Goal: Task Accomplishment & Management: Manage account settings

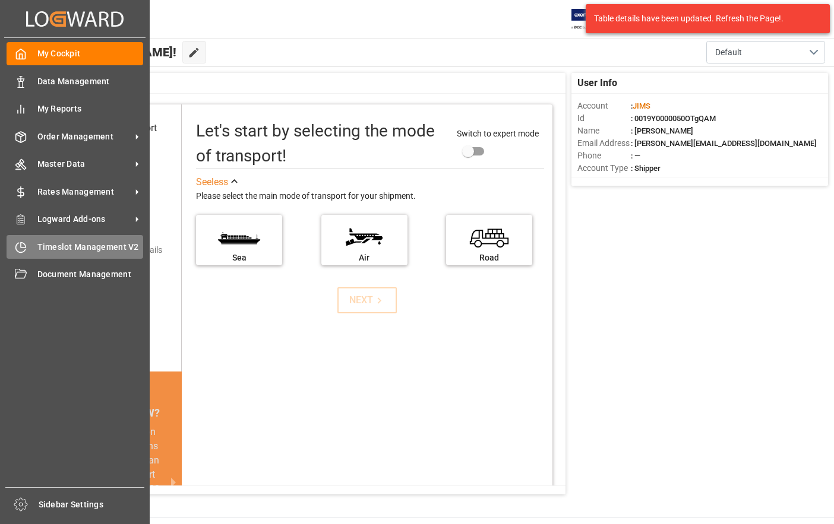
click at [48, 245] on span "Timeslot Management V2" at bounding box center [90, 247] width 106 height 12
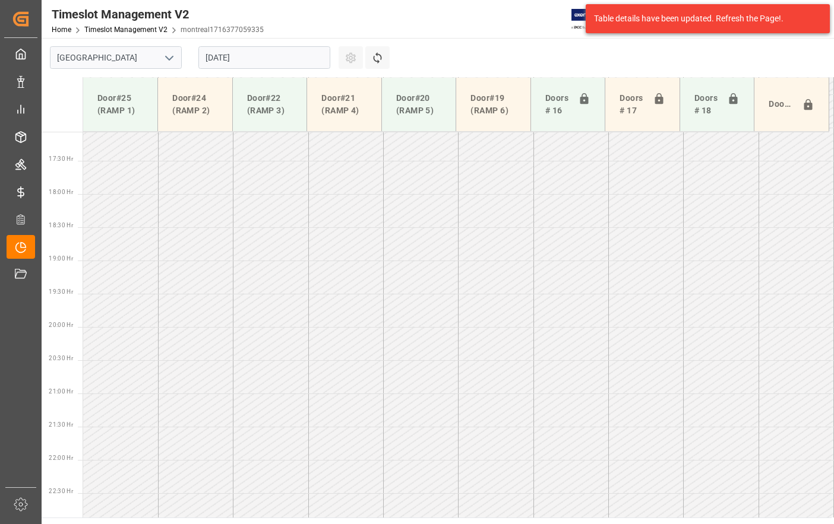
scroll to position [1135, 0]
click at [166, 58] on icon "open menu" at bounding box center [169, 58] width 14 height 14
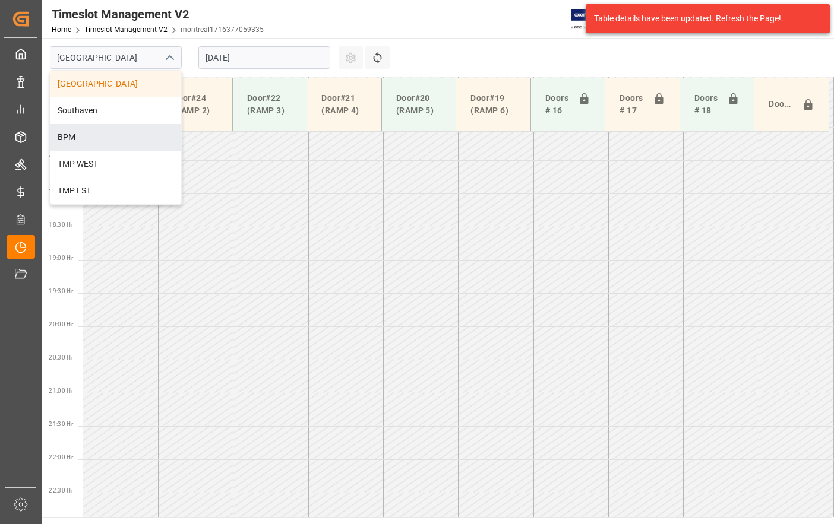
click at [99, 134] on div "BPM" at bounding box center [115, 137] width 131 height 27
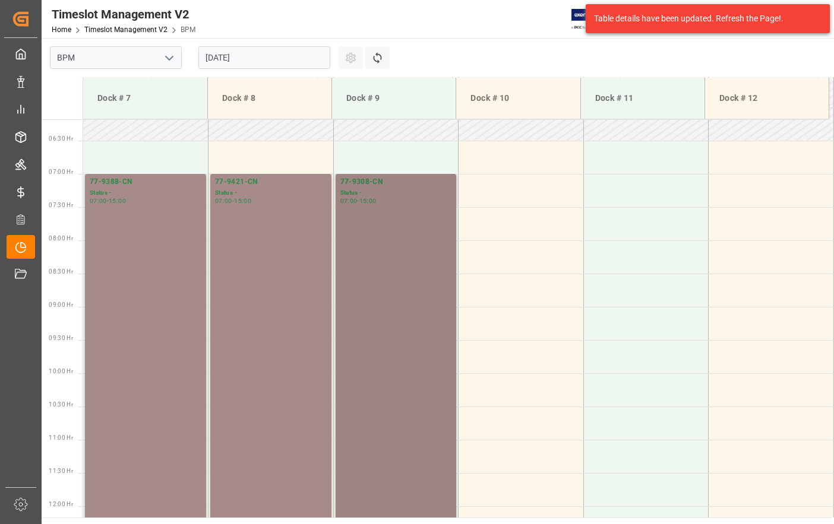
scroll to position [410, 0]
click at [521, 185] on td at bounding box center [520, 191] width 125 height 33
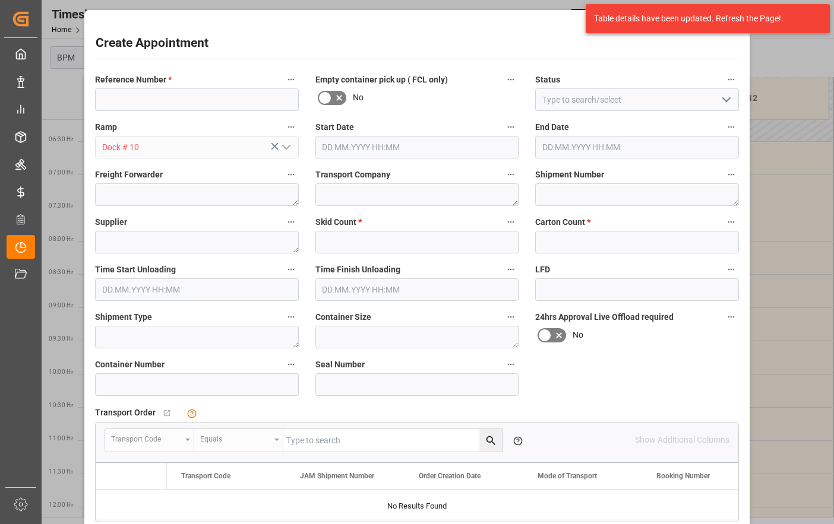
type input "[DATE] 07:00"
type input "[DATE] 07:30"
click at [146, 93] on input at bounding box center [197, 99] width 204 height 23
type input "77-9467-CN"
click at [723, 100] on polyline "open menu" at bounding box center [726, 100] width 7 height 4
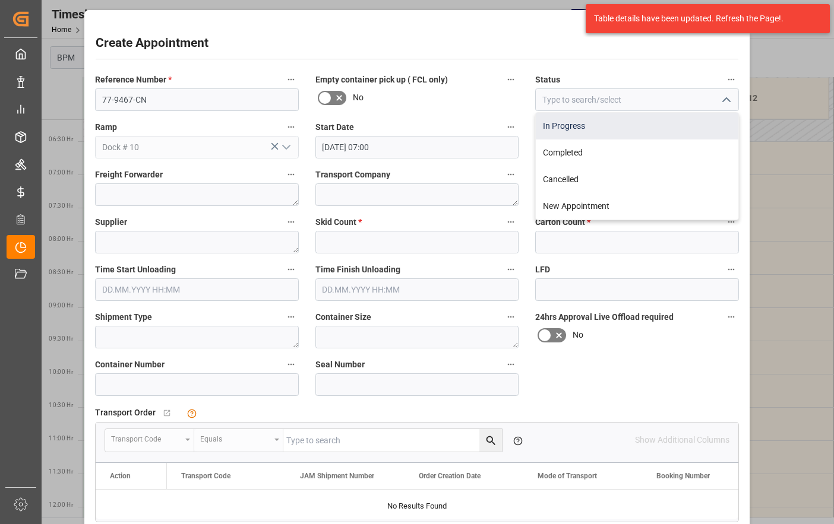
click at [691, 132] on div "In Progress" at bounding box center [637, 126] width 202 height 27
type input "In Progress"
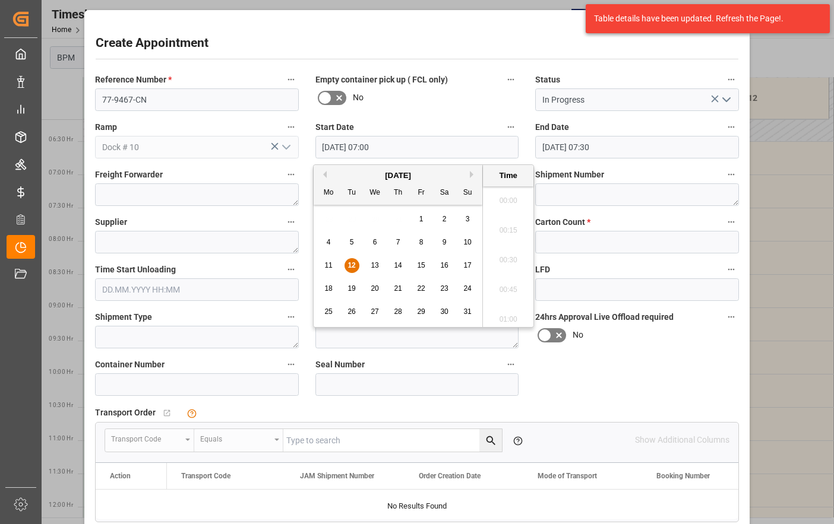
click at [411, 147] on input "[DATE] 07:00" at bounding box center [417, 147] width 204 height 23
drag, startPoint x: 354, startPoint y: 261, endPoint x: 362, endPoint y: 256, distance: 9.3
click at [355, 261] on div "12" at bounding box center [351, 266] width 15 height 14
click at [506, 258] on li "07:00" at bounding box center [508, 257] width 50 height 30
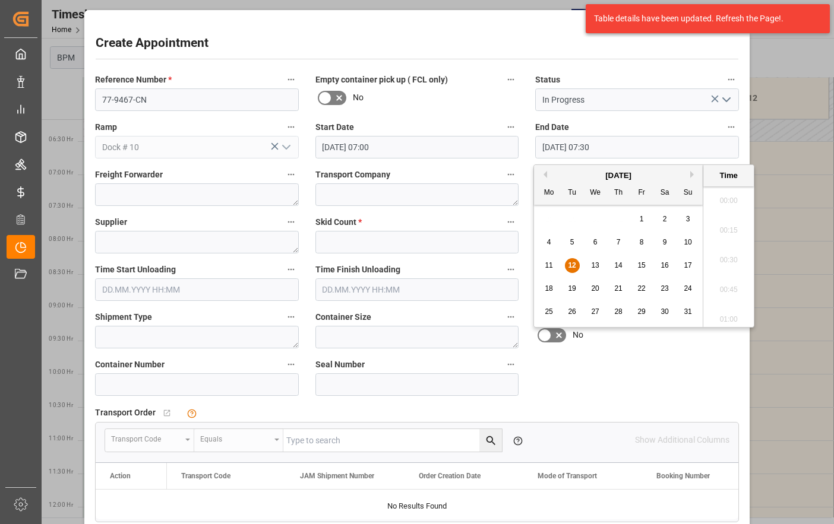
click at [701, 150] on input "[DATE] 07:30" at bounding box center [637, 147] width 204 height 23
click at [575, 261] on span "12" at bounding box center [572, 265] width 8 height 8
click at [726, 312] on li "15:00" at bounding box center [728, 316] width 50 height 30
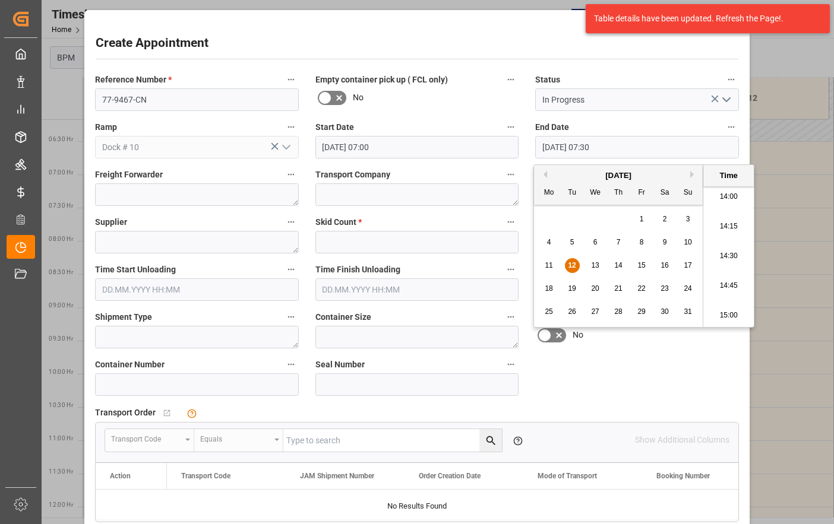
type input "[DATE] 15:00"
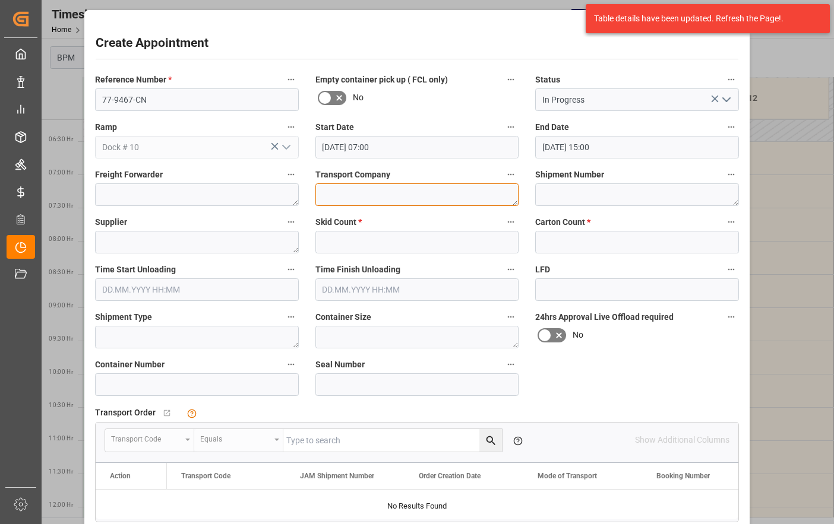
click at [400, 197] on textarea at bounding box center [417, 194] width 204 height 23
type textarea "CP"
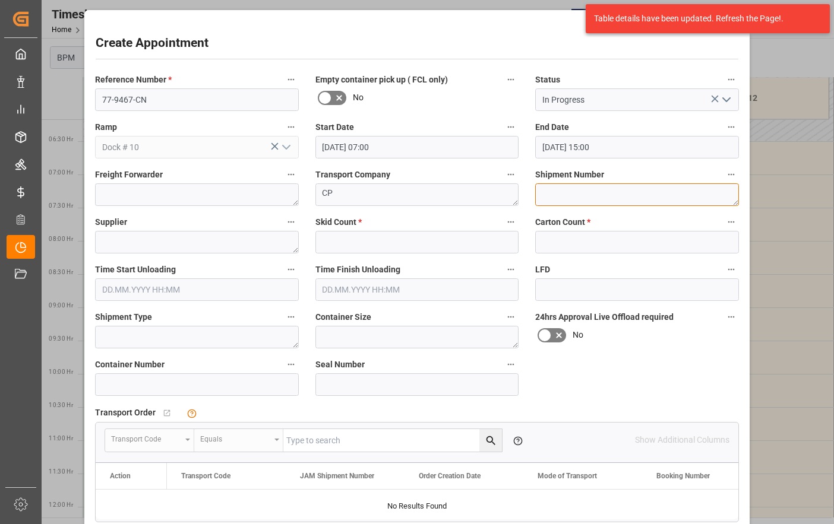
click at [573, 195] on textarea at bounding box center [637, 194] width 204 height 23
type textarea "72052"
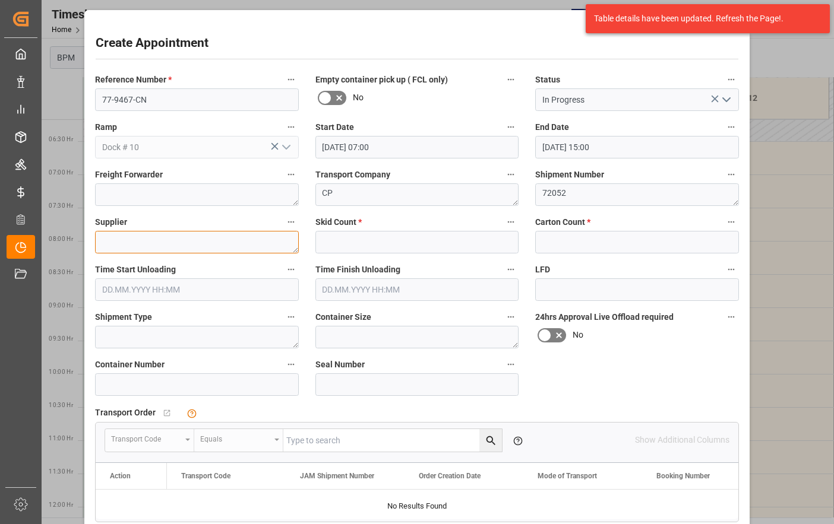
click at [189, 251] on textarea at bounding box center [197, 242] width 204 height 23
type textarea "[PERSON_NAME]"
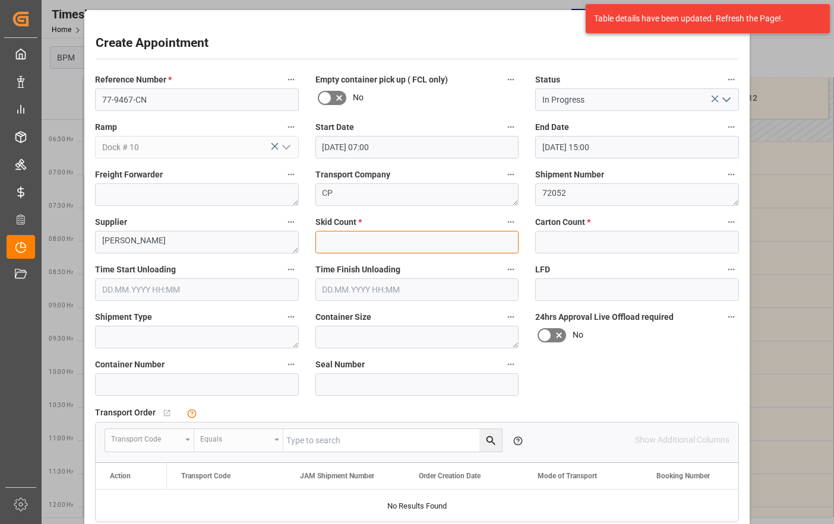
click at [425, 251] on input "text" at bounding box center [417, 242] width 204 height 23
type input "63"
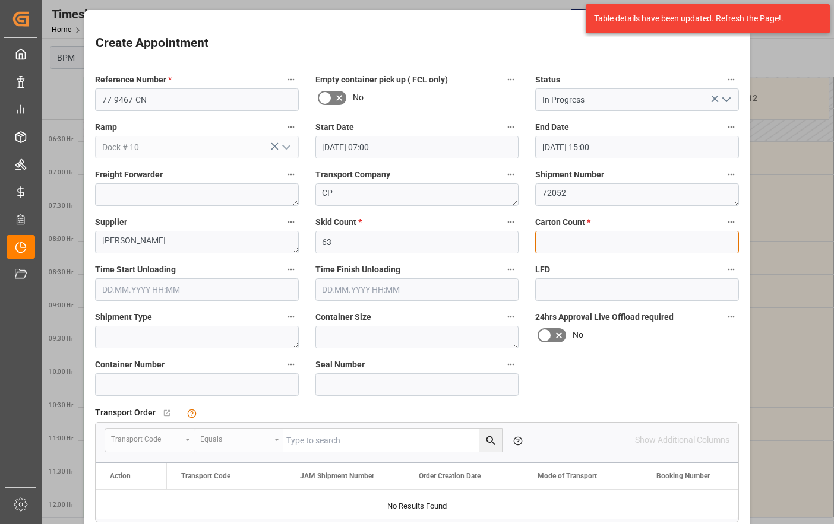
click at [540, 245] on input "text" at bounding box center [637, 242] width 204 height 23
type input "3272"
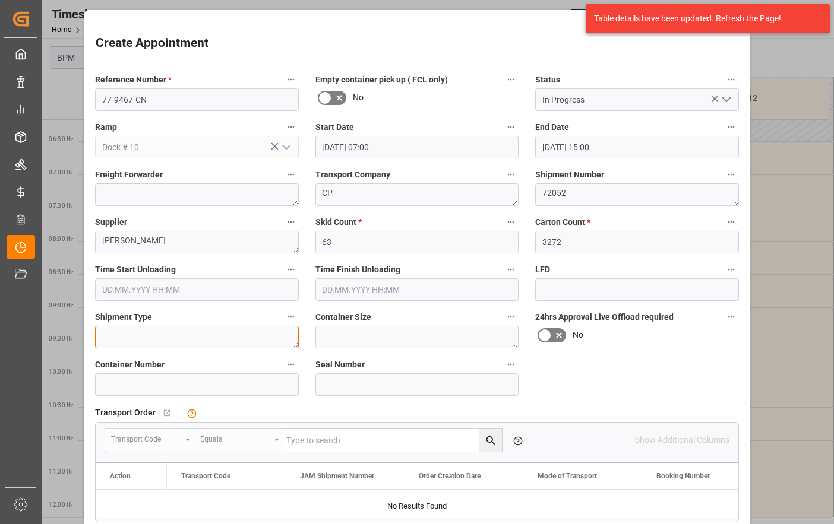
click at [125, 342] on textarea at bounding box center [197, 337] width 204 height 23
click at [157, 286] on input "text" at bounding box center [197, 289] width 204 height 23
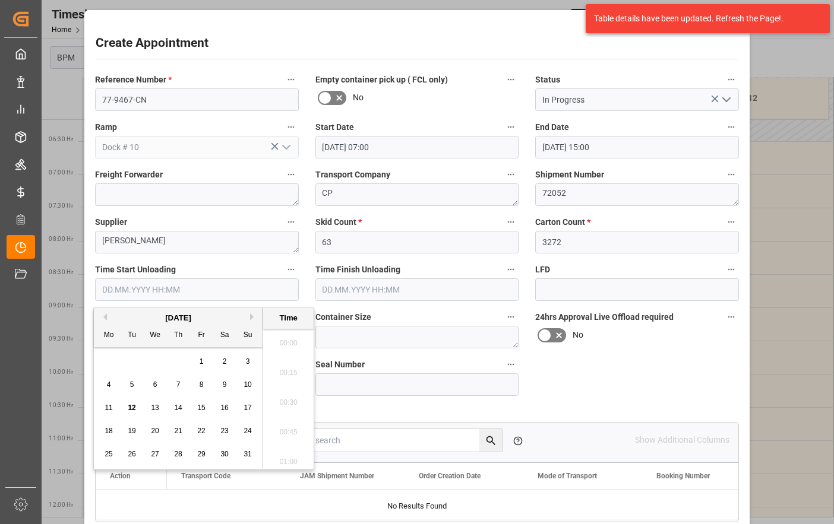
scroll to position [2082, 0]
drag, startPoint x: 126, startPoint y: 357, endPoint x: 136, endPoint y: 374, distance: 19.1
click at [128, 357] on div "28 29 30 31 1 2 3" at bounding box center [178, 361] width 162 height 23
click at [135, 405] on span "12" at bounding box center [132, 408] width 8 height 8
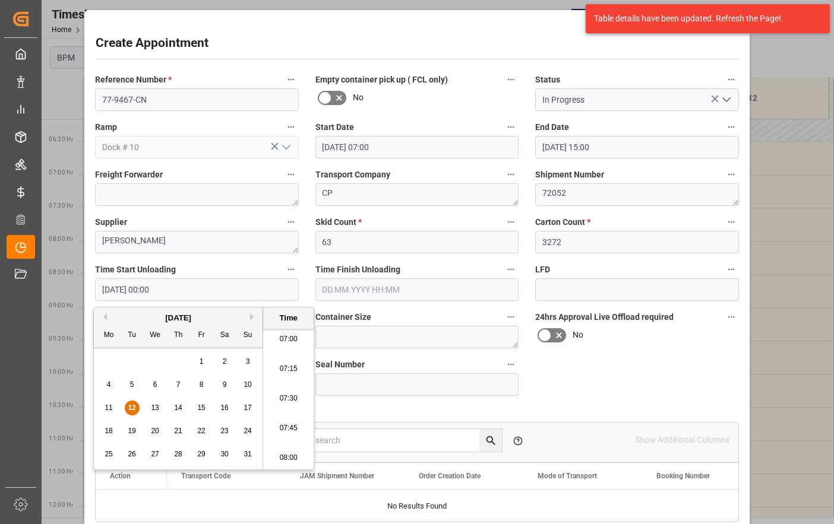
click at [284, 398] on li "07:30" at bounding box center [288, 399] width 50 height 30
type input "[DATE] 07:30"
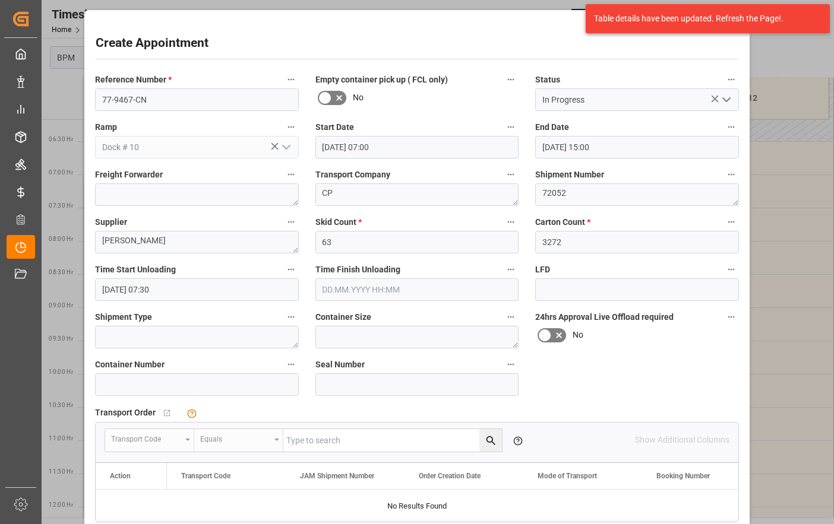
click at [378, 286] on input "text" at bounding box center [417, 289] width 204 height 23
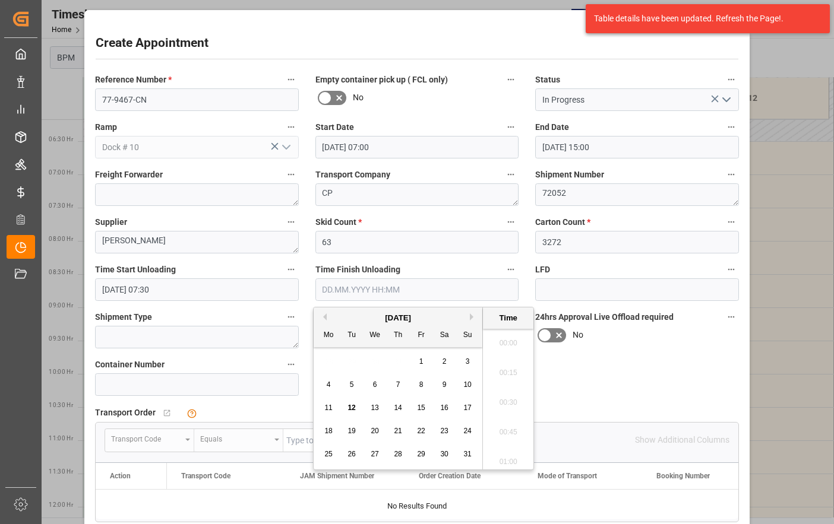
scroll to position [2082, 0]
click at [357, 407] on div "12" at bounding box center [351, 408] width 15 height 14
click at [508, 343] on li "15:00" at bounding box center [508, 340] width 50 height 30
type input "[DATE] 15:00"
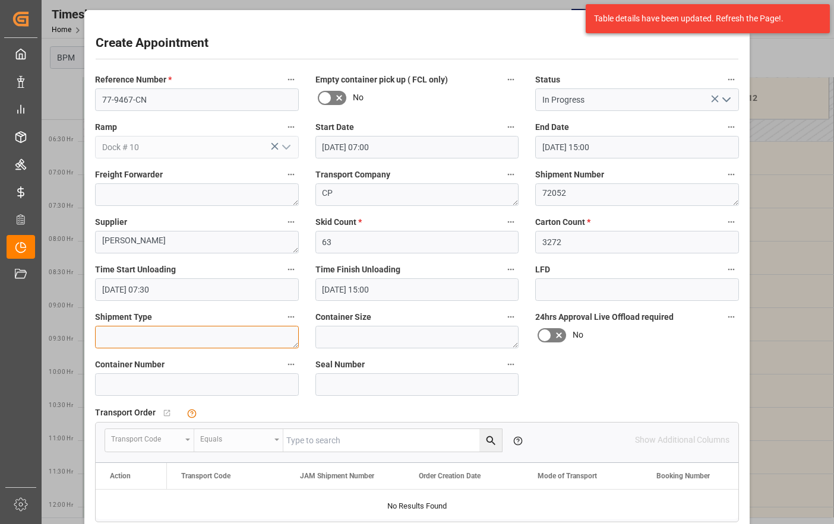
click at [189, 342] on textarea at bounding box center [197, 337] width 204 height 23
type textarea "40FT"
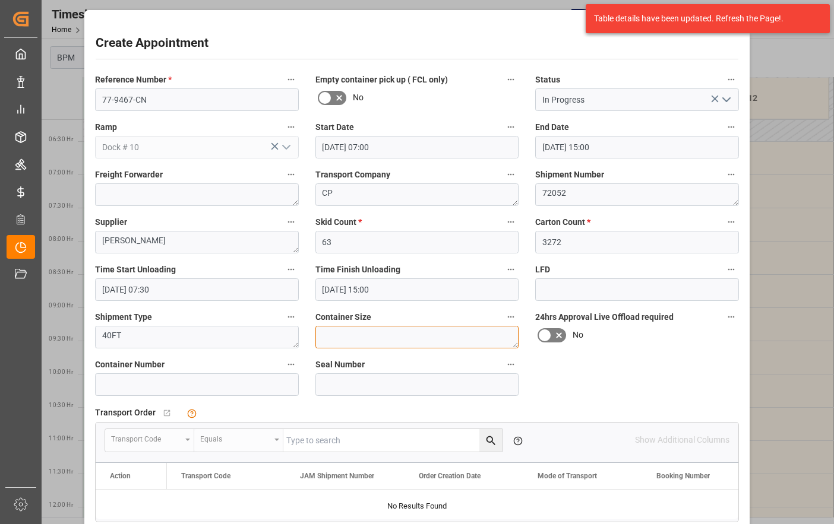
click at [366, 331] on textarea at bounding box center [417, 337] width 204 height 23
type textarea "40FT"
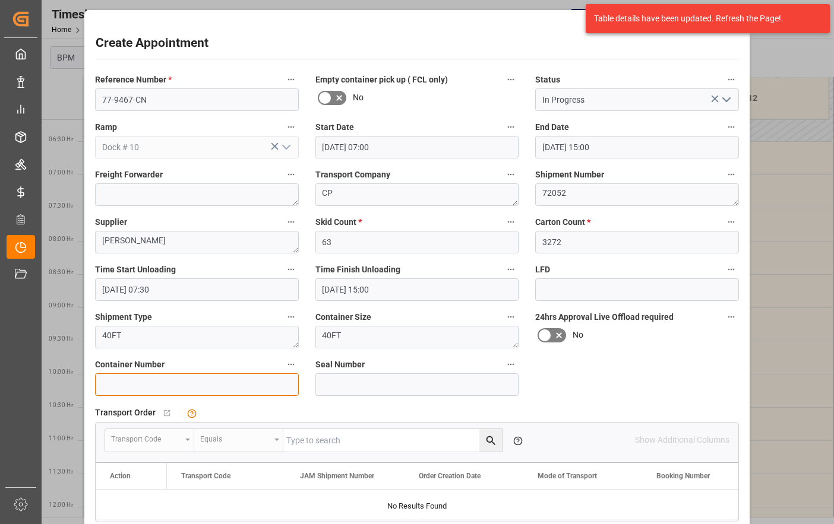
click at [181, 382] on input at bounding box center [197, 384] width 204 height 23
type input "TRHU7092923"
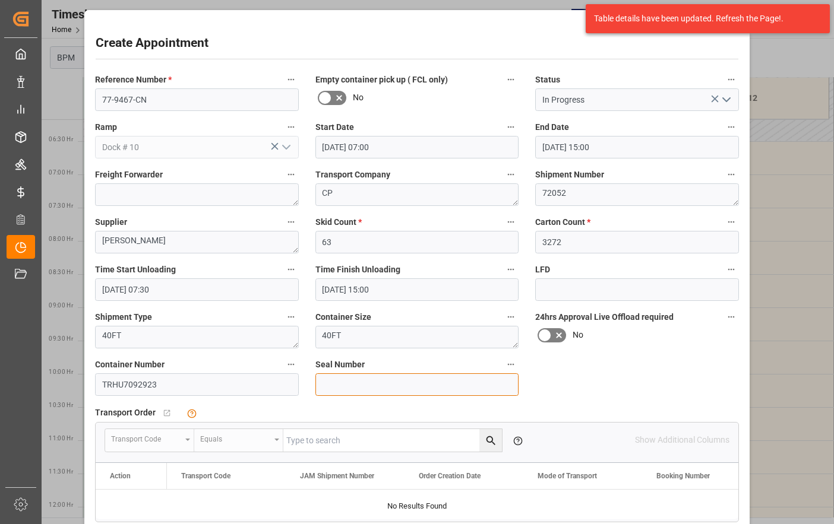
click at [362, 394] on input at bounding box center [417, 384] width 204 height 23
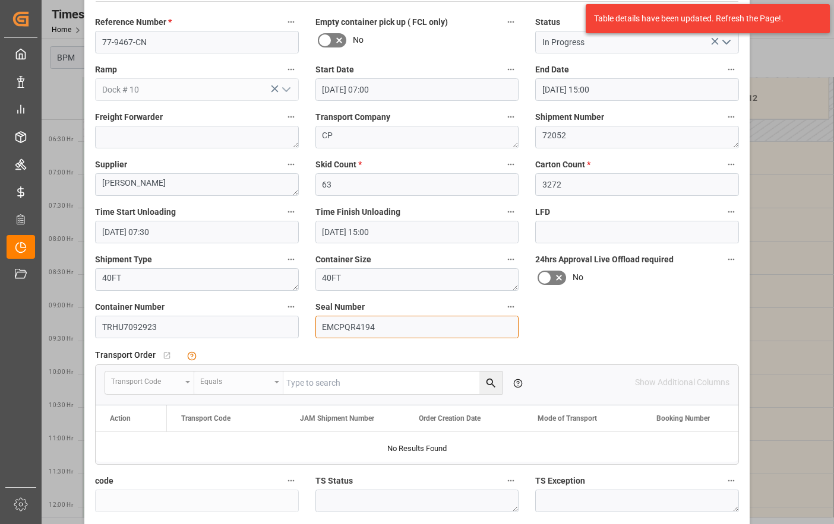
scroll to position [154, 0]
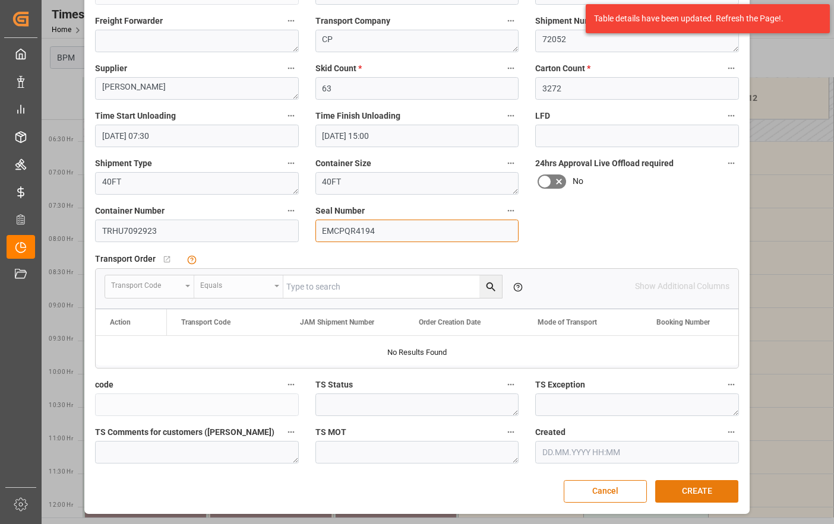
type input "EMCPQR4194"
click at [692, 490] on button "CREATE" at bounding box center [696, 491] width 83 height 23
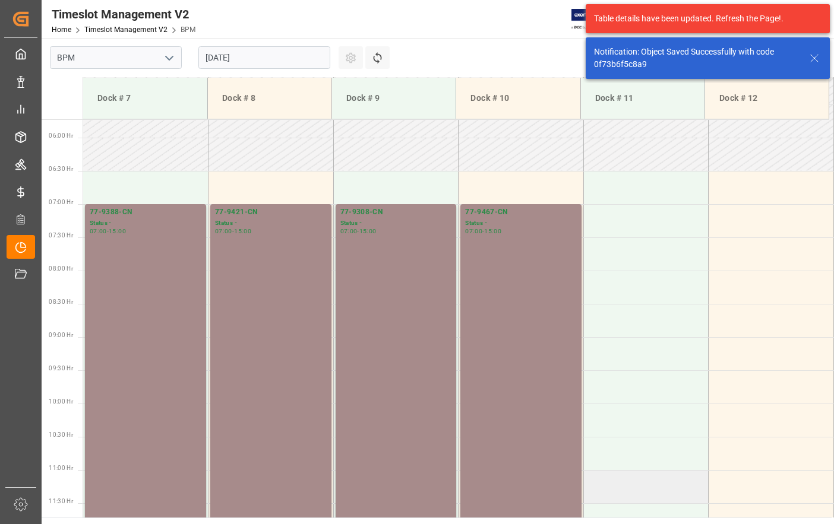
scroll to position [391, 0]
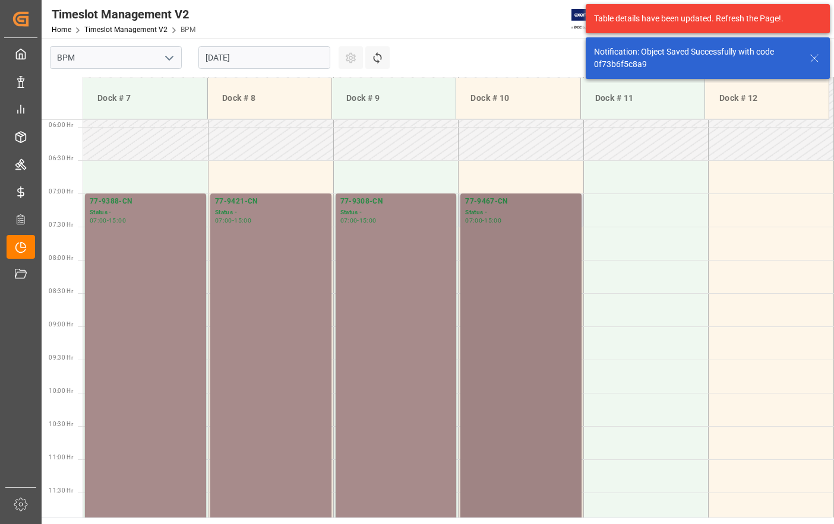
click at [543, 381] on div "77-9467-CN Status - 07:00 - 15:00" at bounding box center [521, 459] width 112 height 526
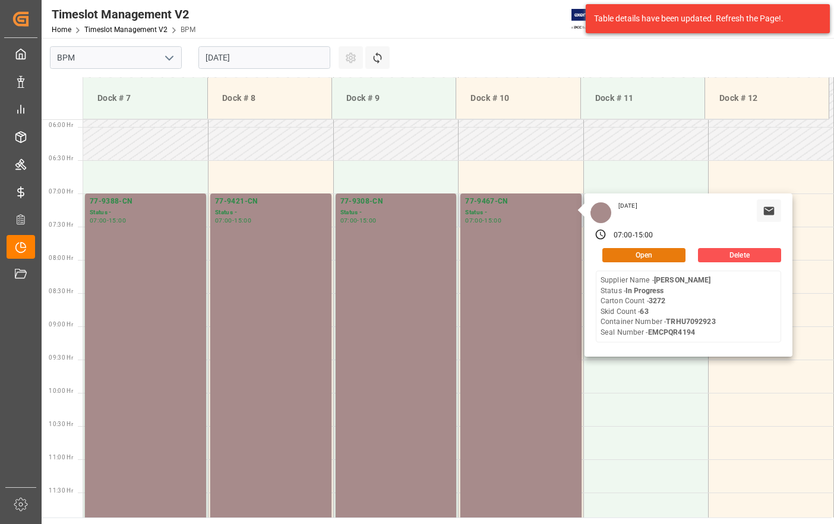
click at [630, 255] on button "Open" at bounding box center [643, 255] width 83 height 14
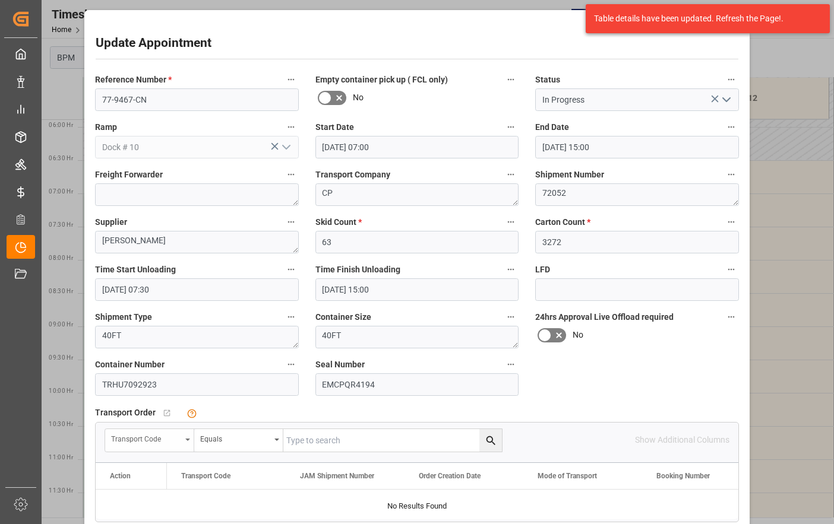
click at [183, 438] on div "Transport Code" at bounding box center [149, 440] width 89 height 23
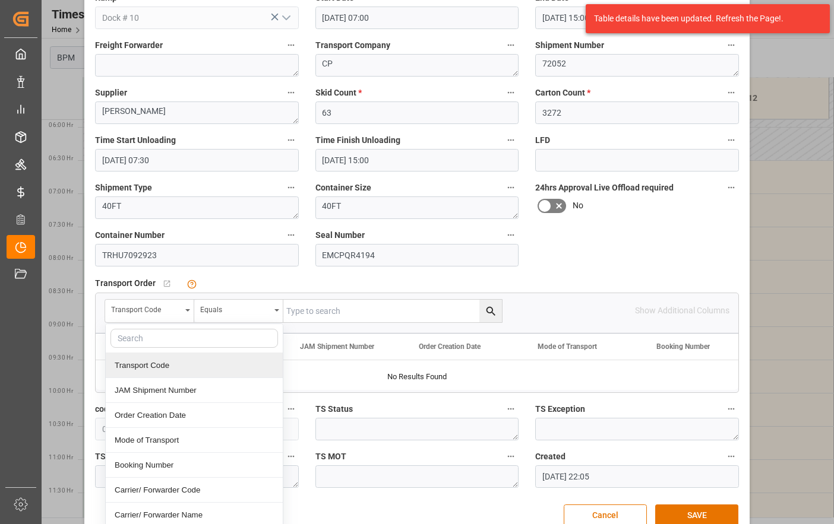
scroll to position [154, 0]
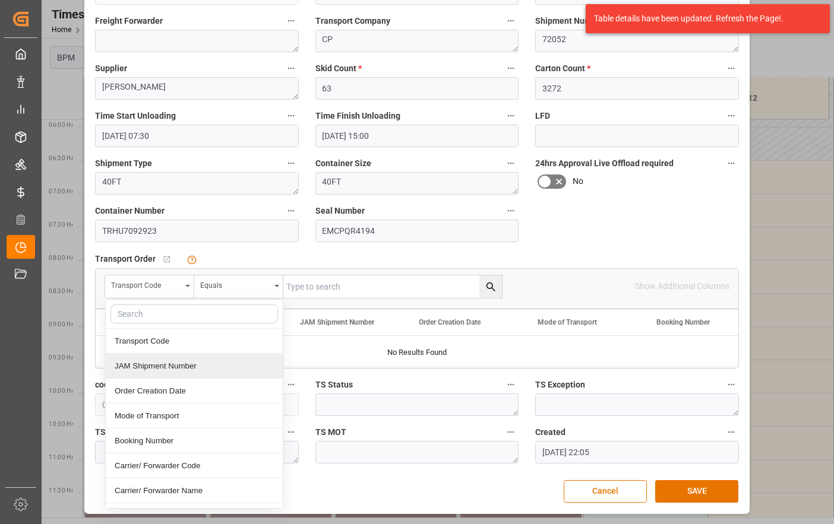
click at [153, 368] on div "JAM Shipment Number" at bounding box center [194, 366] width 177 height 25
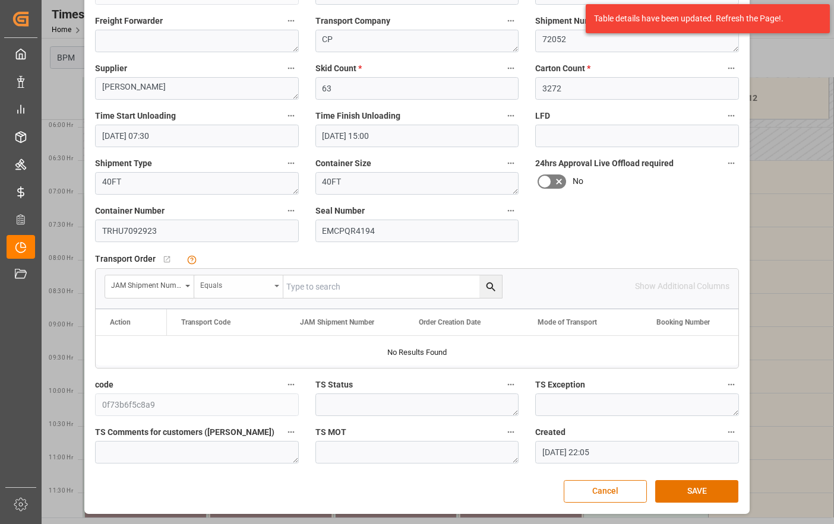
click at [258, 285] on div "Equals" at bounding box center [235, 284] width 70 height 14
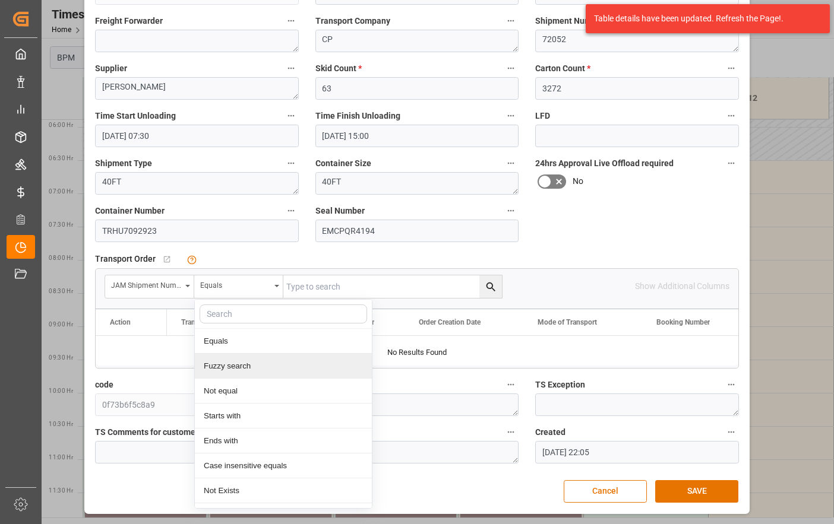
click at [237, 364] on div "Fuzzy search" at bounding box center [283, 366] width 177 height 25
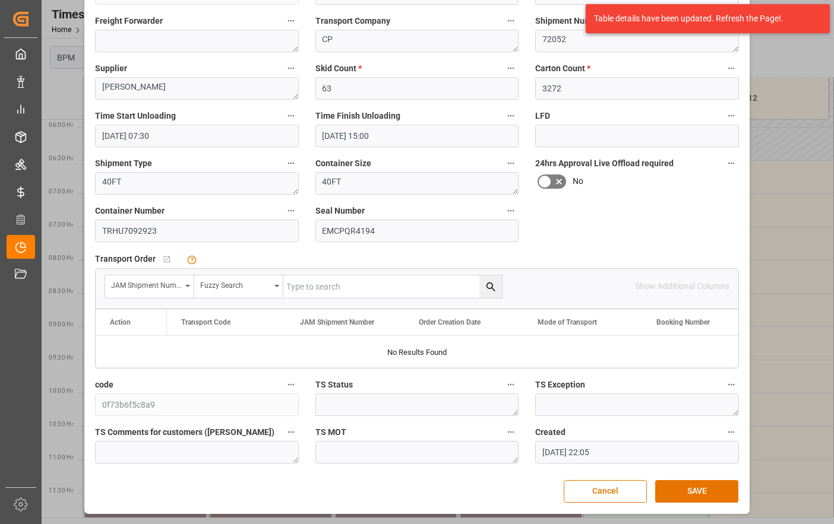
click at [321, 285] on input "text" at bounding box center [392, 286] width 218 height 23
type input "72052"
click at [489, 283] on icon "search button" at bounding box center [490, 286] width 9 height 9
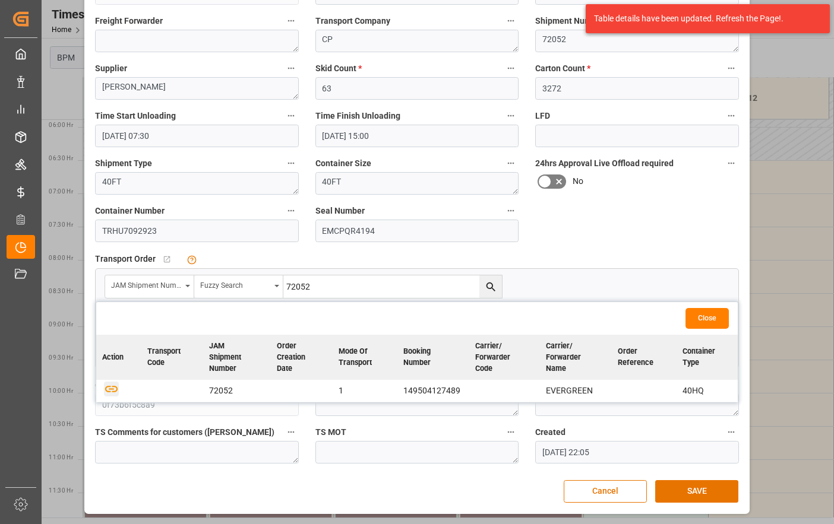
click at [112, 391] on icon "button" at bounding box center [111, 389] width 12 height 7
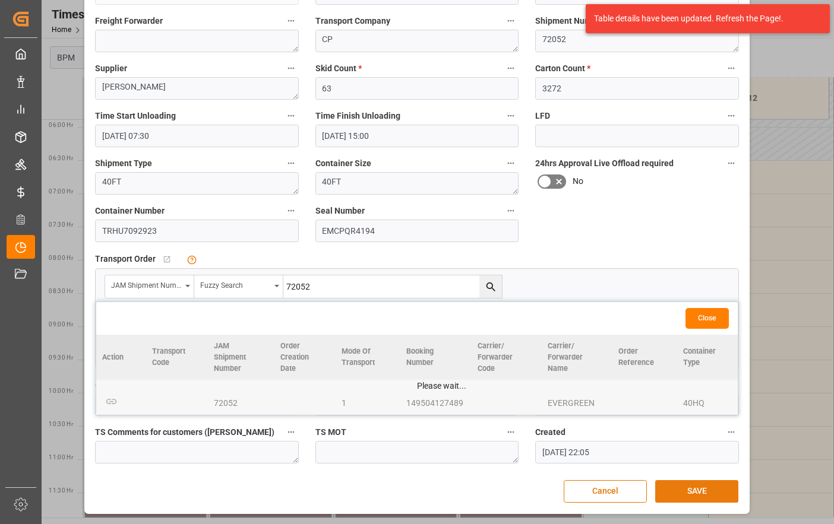
click at [695, 493] on button "SAVE" at bounding box center [696, 491] width 83 height 23
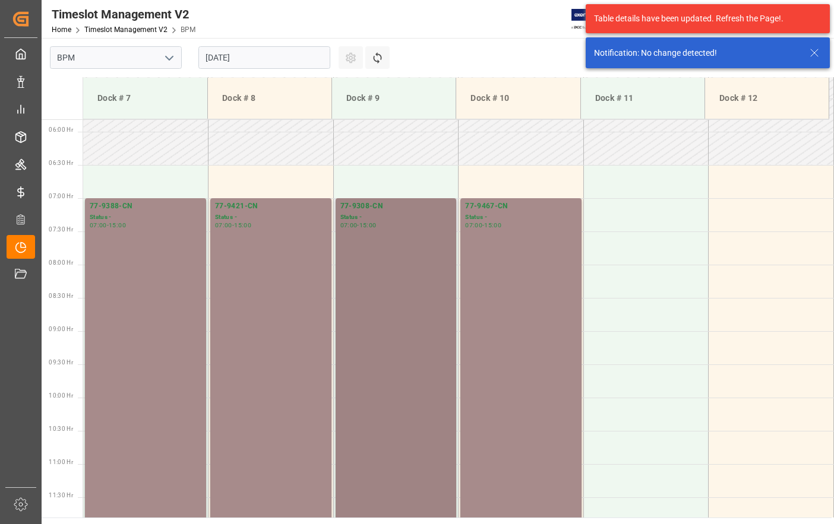
scroll to position [391, 0]
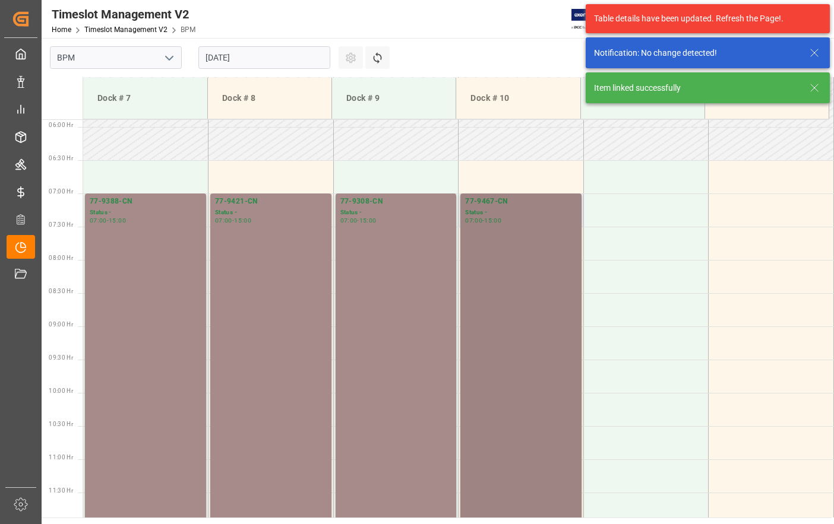
click at [498, 258] on div "77-9467-CN Status - 07:00 - 15:00" at bounding box center [521, 459] width 112 height 526
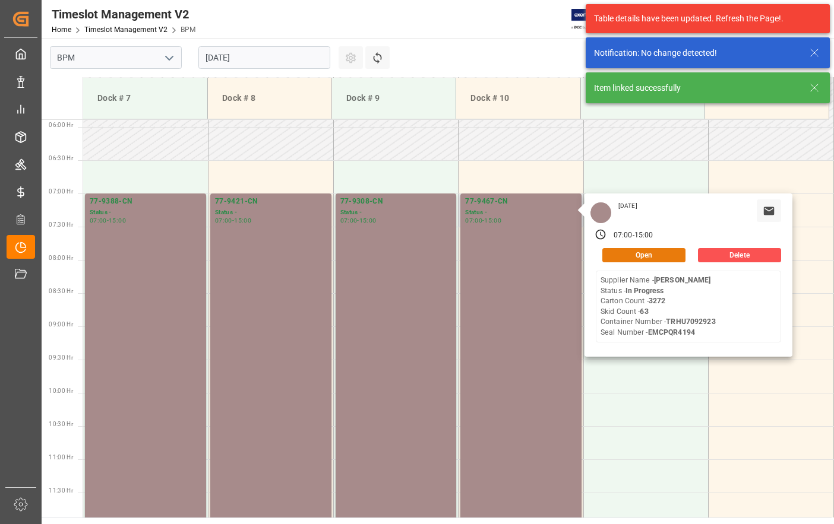
click at [659, 259] on button "Open" at bounding box center [643, 255] width 83 height 14
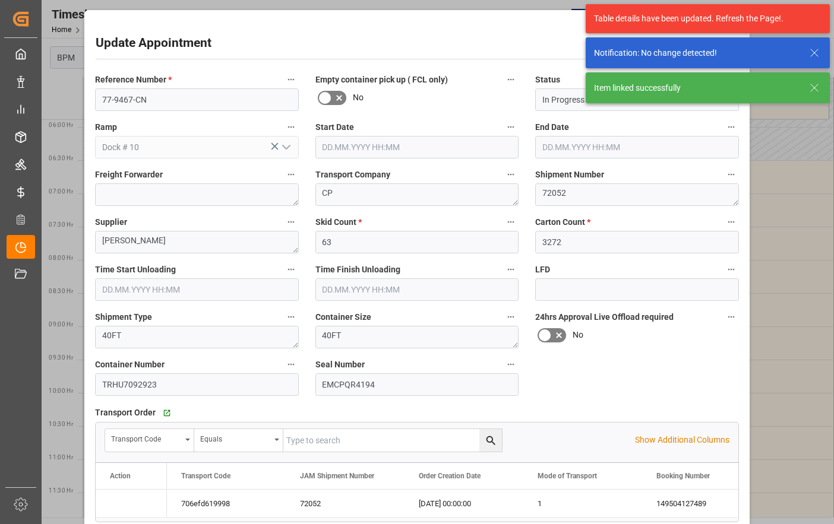
type input "[DATE] 07:00"
type input "[DATE] 15:00"
type input "[DATE] 07:30"
type input "[DATE] 15:00"
type input "[DATE] 22:05"
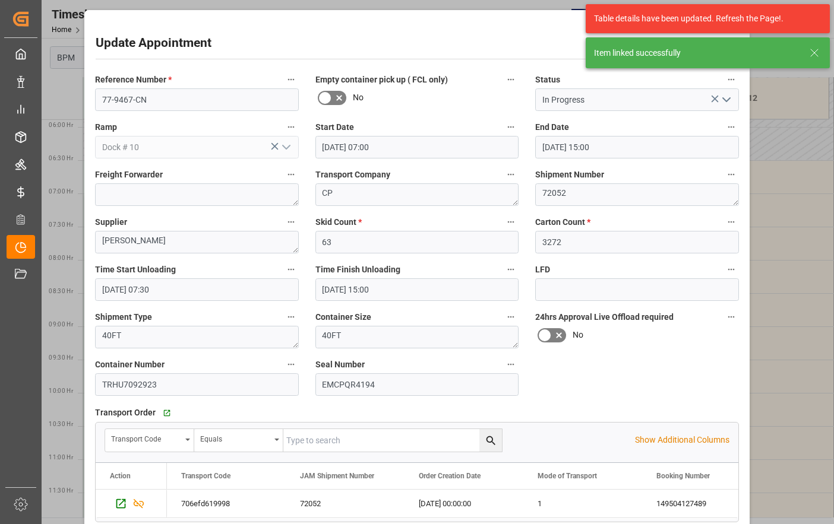
click at [727, 102] on icon "open menu" at bounding box center [726, 100] width 14 height 14
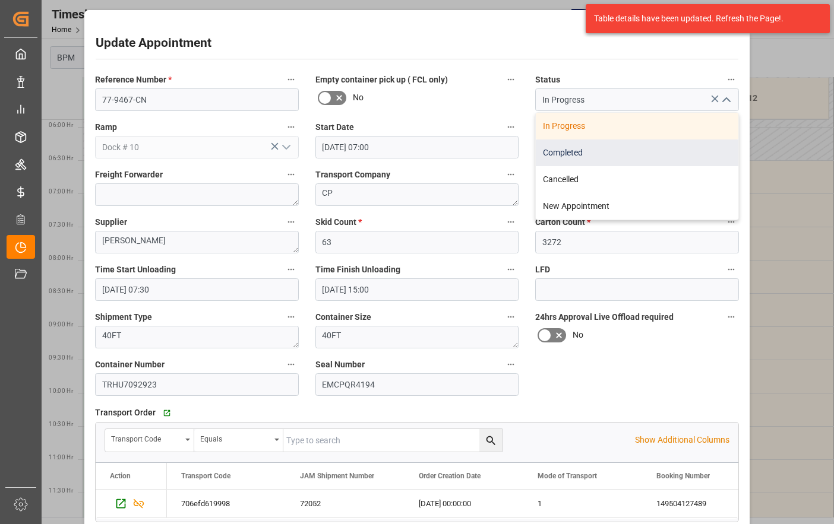
click at [636, 154] on div "Completed" at bounding box center [637, 153] width 202 height 27
type input "Completed"
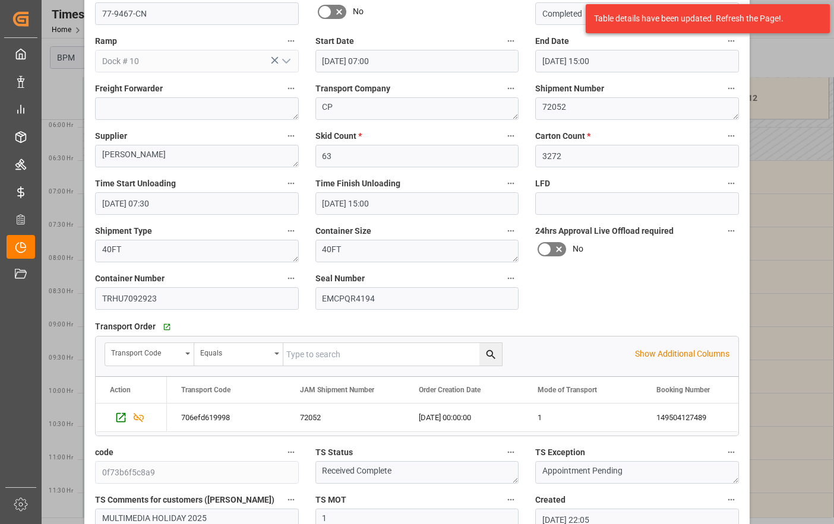
scroll to position [154, 0]
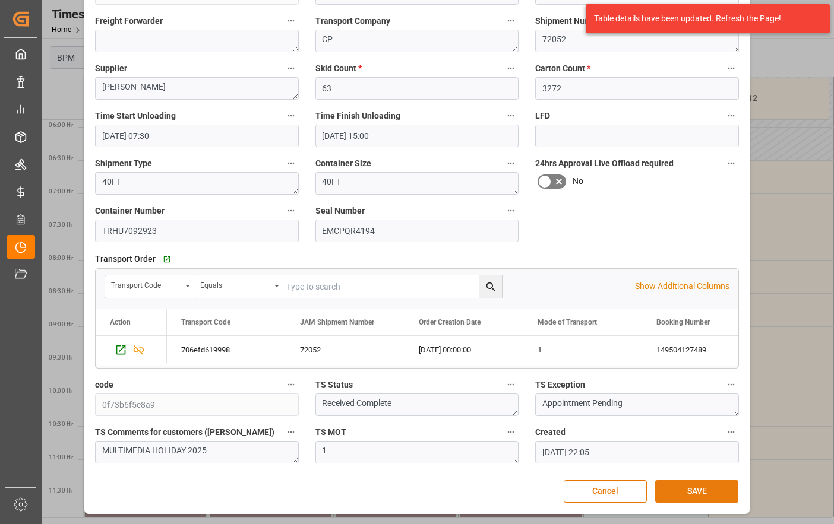
click at [680, 489] on button "SAVE" at bounding box center [696, 491] width 83 height 23
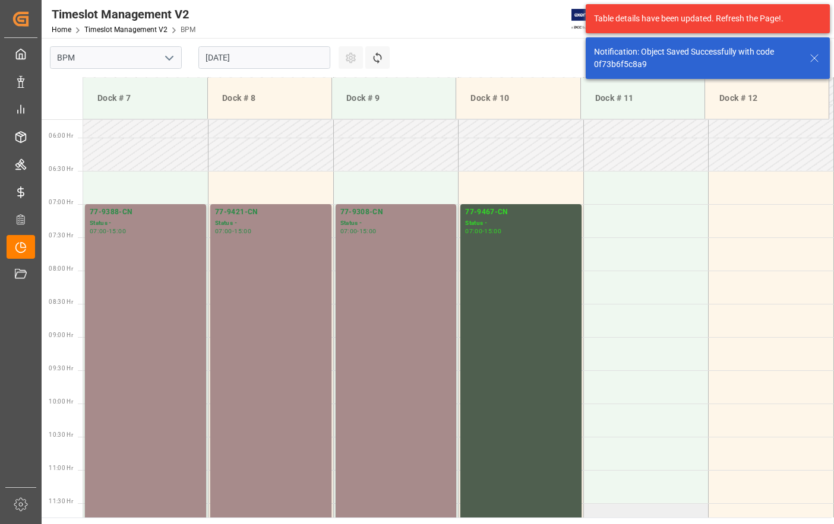
scroll to position [391, 0]
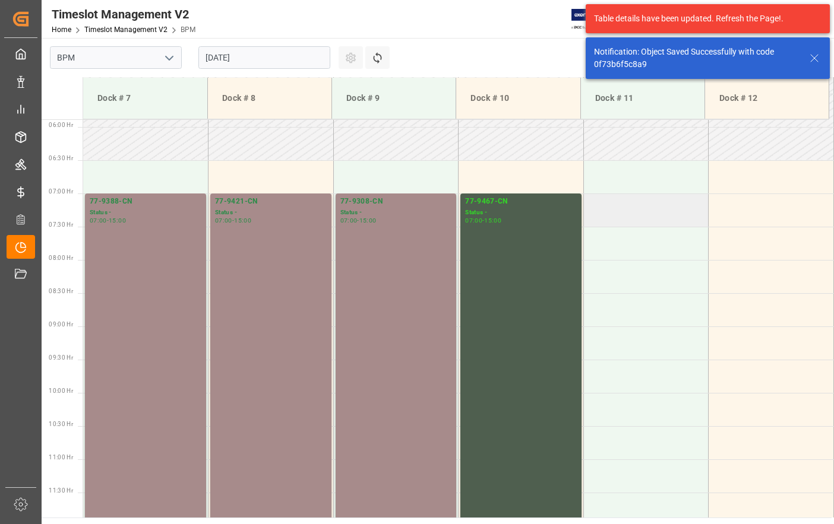
click at [626, 212] on td at bounding box center [645, 210] width 125 height 33
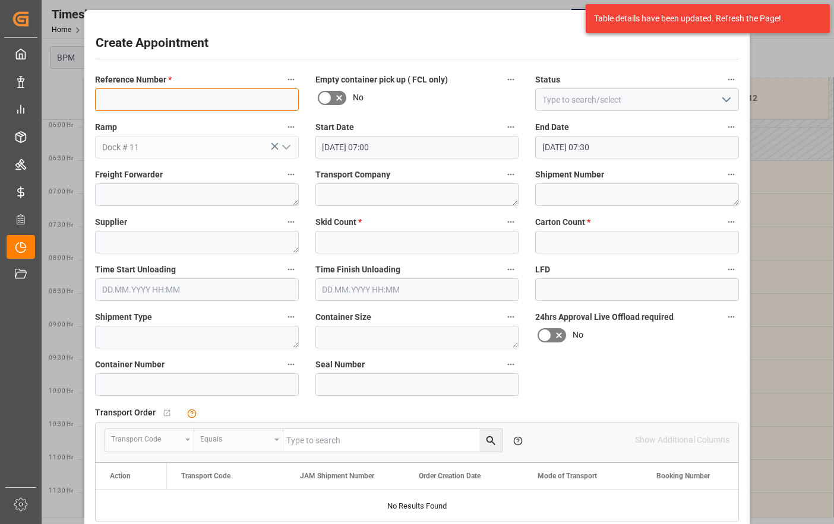
click at [220, 103] on input at bounding box center [197, 99] width 204 height 23
type input "77-9386-CN"
click at [723, 99] on polyline "open menu" at bounding box center [726, 100] width 7 height 4
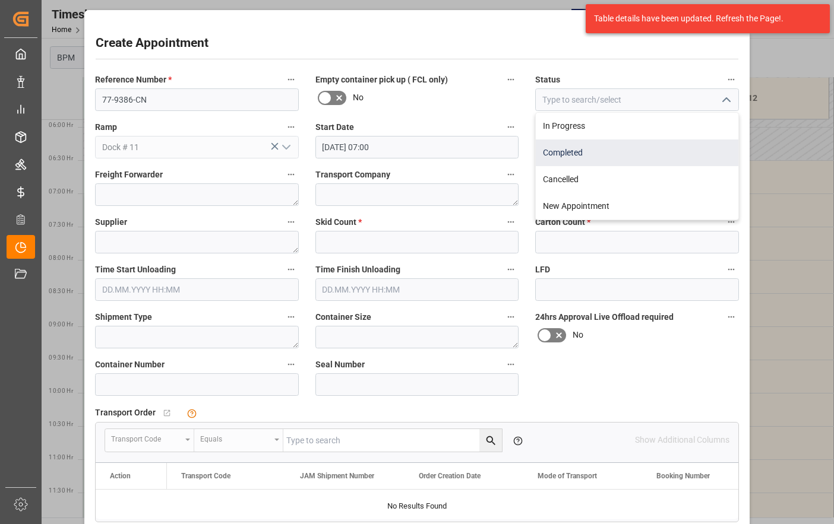
click at [667, 155] on div "Completed" at bounding box center [637, 153] width 202 height 27
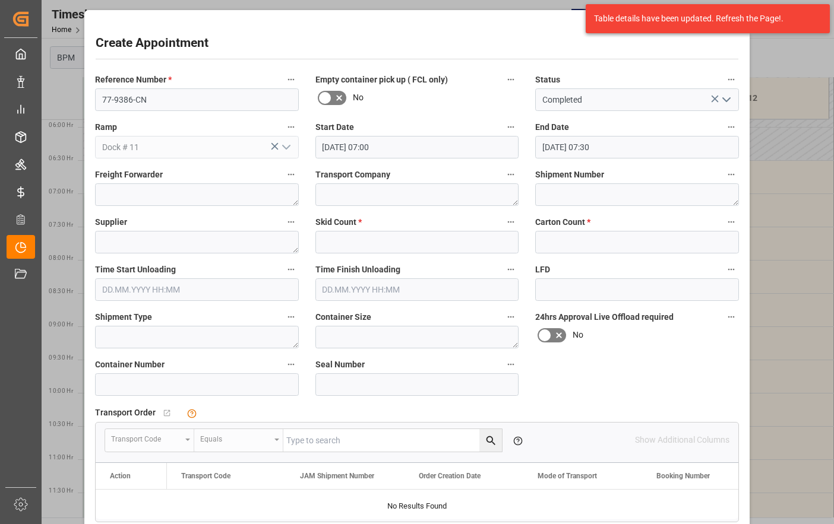
click at [723, 97] on icon "open menu" at bounding box center [726, 100] width 14 height 14
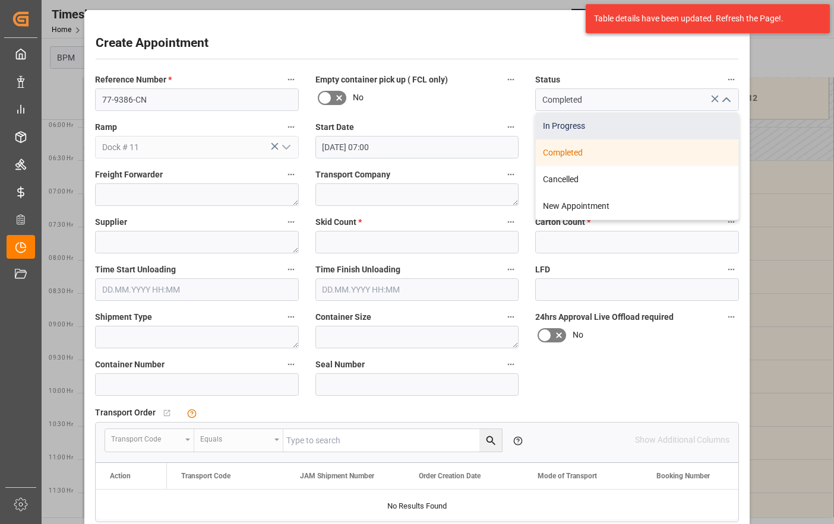
click at [634, 129] on div "In Progress" at bounding box center [637, 126] width 202 height 27
type input "In Progress"
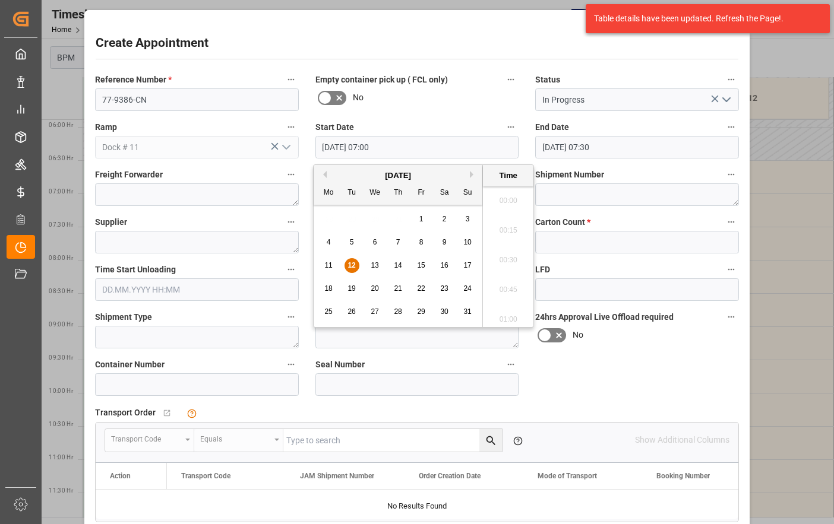
click at [433, 144] on input "[DATE] 07:00" at bounding box center [417, 147] width 204 height 23
drag, startPoint x: 355, startPoint y: 259, endPoint x: 414, endPoint y: 264, distance: 59.0
click at [356, 259] on div "12" at bounding box center [351, 266] width 15 height 14
click at [493, 255] on li "07:00" at bounding box center [508, 257] width 50 height 30
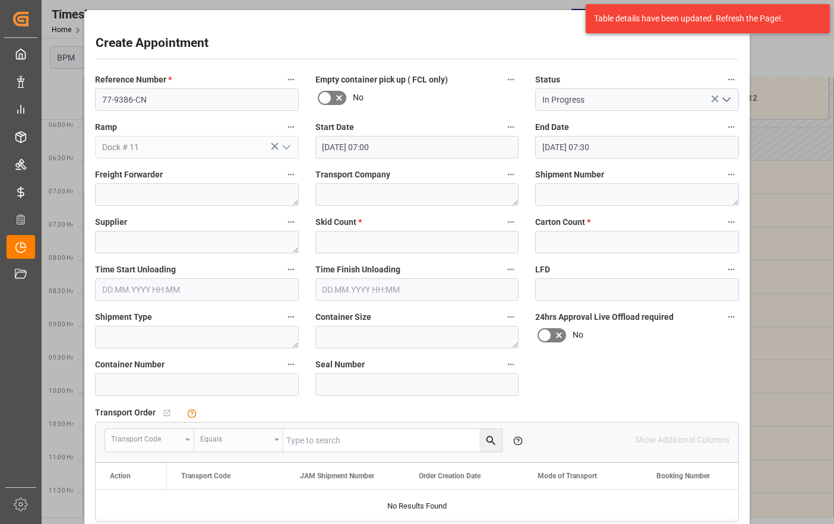
click at [619, 147] on input "[DATE] 07:30" at bounding box center [637, 147] width 204 height 23
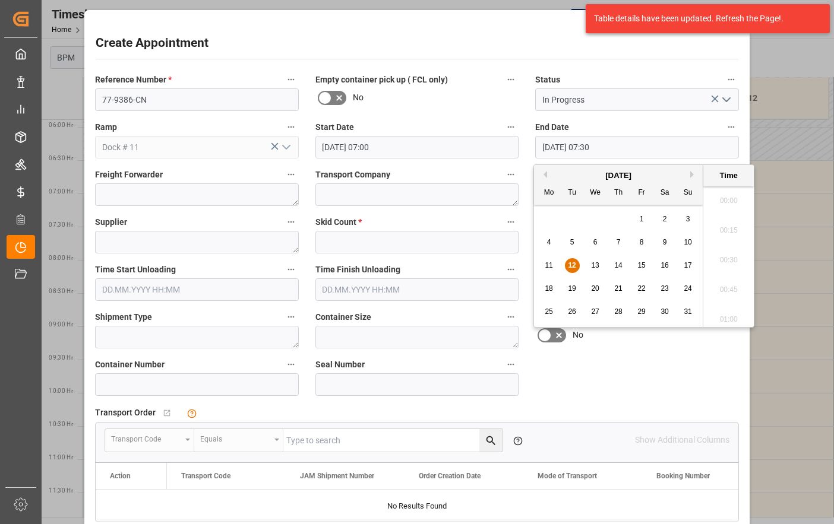
scroll to position [835, 0]
drag, startPoint x: 574, startPoint y: 265, endPoint x: 615, endPoint y: 265, distance: 41.0
click at [575, 265] on span "12" at bounding box center [572, 265] width 8 height 8
click at [727, 258] on li "15:00" at bounding box center [728, 257] width 50 height 30
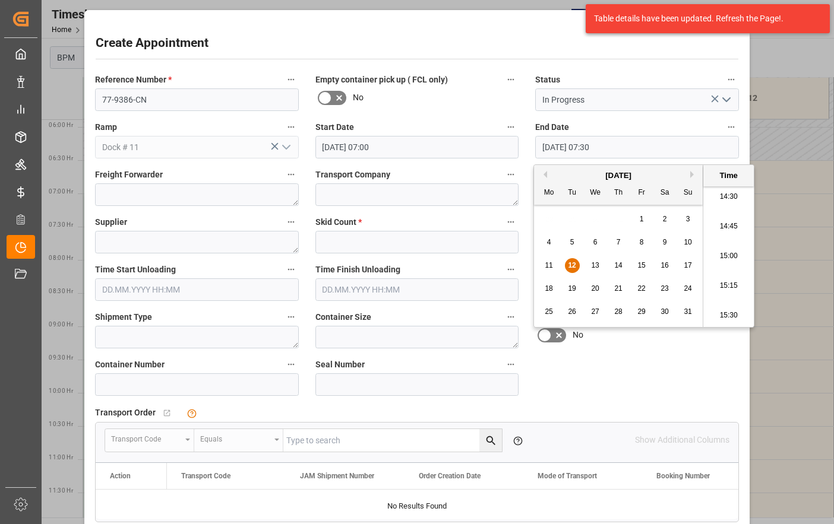
type input "[DATE] 15:00"
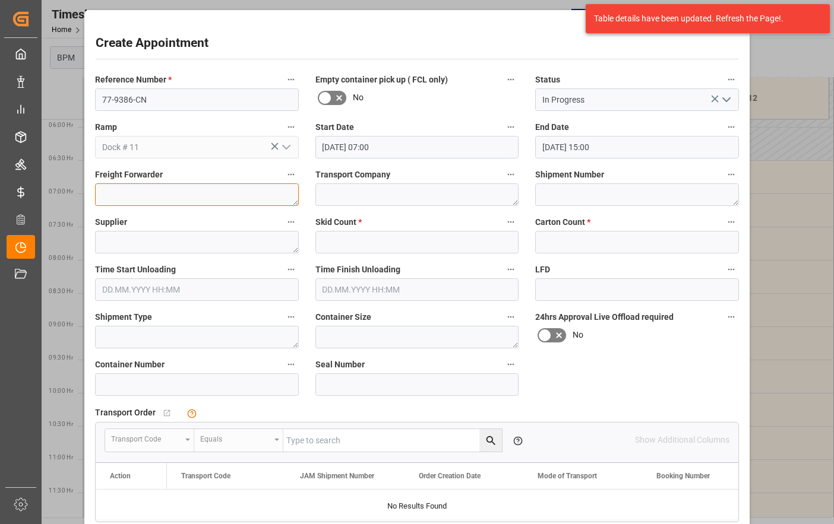
click at [179, 194] on textarea at bounding box center [197, 194] width 204 height 23
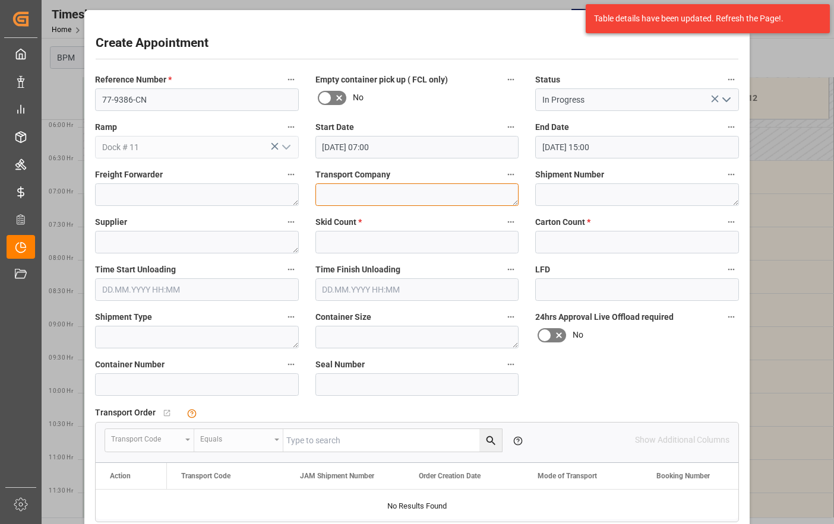
click at [368, 205] on textarea at bounding box center [417, 194] width 204 height 23
type textarea "CP"
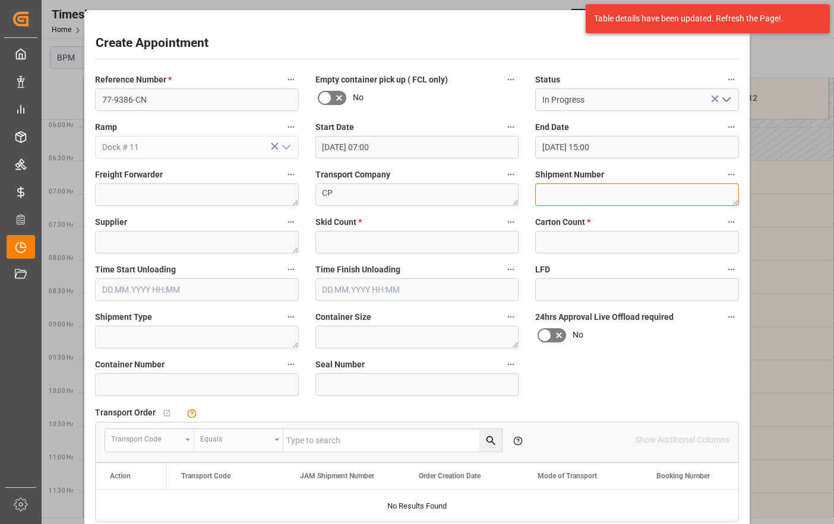
click at [582, 199] on textarea at bounding box center [637, 194] width 204 height 23
type textarea "72058"
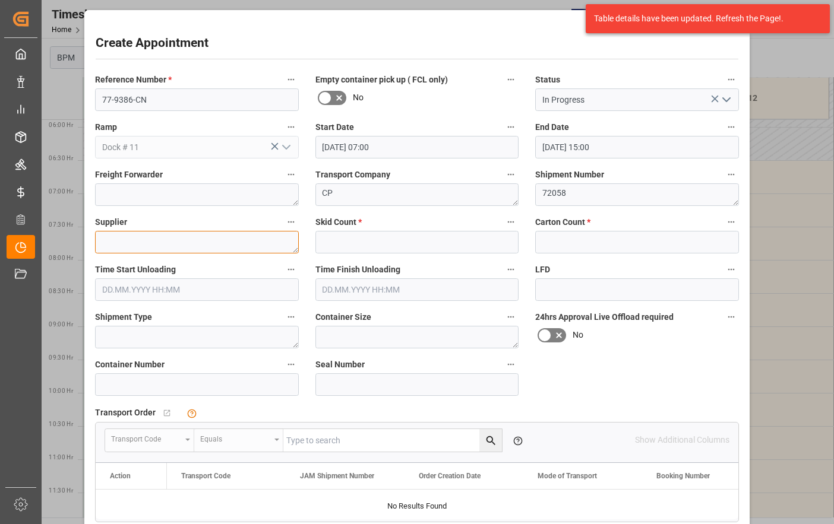
click at [131, 249] on textarea at bounding box center [197, 242] width 204 height 23
type textarea "[PERSON_NAME]"
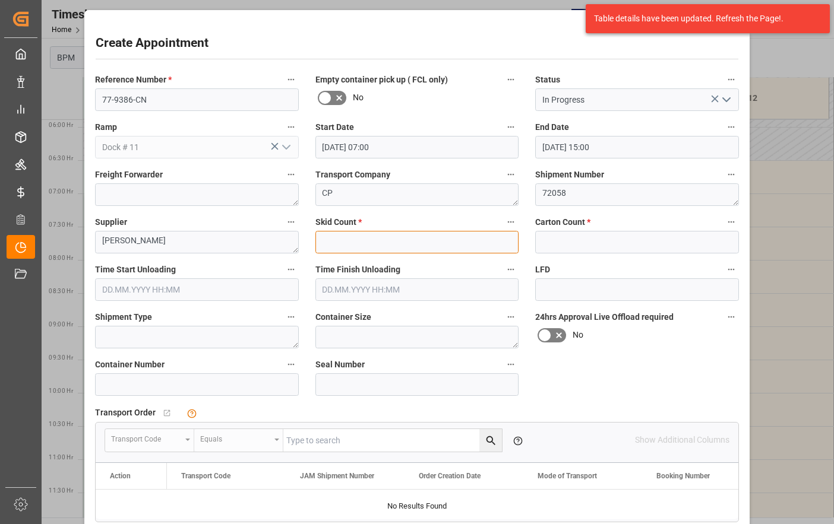
click at [349, 243] on input "text" at bounding box center [417, 242] width 204 height 23
type input "42"
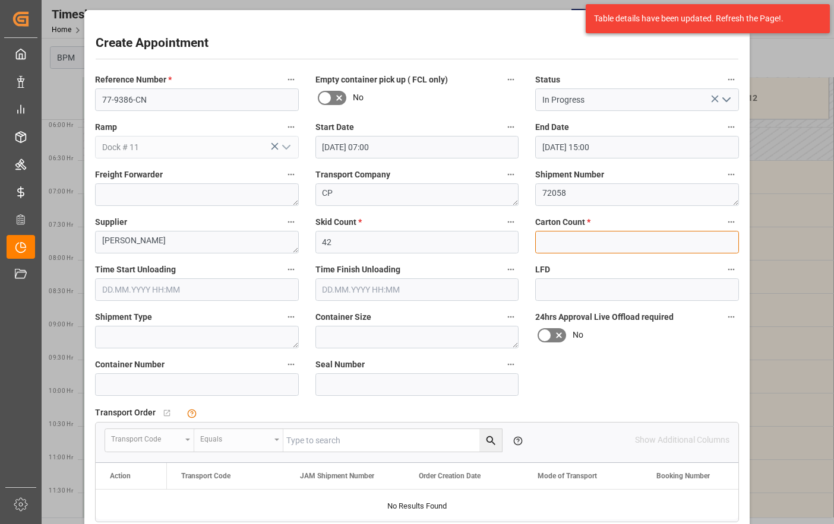
click at [579, 242] on input "text" at bounding box center [637, 242] width 204 height 23
type input "504"
click at [184, 282] on input "text" at bounding box center [197, 289] width 204 height 23
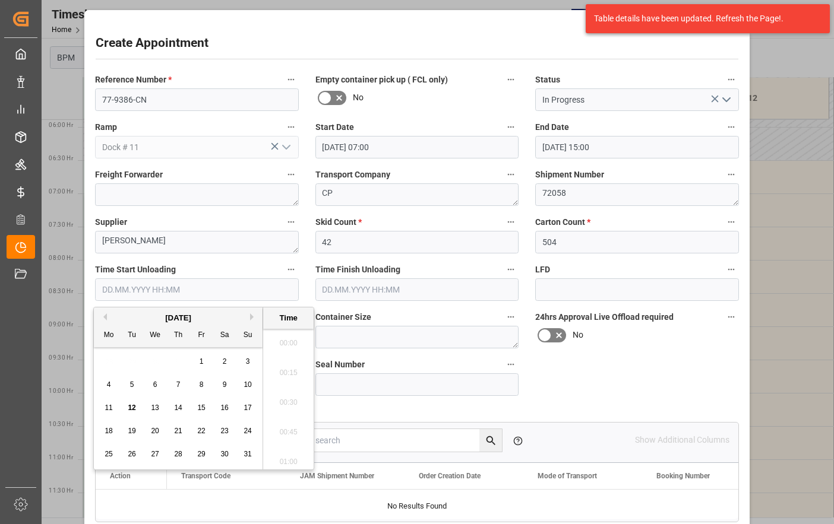
scroll to position [2082, 0]
click at [125, 364] on div "28 29 30 31 1 2 3" at bounding box center [178, 361] width 162 height 23
click at [129, 410] on span "12" at bounding box center [132, 408] width 8 height 8
click at [287, 405] on li "15:00" at bounding box center [288, 399] width 50 height 30
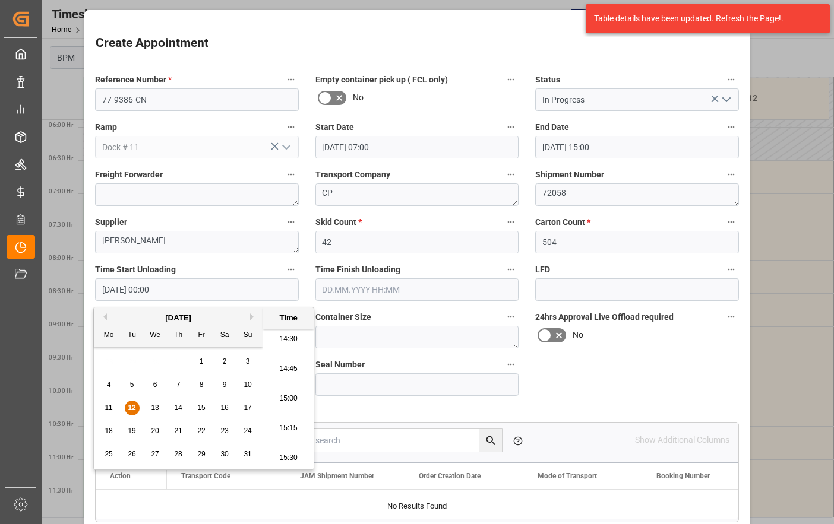
type input "[DATE] 15:00"
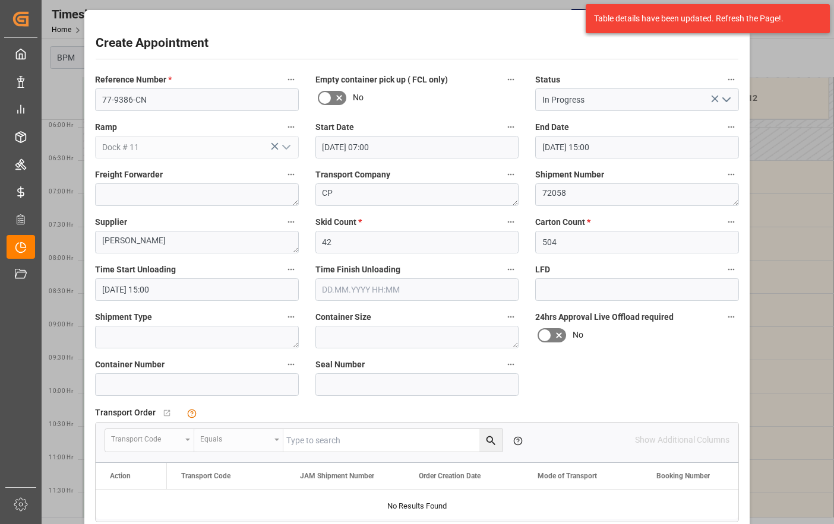
click at [423, 292] on input "text" at bounding box center [417, 289] width 204 height 23
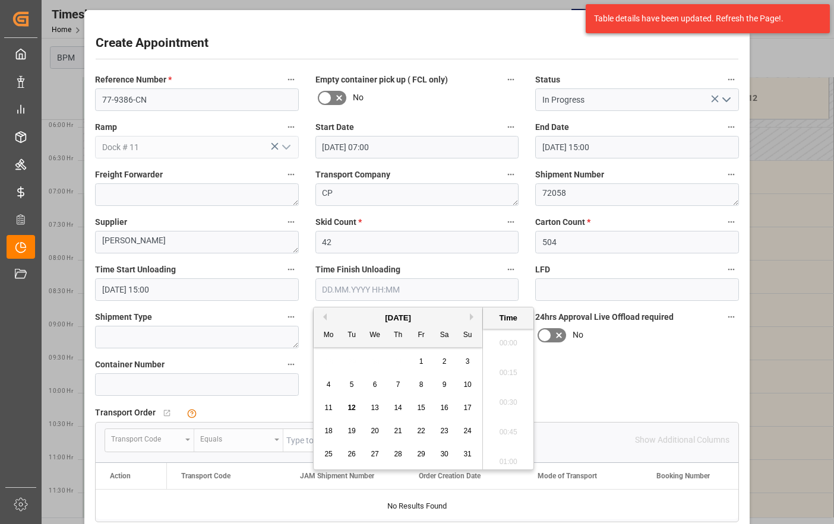
scroll to position [2082, 0]
click at [349, 403] on div "12" at bounding box center [351, 408] width 15 height 14
click at [509, 399] on li "18:00" at bounding box center [508, 399] width 50 height 30
type input "[DATE] 18:00"
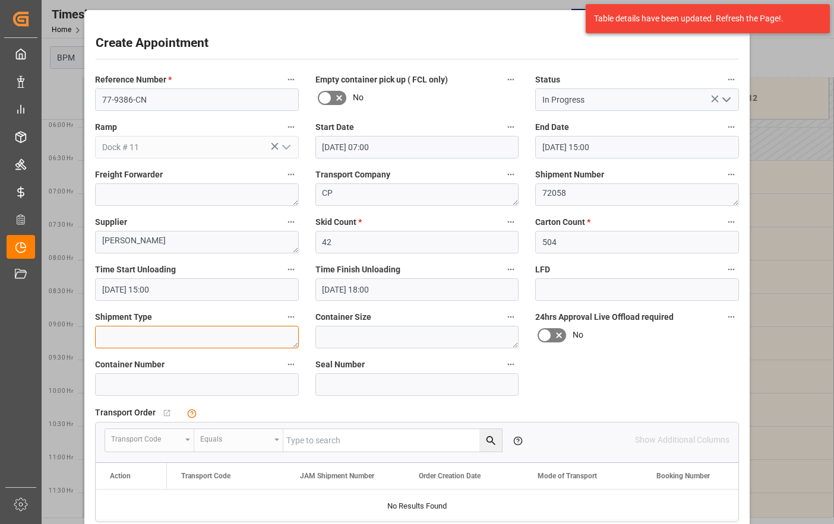
click at [240, 344] on textarea at bounding box center [197, 337] width 204 height 23
type textarea "40FT"
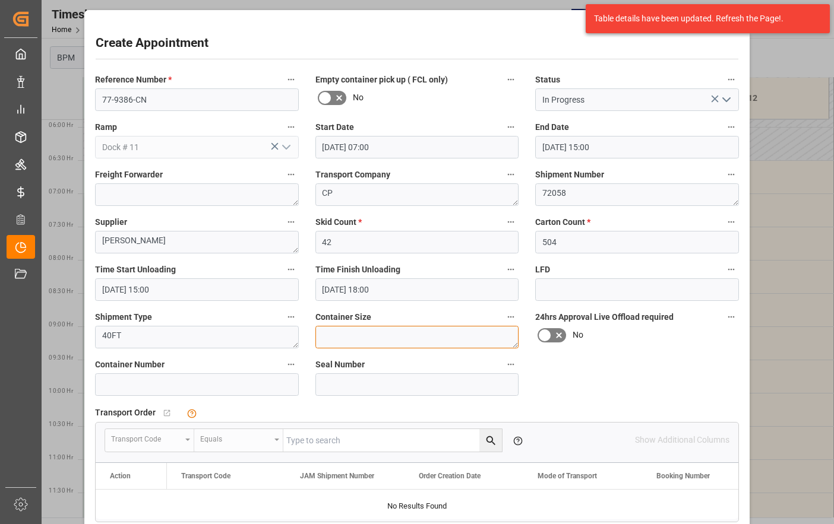
click at [477, 348] on textarea at bounding box center [417, 337] width 204 height 23
type textarea "40FT"
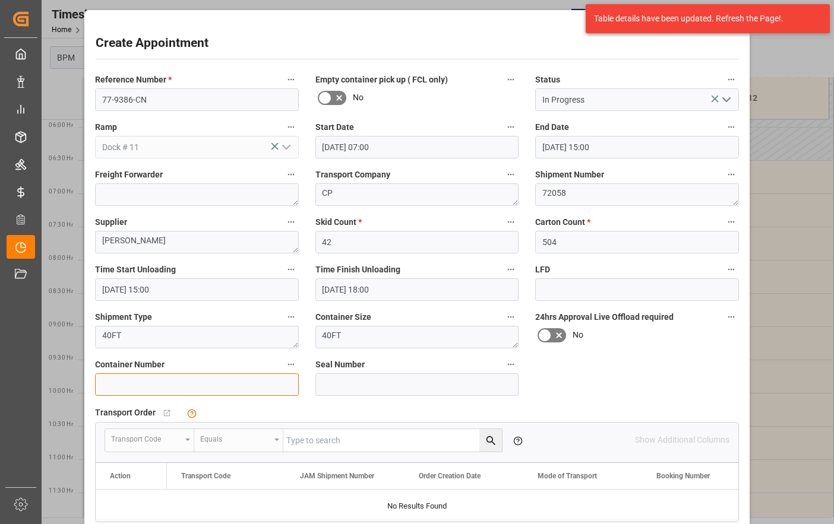
click at [229, 385] on input at bounding box center [197, 384] width 204 height 23
type input "EGSU9147832"
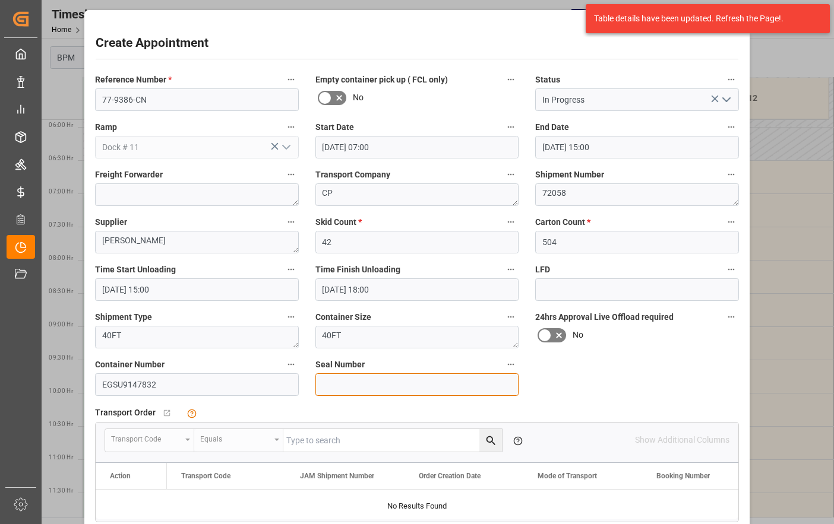
drag, startPoint x: 366, startPoint y: 385, endPoint x: 367, endPoint y: 391, distance: 6.0
click at [366, 385] on input at bounding box center [417, 384] width 204 height 23
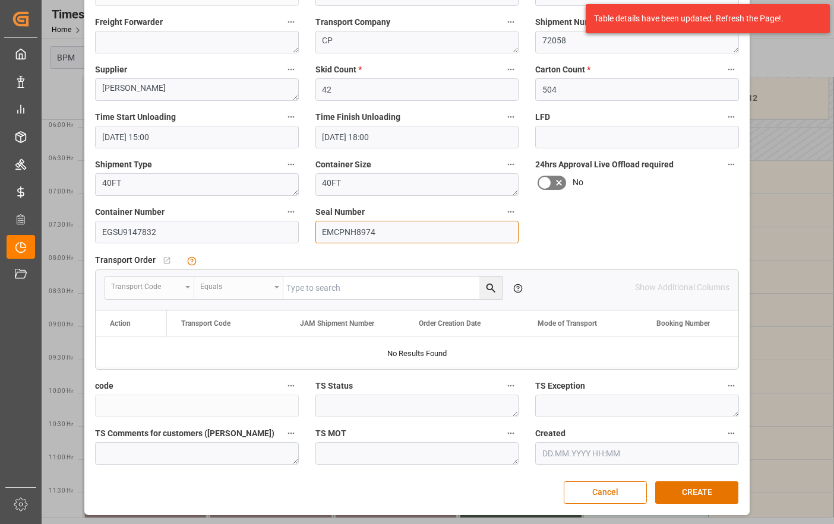
scroll to position [154, 0]
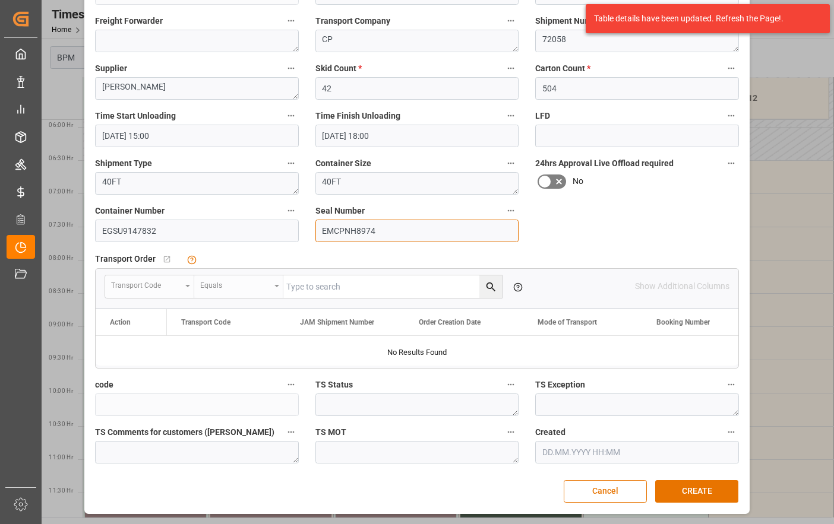
type input "EMCPNH8974"
click at [701, 488] on button "CREATE" at bounding box center [696, 491] width 83 height 23
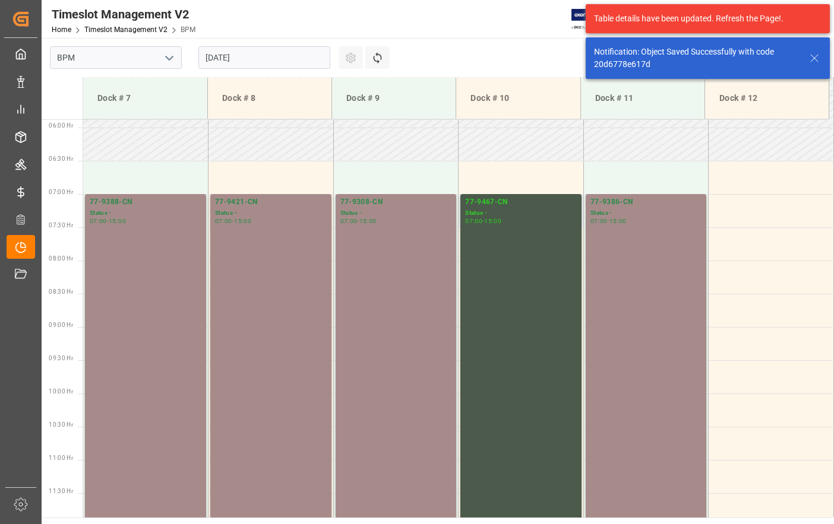
scroll to position [391, 0]
click at [610, 319] on div "77-9386-CN Status - 07:00 - 15:00" at bounding box center [646, 459] width 112 height 526
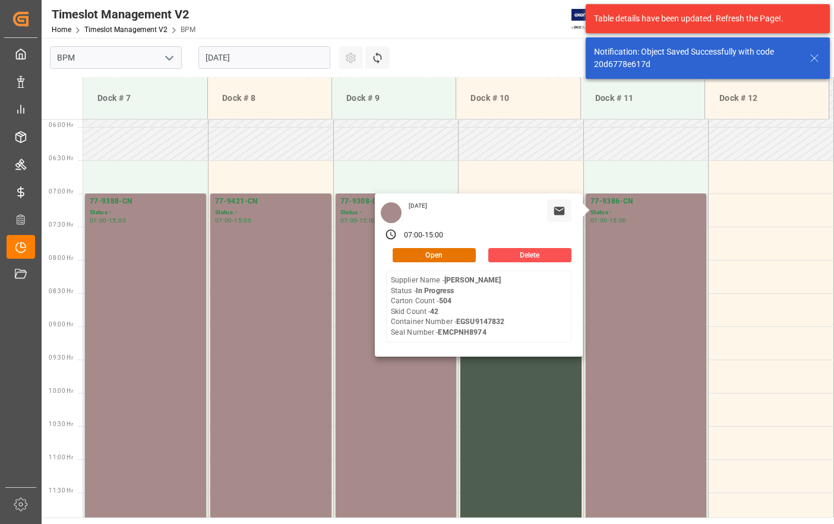
click at [447, 264] on div "[DATE] 07:00 - 15:00 Open Delete Supplier Name - [PERSON_NAME] Status - In Prog…" at bounding box center [479, 275] width 208 height 163
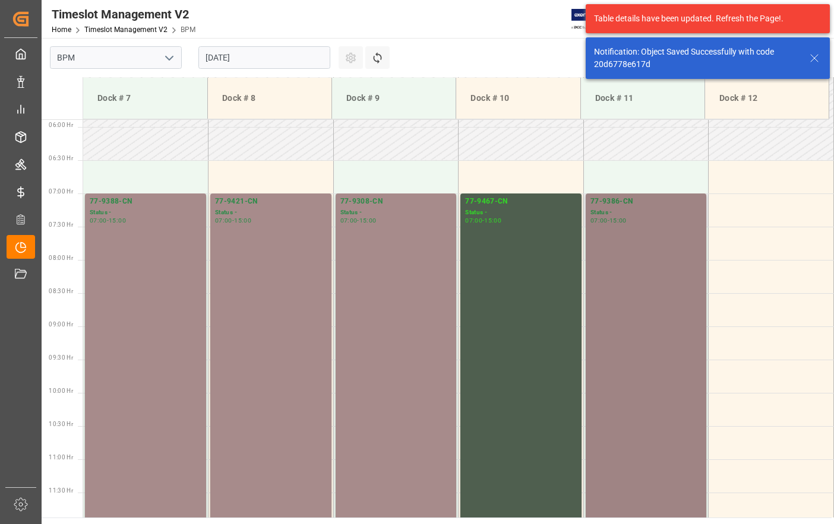
click at [639, 287] on div "77-9386-CN Status - 07:00 - 15:00" at bounding box center [646, 459] width 112 height 526
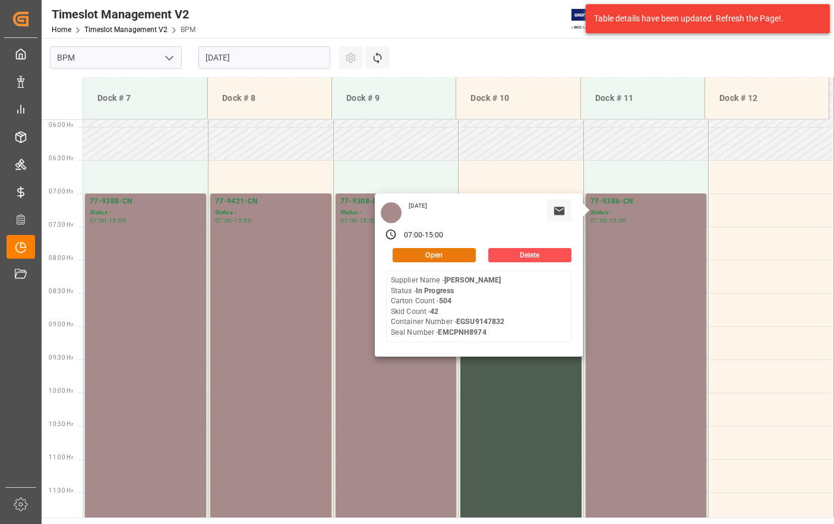
click at [415, 248] on button "Open" at bounding box center [433, 255] width 83 height 14
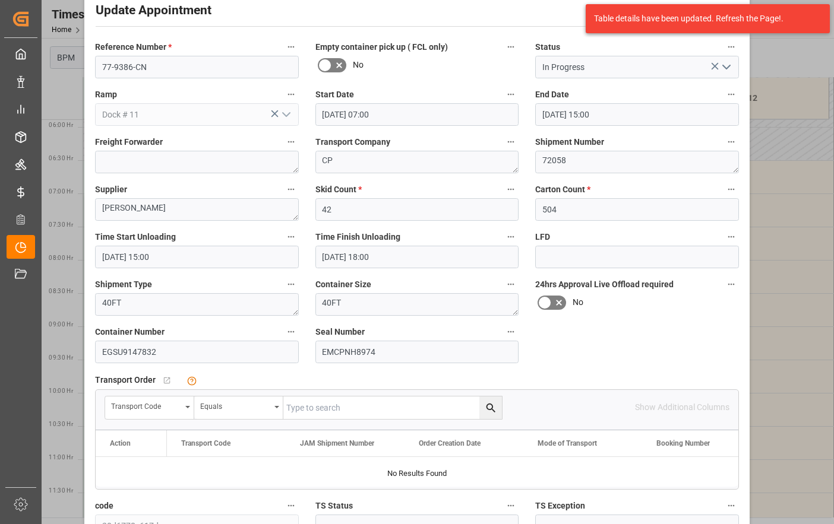
scroll to position [59, 0]
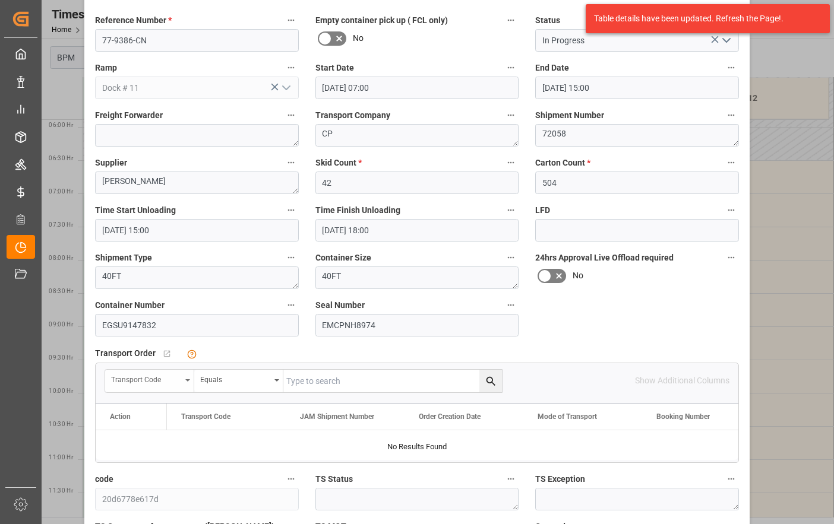
click at [182, 379] on div "Transport Code" at bounding box center [149, 381] width 89 height 23
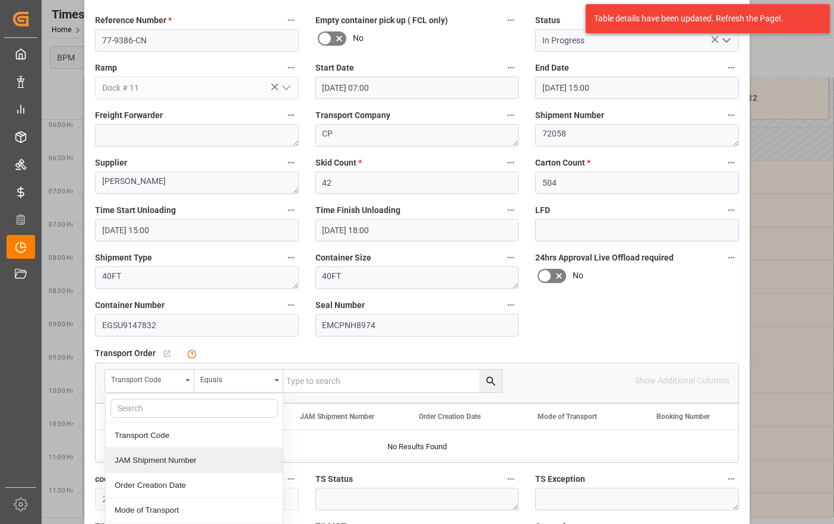
click at [154, 457] on div "JAM Shipment Number" at bounding box center [194, 460] width 177 height 25
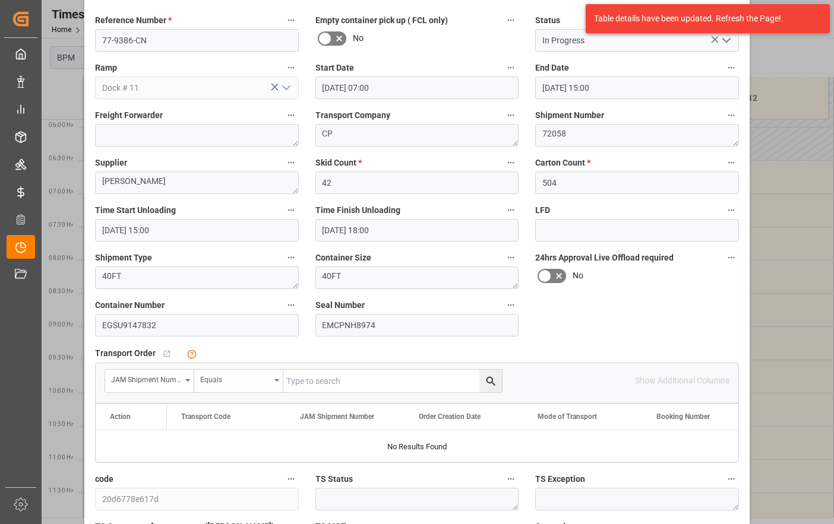
click at [223, 381] on div "Equals" at bounding box center [235, 379] width 70 height 14
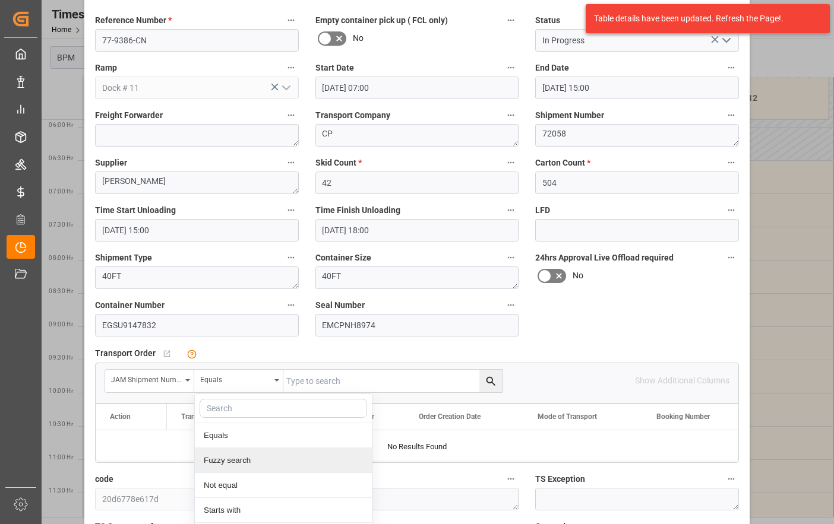
click at [219, 464] on div "Fuzzy search" at bounding box center [283, 460] width 177 height 25
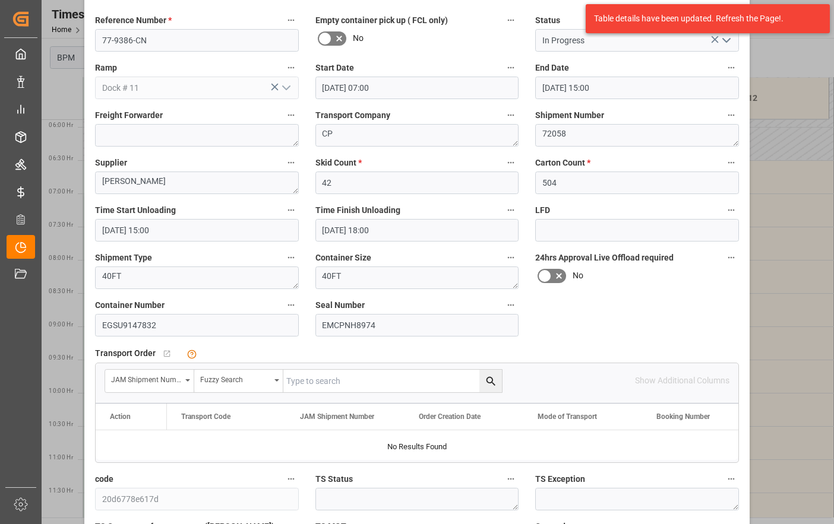
click at [328, 387] on input "text" at bounding box center [392, 381] width 218 height 23
type input "72058"
click at [481, 385] on button "search button" at bounding box center [490, 381] width 23 height 23
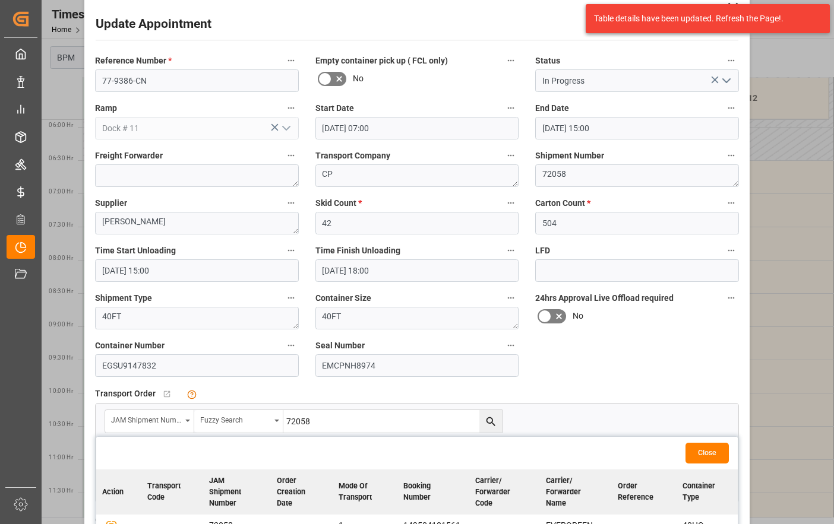
scroll to position [0, 0]
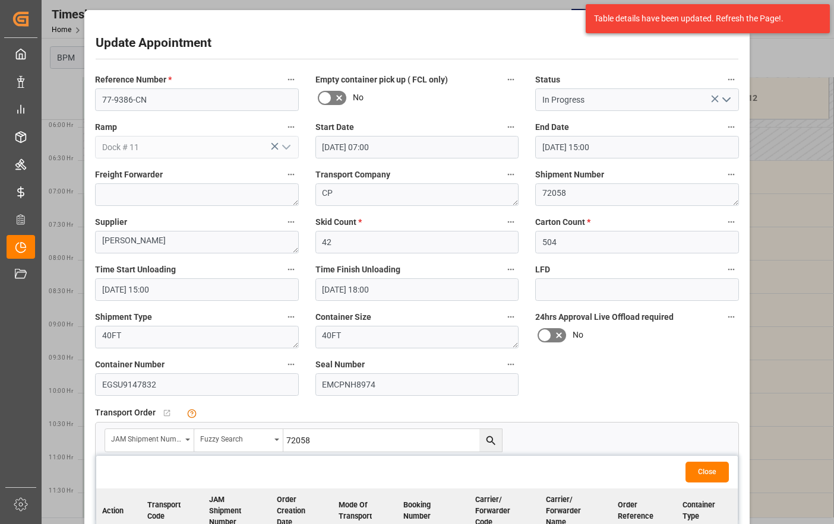
click at [720, 100] on icon "open menu" at bounding box center [726, 100] width 14 height 14
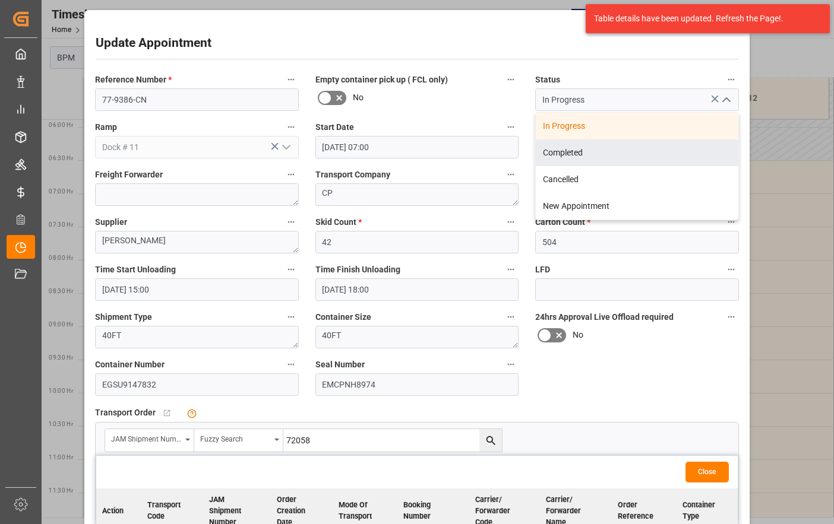
click at [629, 154] on div "Completed" at bounding box center [637, 153] width 202 height 27
type input "Completed"
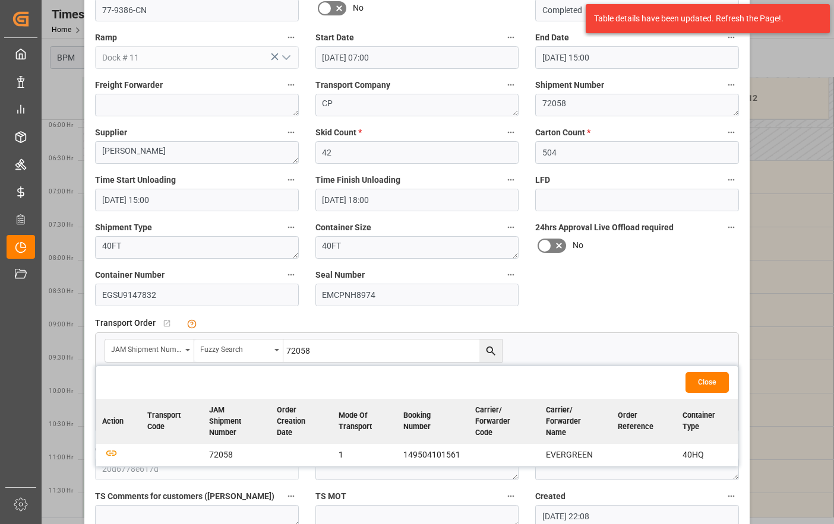
scroll to position [154, 0]
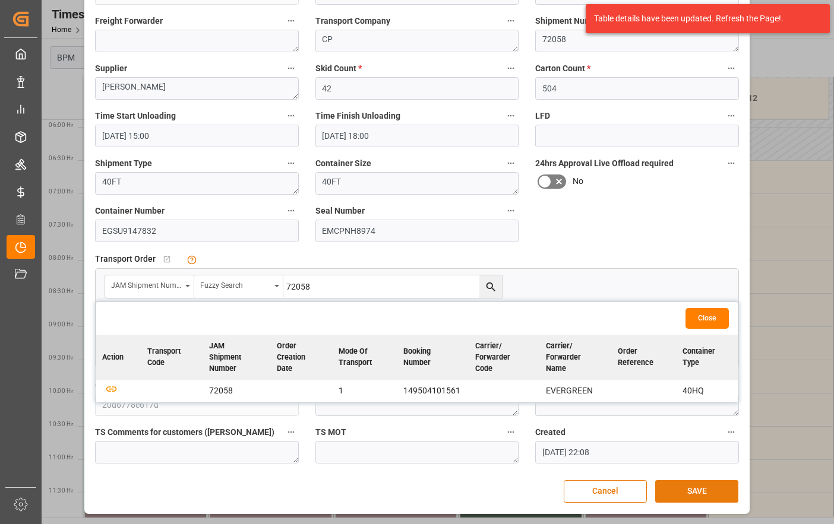
click at [692, 490] on button "SAVE" at bounding box center [696, 491] width 83 height 23
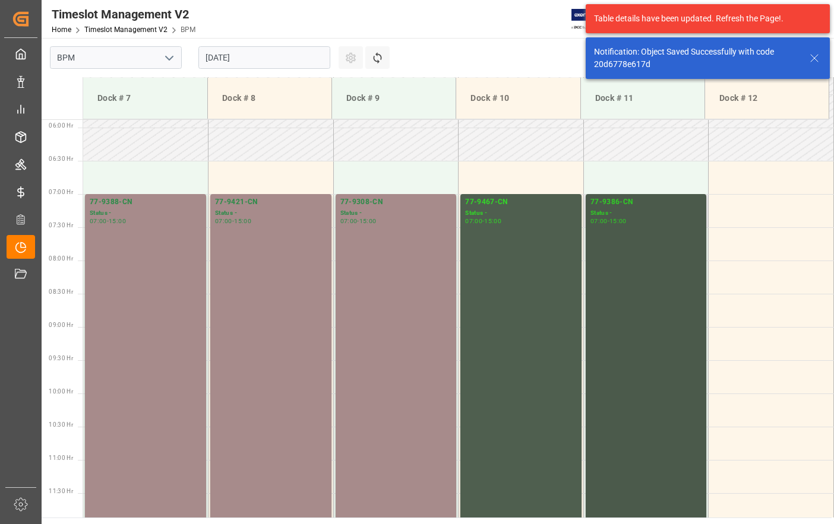
scroll to position [391, 0]
click at [736, 218] on td at bounding box center [770, 210] width 125 height 33
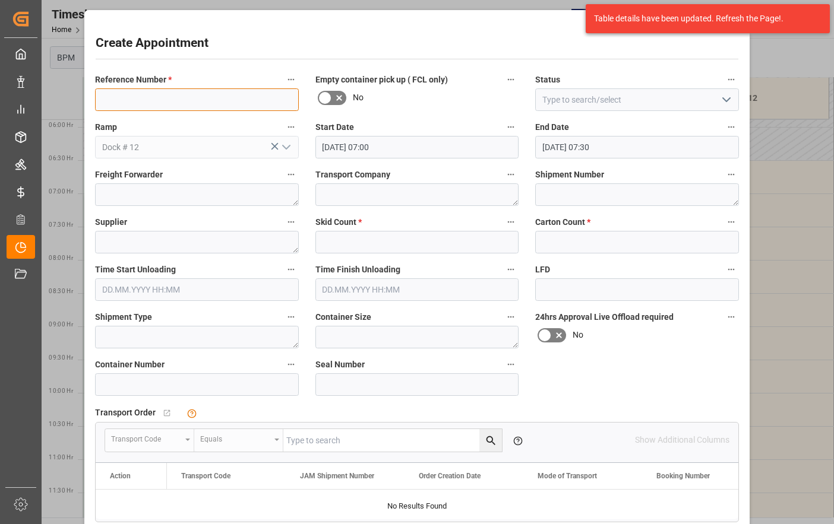
click at [126, 101] on input at bounding box center [197, 99] width 204 height 23
type input "77-9422-CN"
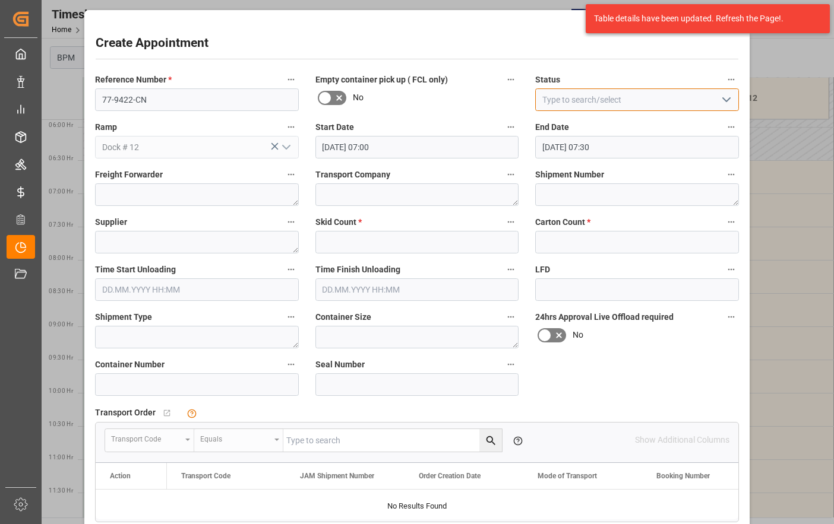
click at [587, 105] on input at bounding box center [637, 99] width 204 height 23
click at [713, 99] on input at bounding box center [637, 99] width 204 height 23
click at [722, 96] on icon "open menu" at bounding box center [726, 100] width 14 height 14
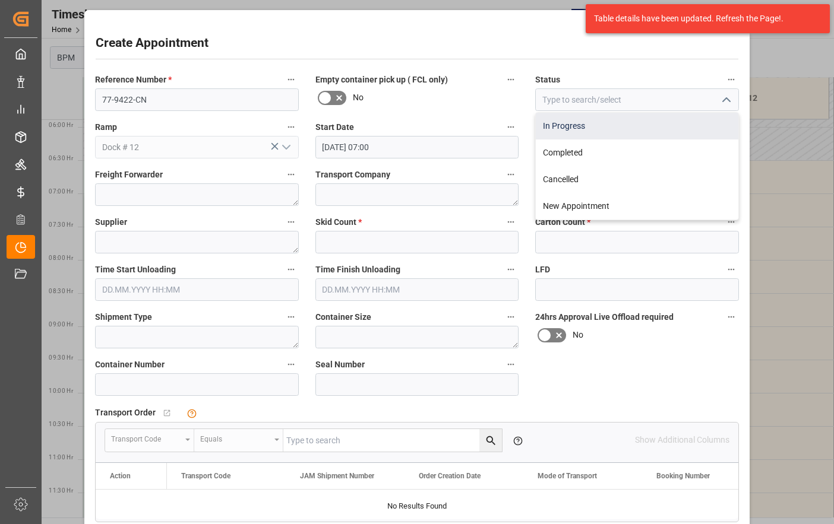
click at [671, 121] on div "In Progress" at bounding box center [637, 126] width 202 height 27
type input "In Progress"
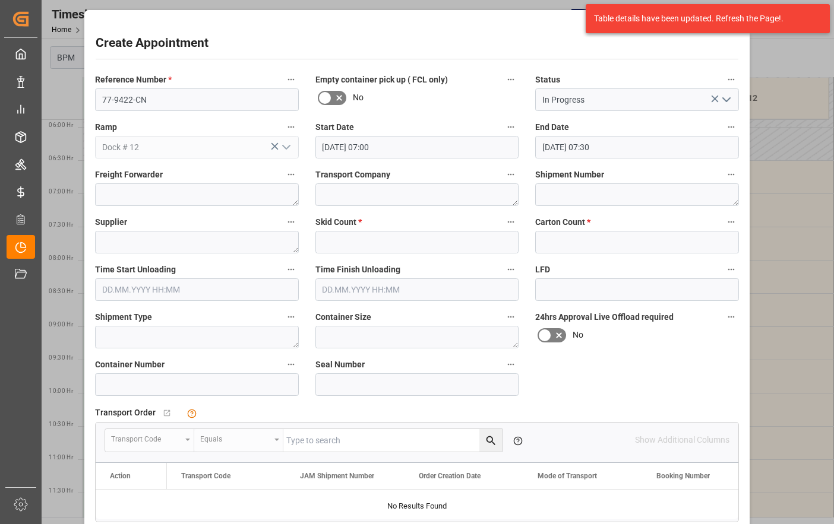
click at [415, 149] on input "[DATE] 07:00" at bounding box center [417, 147] width 204 height 23
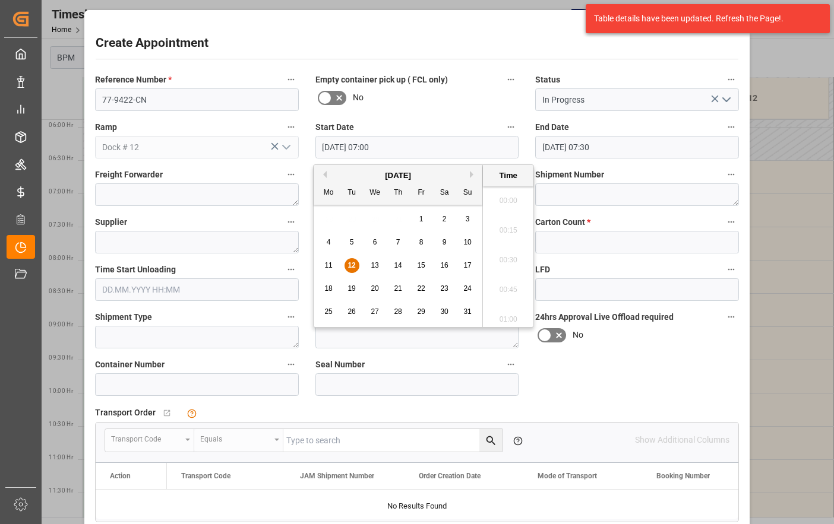
scroll to position [776, 0]
click at [351, 264] on span "12" at bounding box center [351, 265] width 8 height 8
click at [493, 258] on li "07:00" at bounding box center [508, 257] width 50 height 30
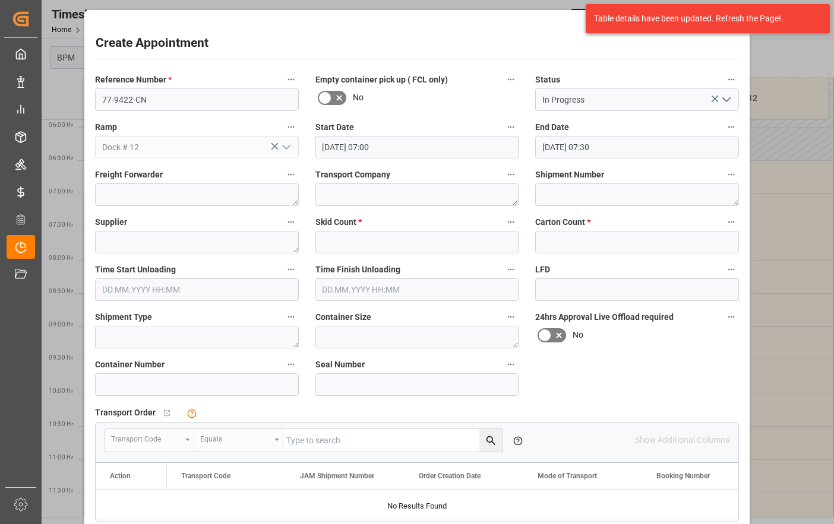
click at [623, 150] on input "[DATE] 07:30" at bounding box center [637, 147] width 204 height 23
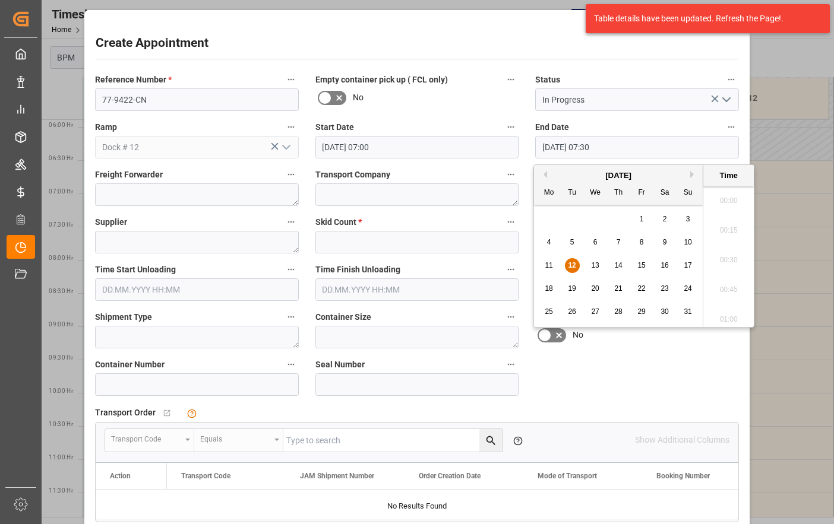
scroll to position [835, 0]
click at [575, 265] on span "12" at bounding box center [572, 265] width 8 height 8
click at [728, 309] on li "15:00" at bounding box center [728, 316] width 50 height 30
type input "[DATE] 15:00"
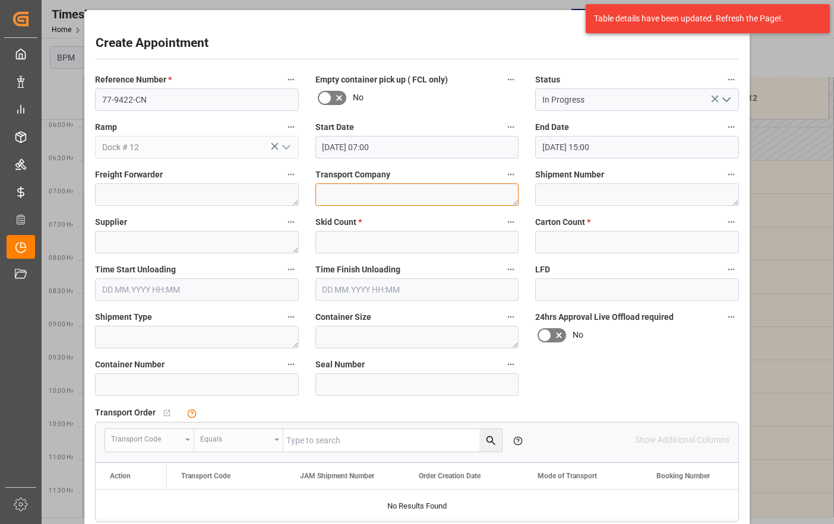
click at [347, 201] on textarea at bounding box center [417, 194] width 204 height 23
type textarea "CP"
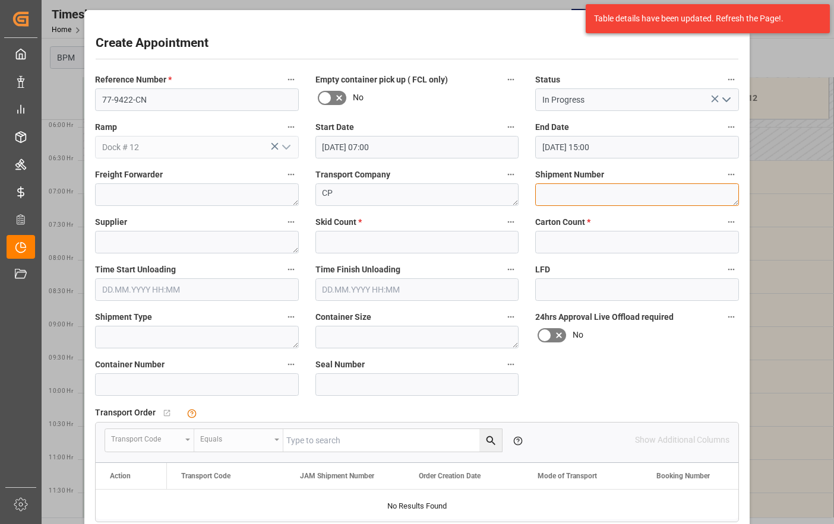
click at [562, 198] on textarea at bounding box center [637, 194] width 204 height 23
type textarea "72083"
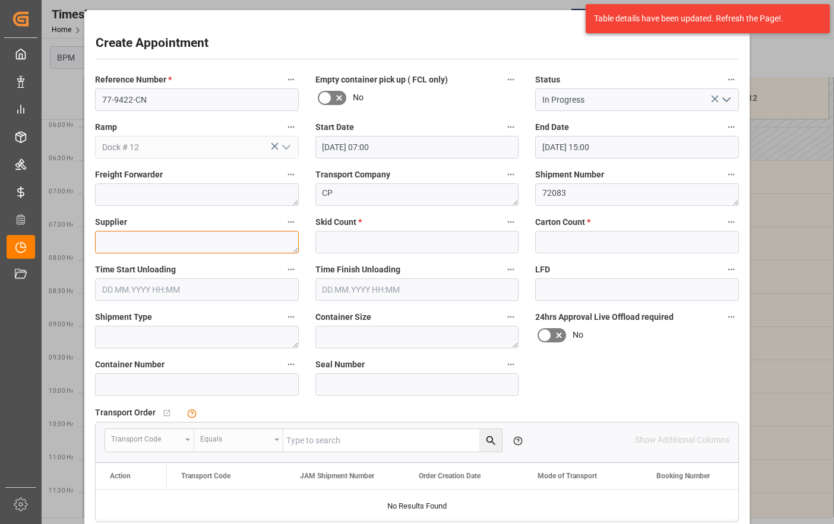
click at [211, 244] on textarea at bounding box center [197, 242] width 204 height 23
type textarea "[PERSON_NAME]"
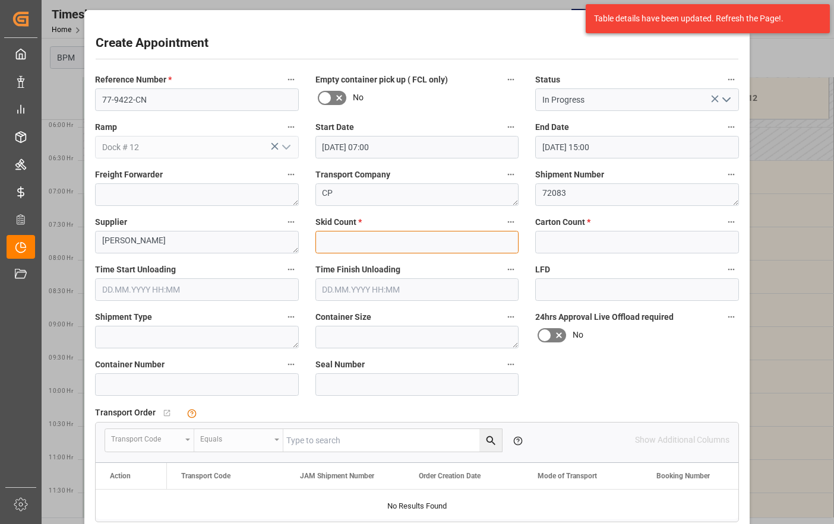
drag, startPoint x: 341, startPoint y: 246, endPoint x: 335, endPoint y: 248, distance: 6.9
click at [341, 246] on input "text" at bounding box center [417, 242] width 204 height 23
type input "50"
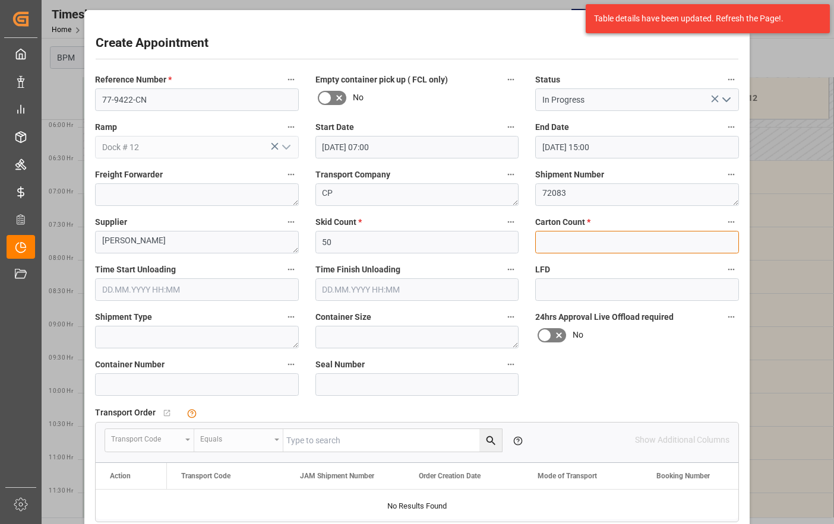
click at [579, 236] on input "text" at bounding box center [637, 242] width 204 height 23
type input "900"
click at [208, 290] on input "text" at bounding box center [197, 289] width 204 height 23
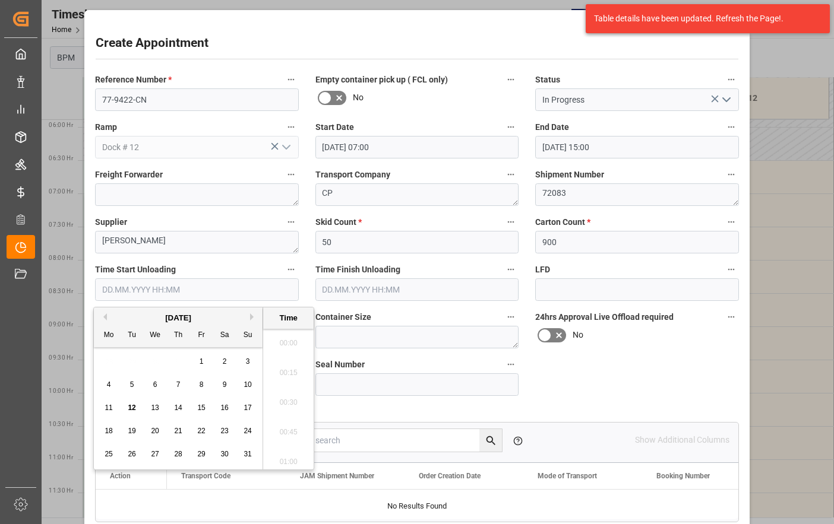
scroll to position [2082, 0]
click at [132, 409] on span "12" at bounding box center [132, 408] width 8 height 8
click at [283, 455] on li "07:00" at bounding box center [288, 458] width 50 height 30
type input "[DATE] 07:00"
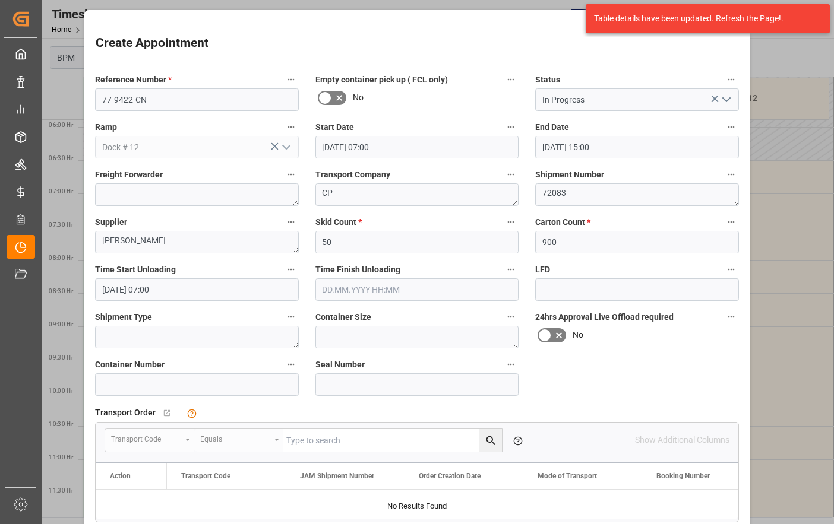
click at [441, 294] on input "text" at bounding box center [417, 289] width 204 height 23
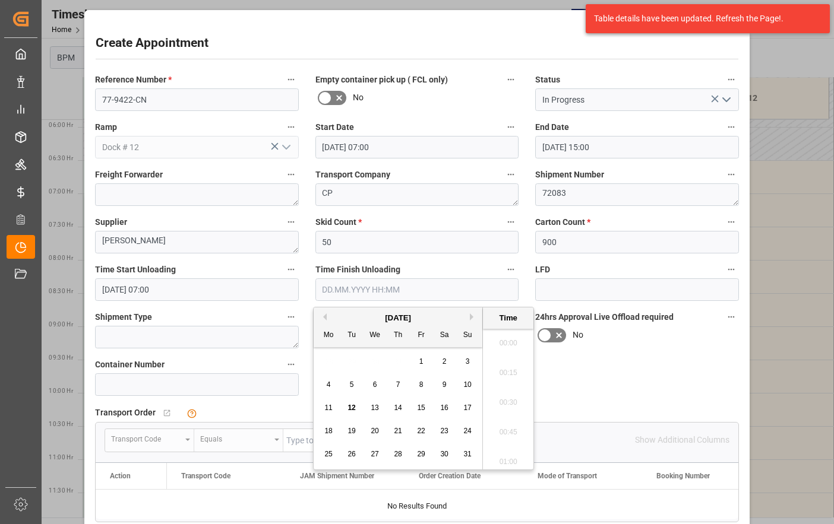
scroll to position [2082, 0]
click at [350, 407] on span "12" at bounding box center [351, 408] width 8 height 8
click at [508, 341] on li "15:00" at bounding box center [508, 340] width 50 height 30
type input "[DATE] 15:00"
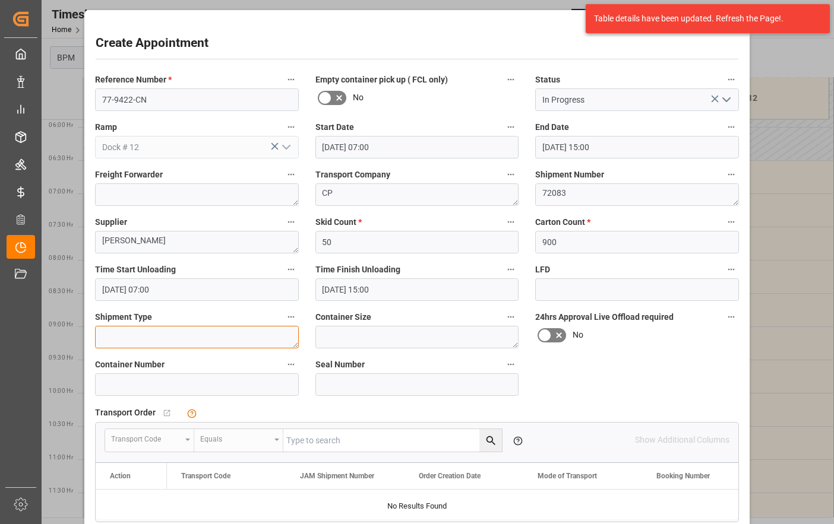
click at [205, 340] on textarea at bounding box center [197, 337] width 204 height 23
type textarea "40FT"
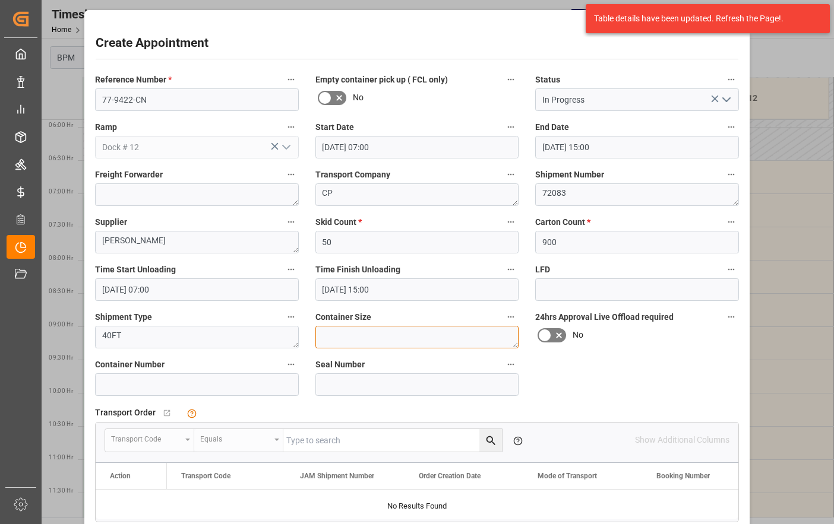
click at [356, 332] on textarea at bounding box center [417, 337] width 204 height 23
type textarea "40FT"
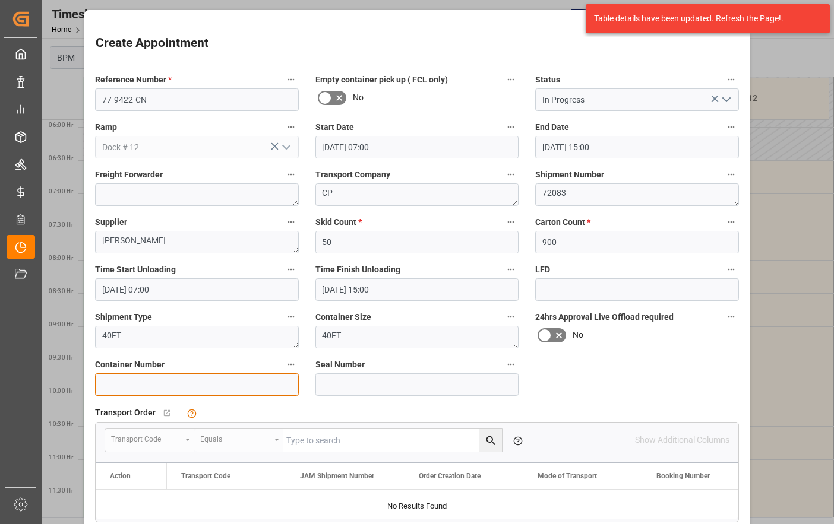
drag, startPoint x: 158, startPoint y: 386, endPoint x: 163, endPoint y: 394, distance: 9.6
click at [159, 382] on input at bounding box center [197, 384] width 204 height 23
type input "TCNU9876327"
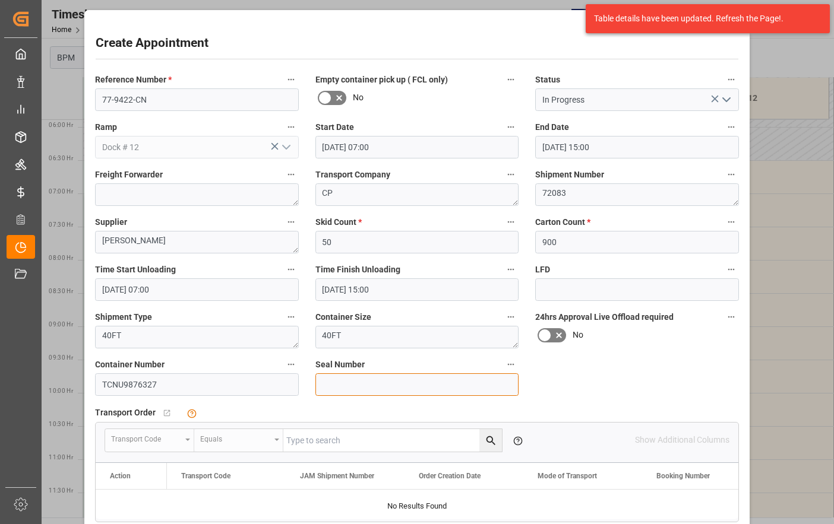
click at [352, 381] on input at bounding box center [417, 384] width 204 height 23
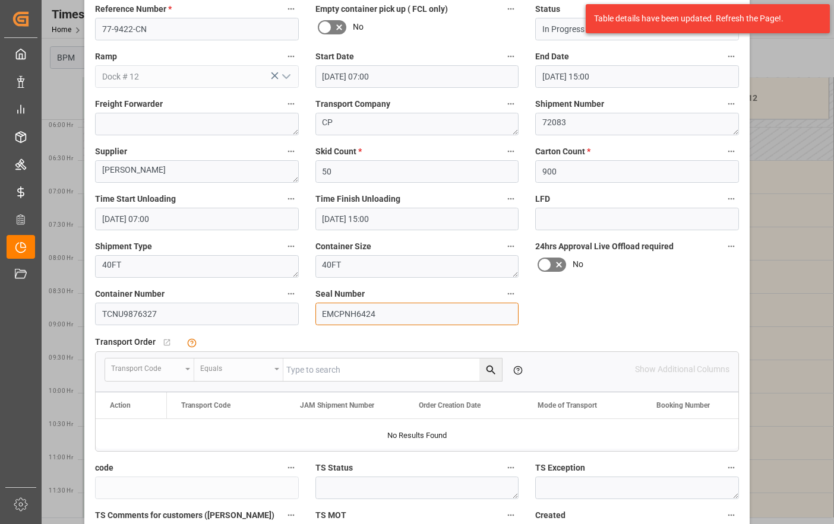
scroll to position [154, 0]
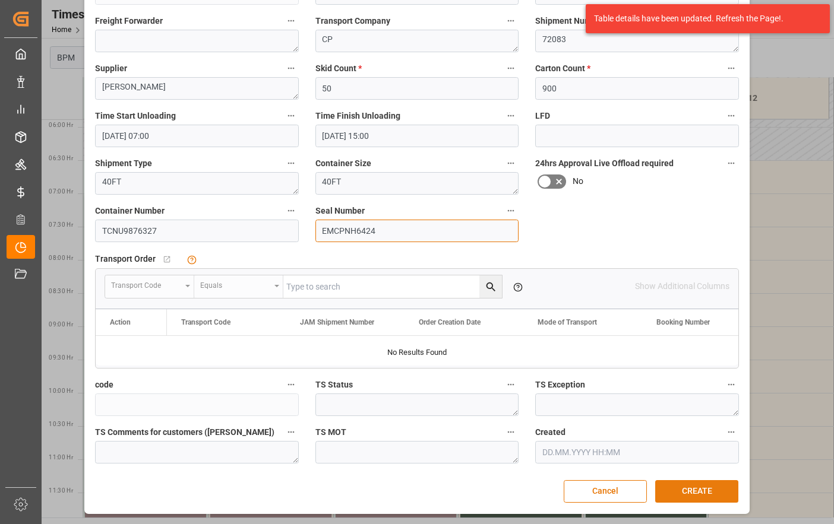
type input "EMCPNH6424"
click at [676, 493] on button "CREATE" at bounding box center [696, 491] width 83 height 23
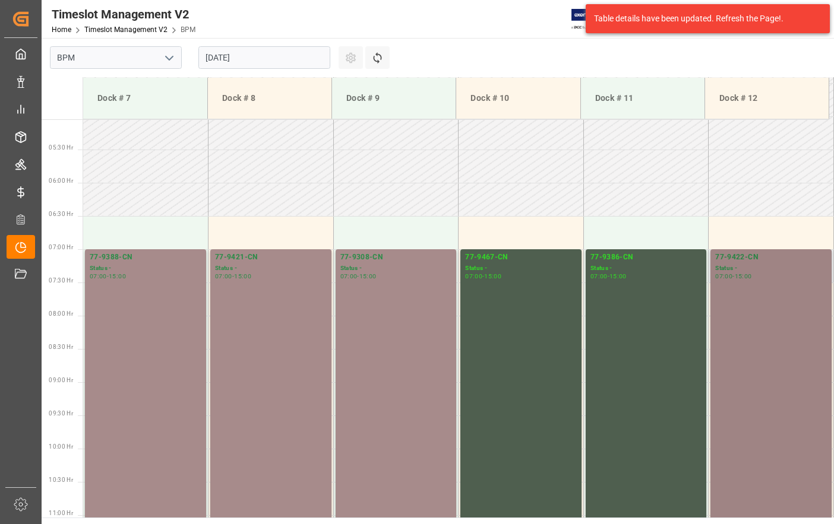
scroll to position [248, 0]
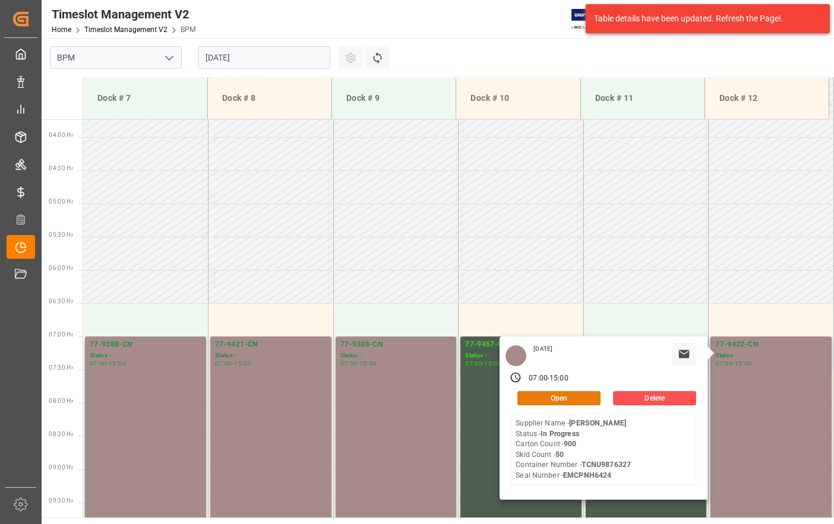
click at [576, 398] on button "Open" at bounding box center [558, 398] width 83 height 14
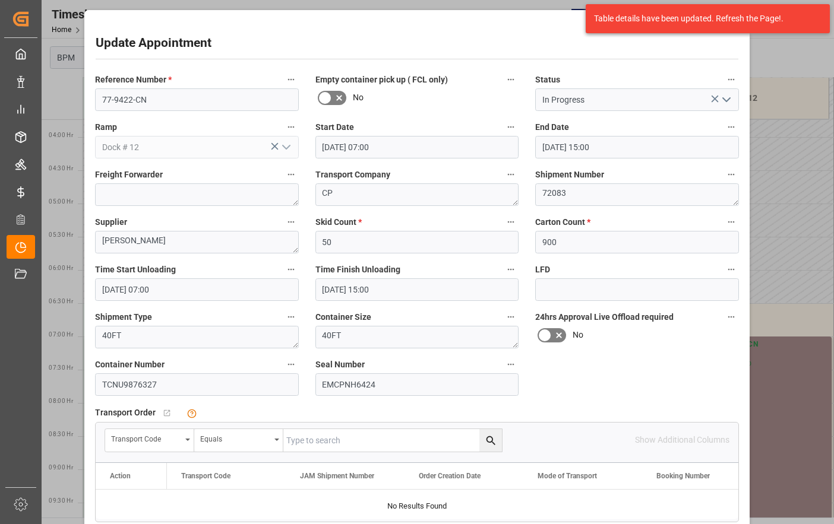
click at [723, 100] on icon "open menu" at bounding box center [726, 100] width 14 height 14
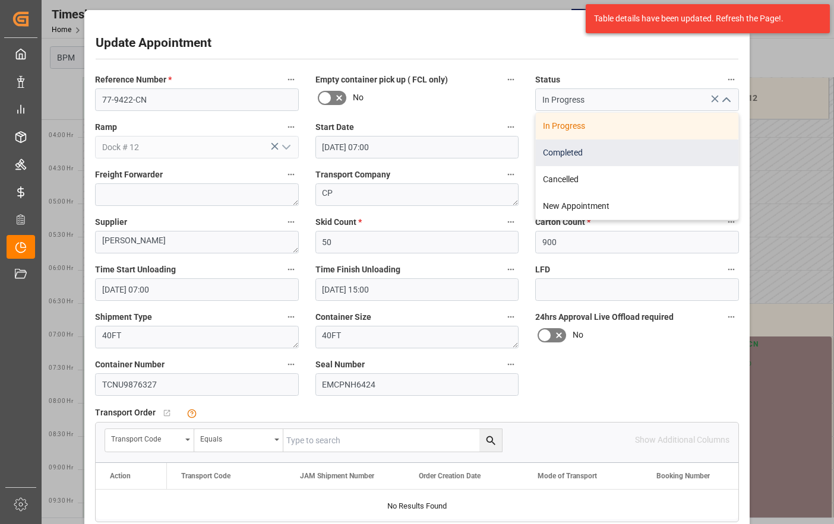
click at [649, 152] on div "Completed" at bounding box center [637, 153] width 202 height 27
type input "Completed"
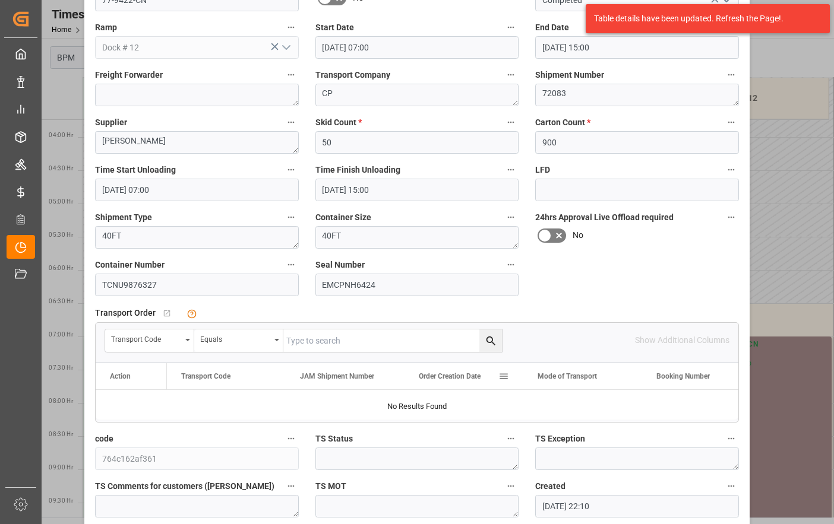
scroll to position [154, 0]
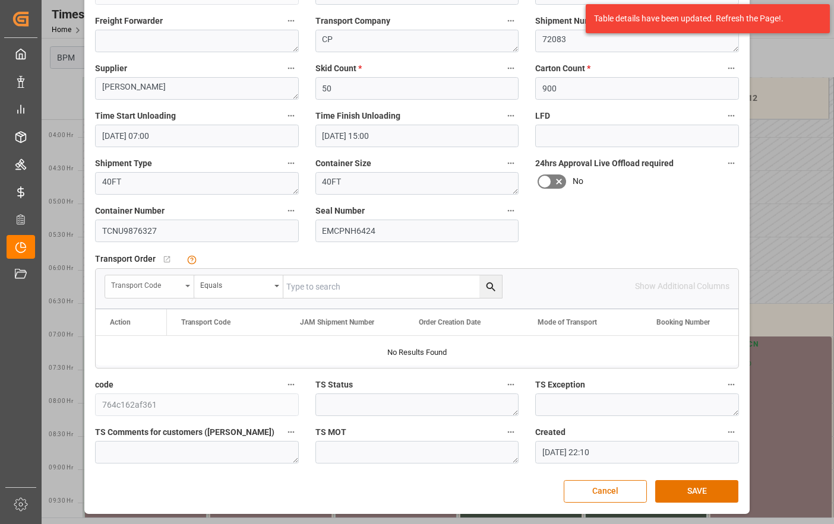
click at [185, 284] on div "Transport Code" at bounding box center [149, 286] width 89 height 23
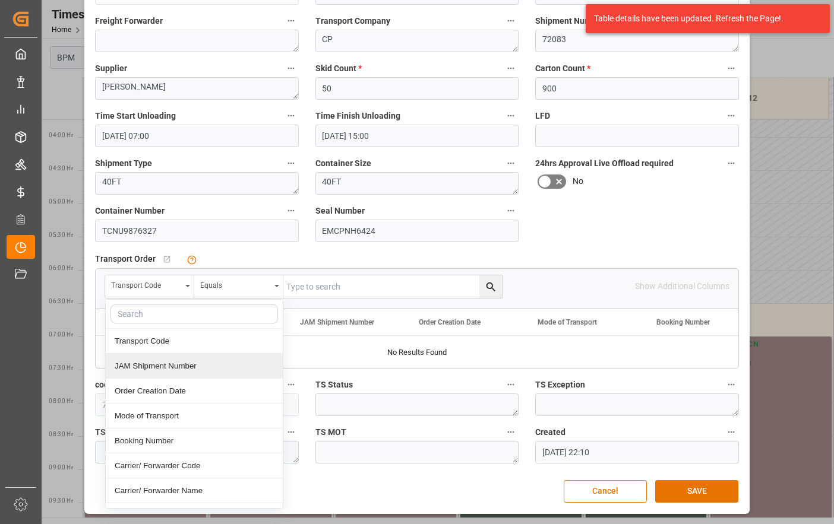
click at [179, 367] on div "JAM Shipment Number" at bounding box center [194, 366] width 177 height 25
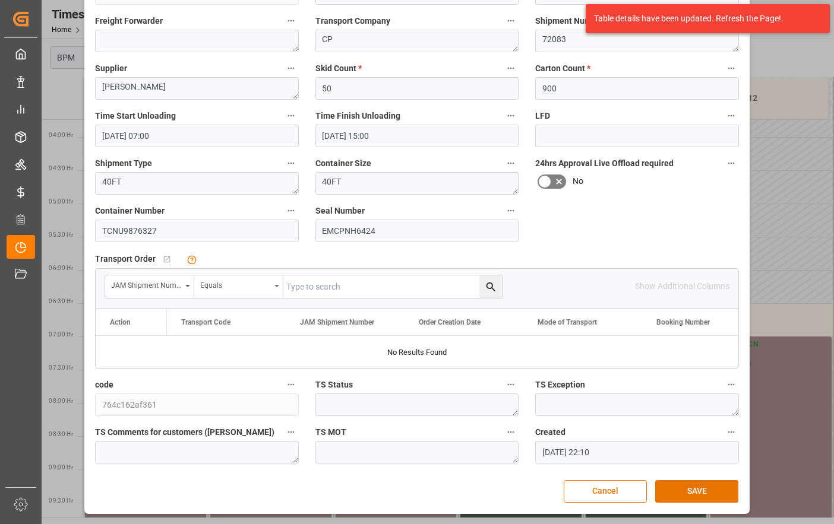
click at [277, 288] on div "Equals" at bounding box center [238, 286] width 89 height 23
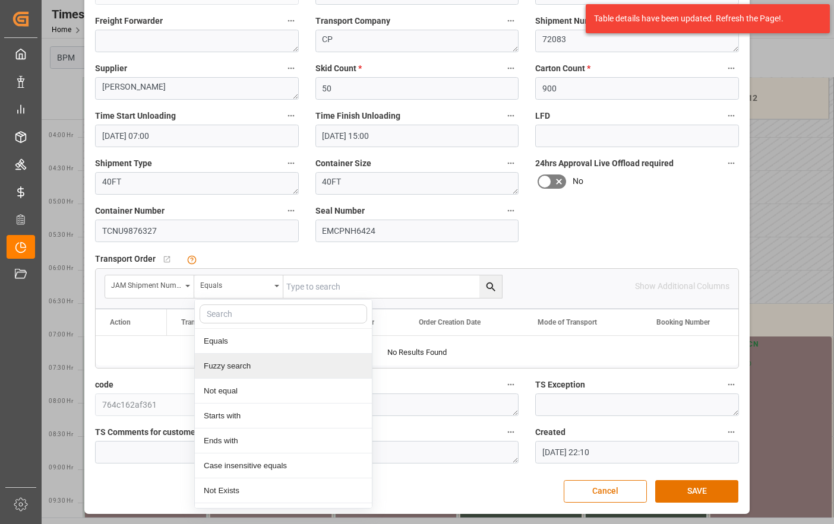
click at [262, 360] on div "Fuzzy search" at bounding box center [283, 366] width 177 height 25
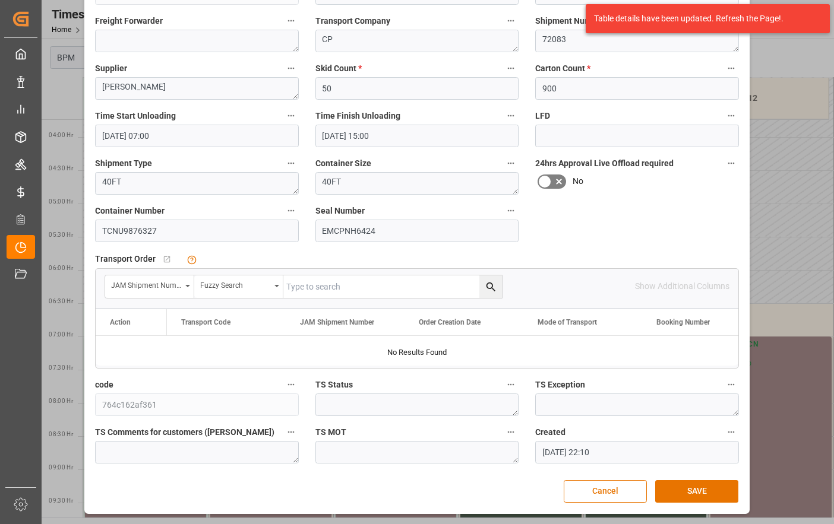
click at [410, 292] on input "text" at bounding box center [392, 286] width 218 height 23
type input "72083"
click at [490, 287] on icon "search button" at bounding box center [490, 287] width 12 height 12
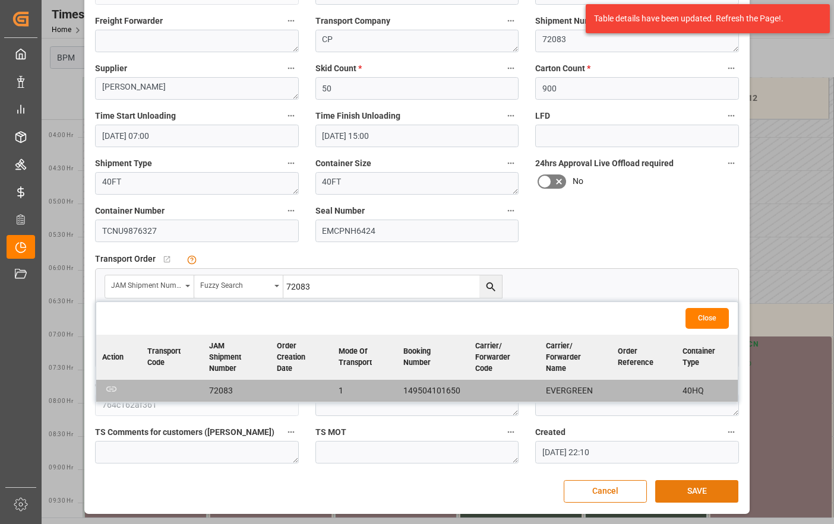
click at [718, 496] on button "SAVE" at bounding box center [696, 491] width 83 height 23
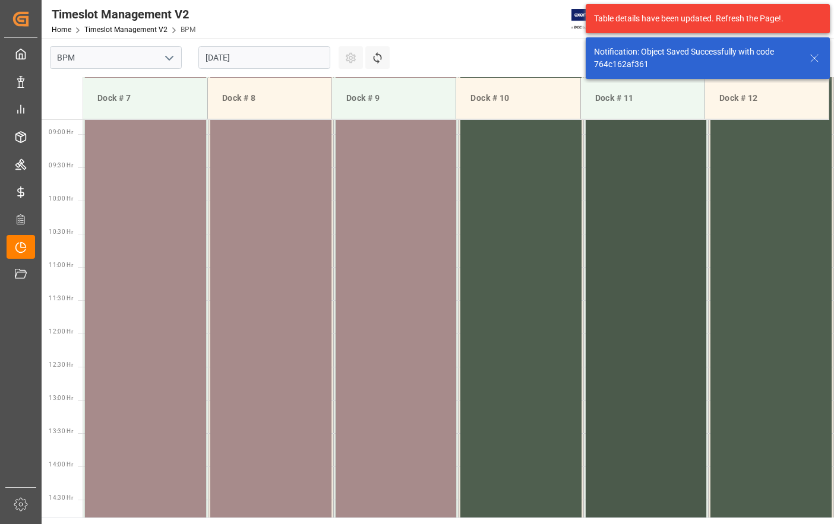
scroll to position [451, 0]
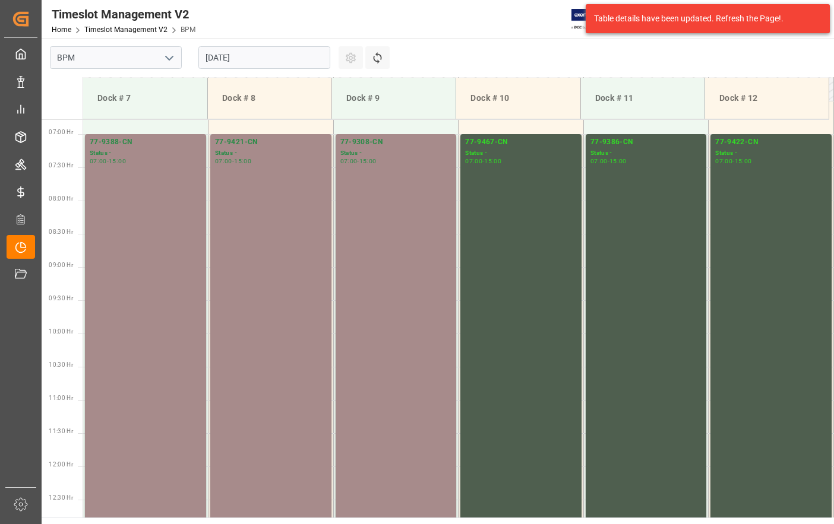
click at [274, 60] on input "[DATE]" at bounding box center [264, 57] width 132 height 23
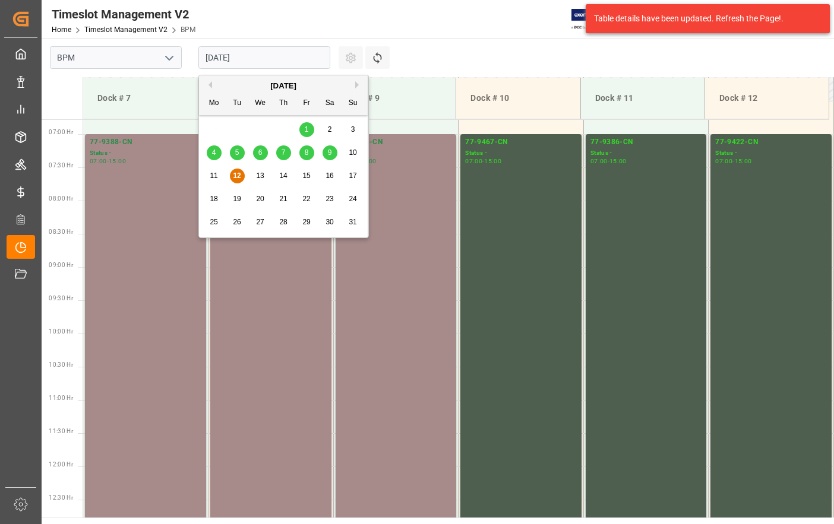
click at [264, 174] on span "13" at bounding box center [260, 176] width 8 height 8
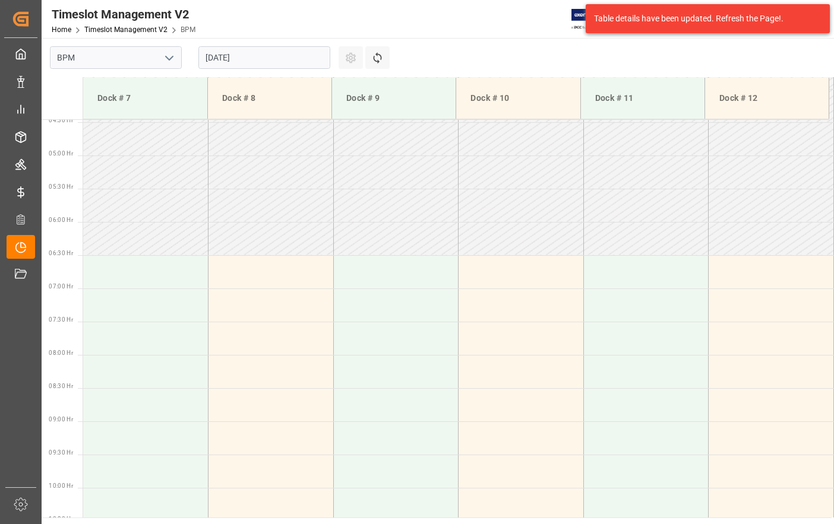
scroll to position [292, 0]
click at [132, 277] on td at bounding box center [145, 276] width 125 height 33
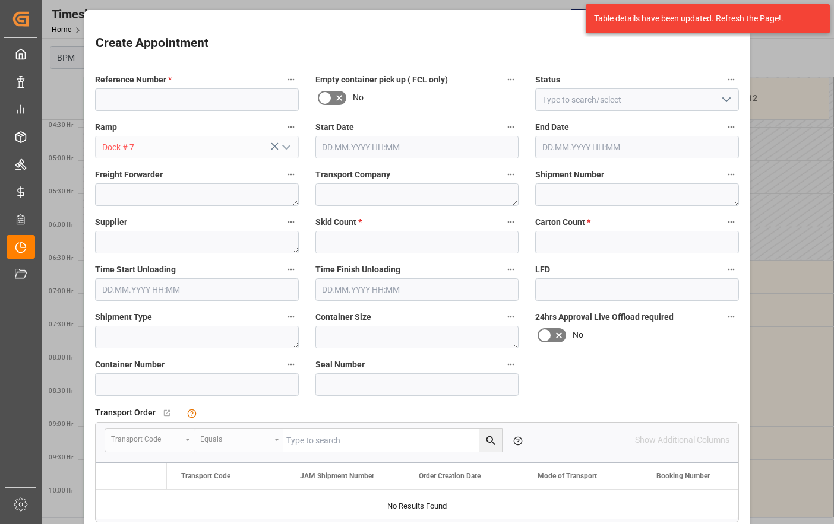
type input "[DATE] 06:30"
type input "[DATE] 07:00"
click at [131, 103] on input at bounding box center [197, 99] width 204 height 23
type input "77-9386-CN"
click at [720, 100] on icon "open menu" at bounding box center [726, 100] width 14 height 14
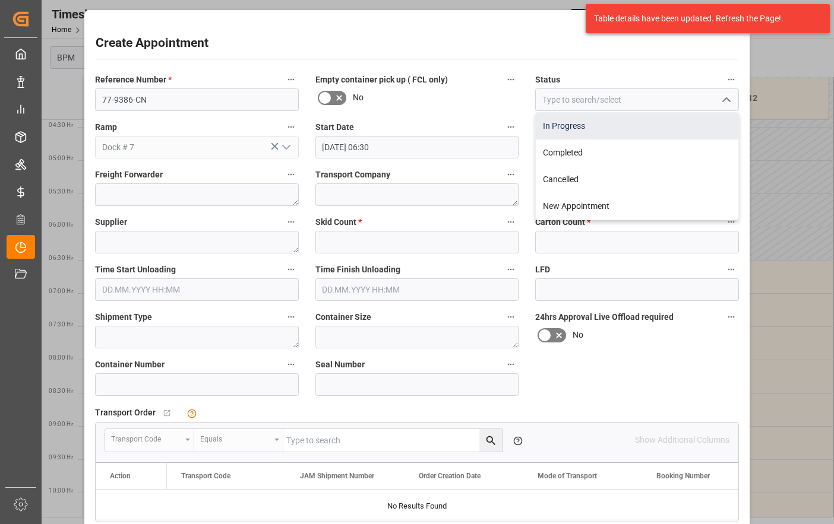
click at [690, 128] on div "In Progress" at bounding box center [637, 126] width 202 height 27
type input "In Progress"
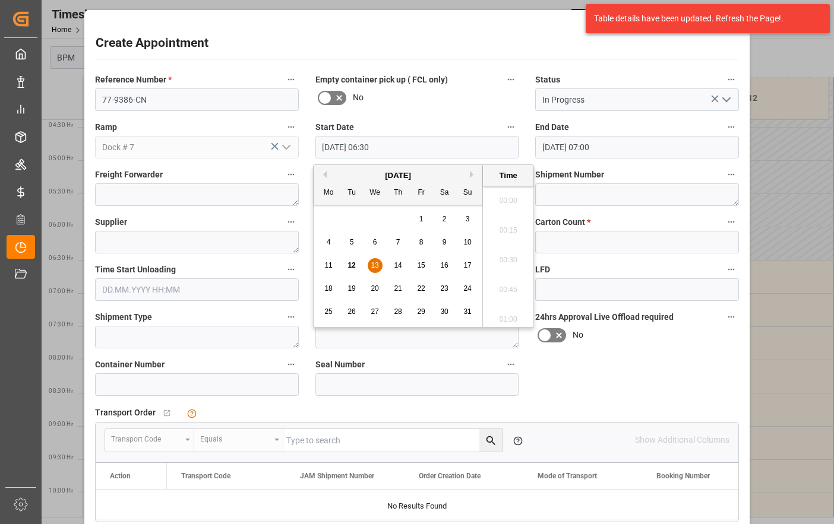
click at [439, 145] on input "[DATE] 06:30" at bounding box center [417, 147] width 204 height 23
click at [373, 264] on span "13" at bounding box center [374, 265] width 8 height 8
click at [509, 312] on li "07:00" at bounding box center [508, 316] width 50 height 30
type input "[DATE] 07:00"
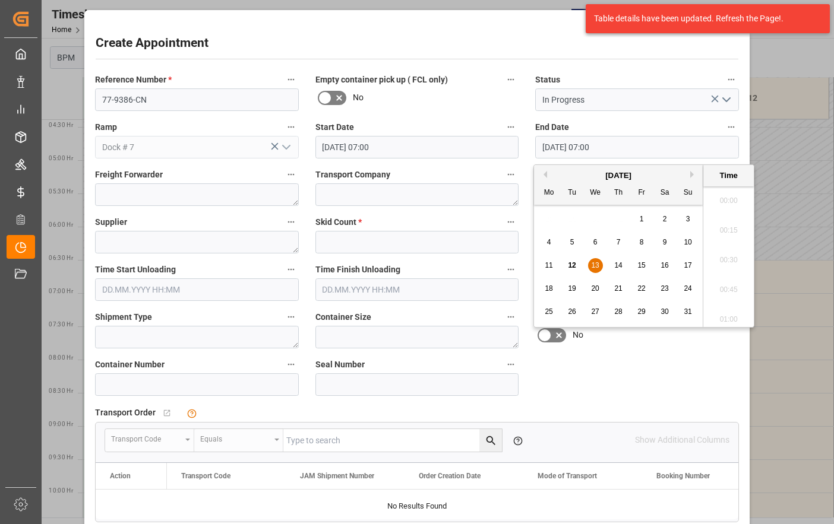
click at [644, 144] on input "[DATE] 07:00" at bounding box center [637, 147] width 204 height 23
drag, startPoint x: 598, startPoint y: 264, endPoint x: 670, endPoint y: 272, distance: 72.3
click at [598, 263] on span "13" at bounding box center [595, 265] width 8 height 8
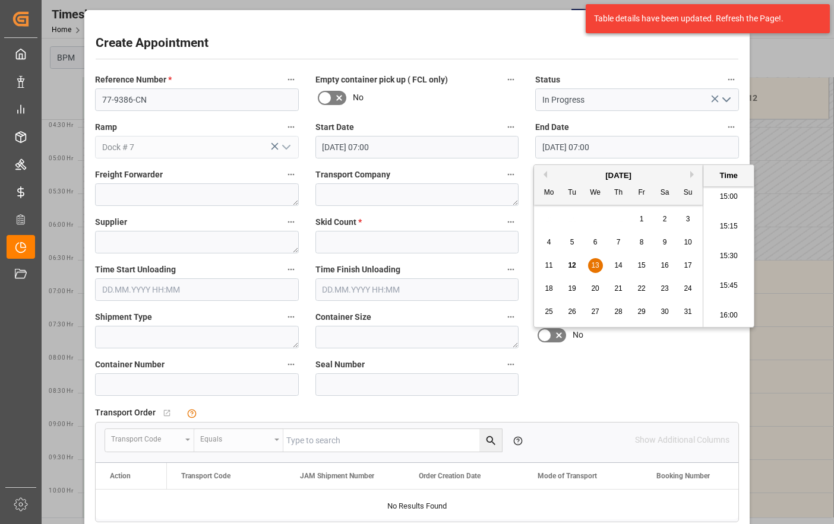
click at [729, 194] on li "15:00" at bounding box center [728, 197] width 50 height 30
type input "[DATE] 15:00"
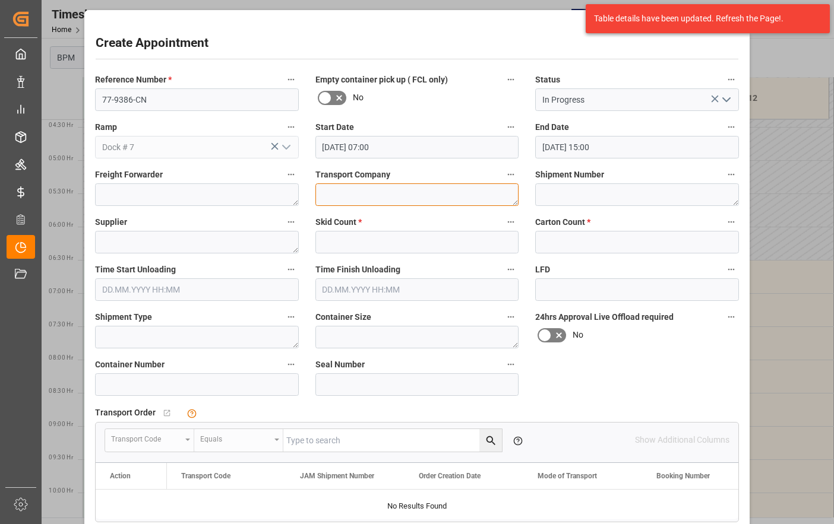
click at [338, 195] on textarea at bounding box center [417, 194] width 204 height 23
type textarea "CP"
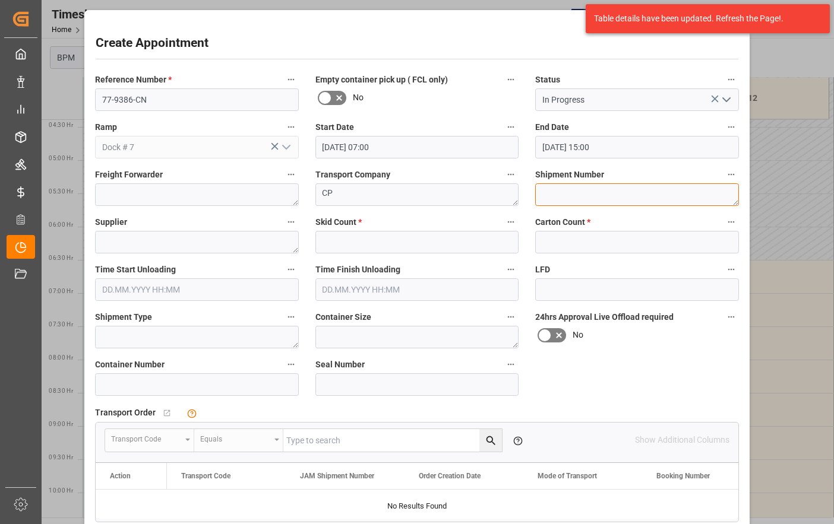
click at [590, 191] on textarea at bounding box center [637, 194] width 204 height 23
type textarea "72057"
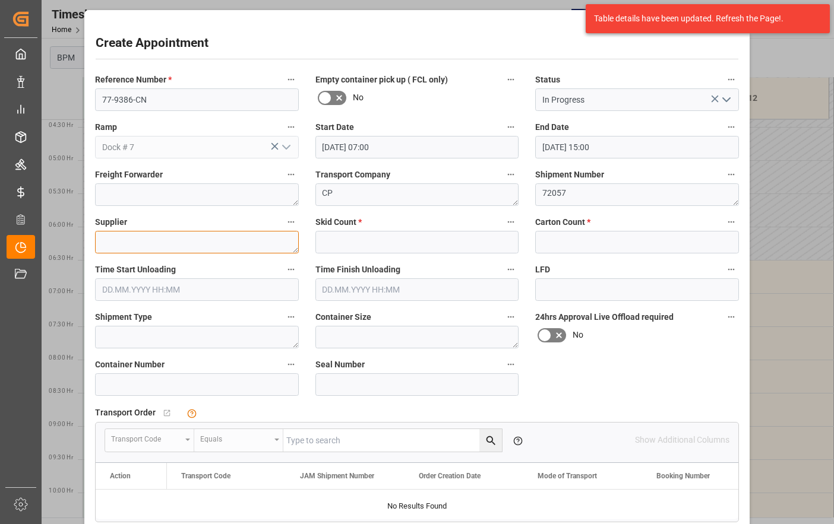
click at [161, 236] on textarea at bounding box center [197, 242] width 204 height 23
type textarea "[PERSON_NAME]"
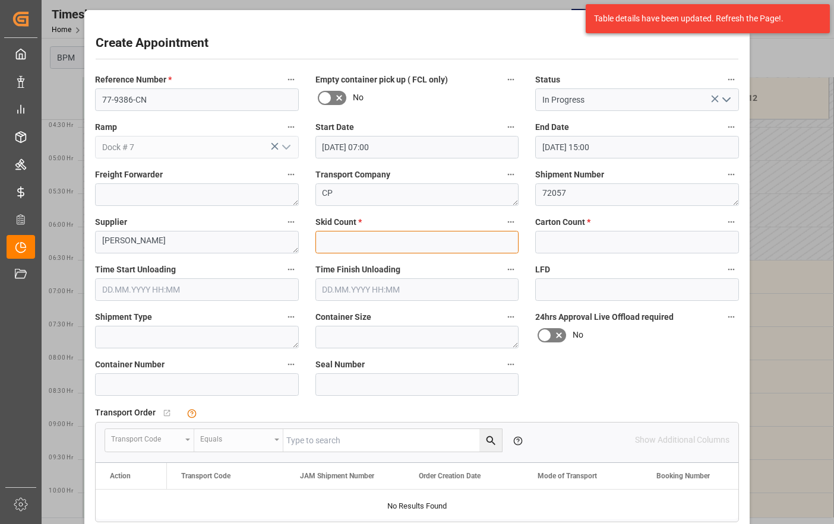
click at [365, 248] on input "text" at bounding box center [417, 242] width 204 height 23
type input "42"
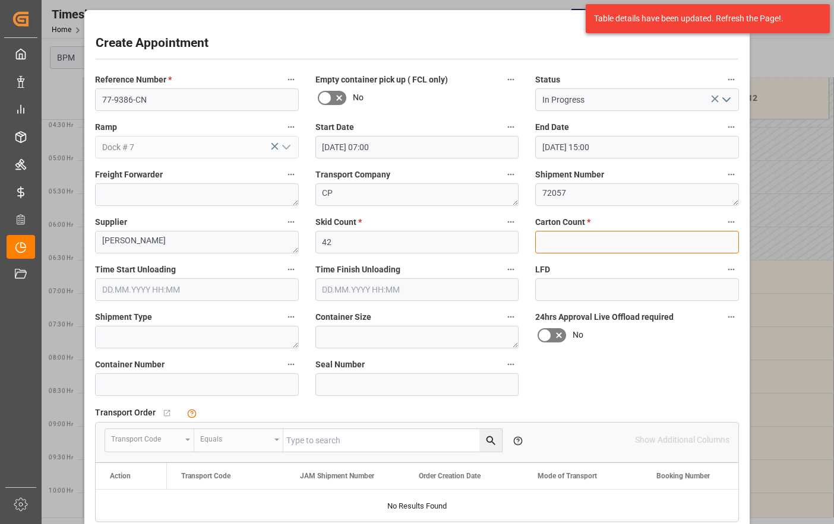
click at [555, 237] on input "text" at bounding box center [637, 242] width 204 height 23
type input "504"
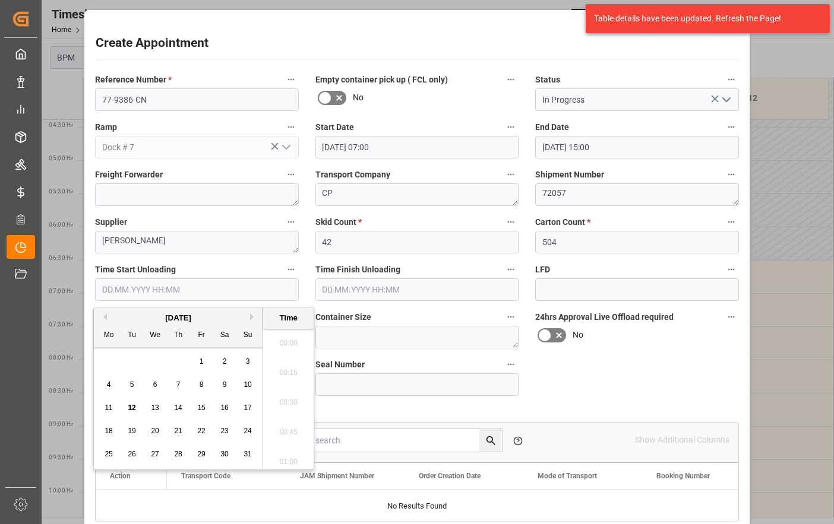
drag, startPoint x: 186, startPoint y: 294, endPoint x: 193, endPoint y: 297, distance: 6.9
click at [188, 294] on input "text" at bounding box center [197, 289] width 204 height 23
click at [131, 366] on div "28 29 30 31 1 2 3" at bounding box center [178, 361] width 162 height 23
click at [157, 407] on span "13" at bounding box center [155, 408] width 8 height 8
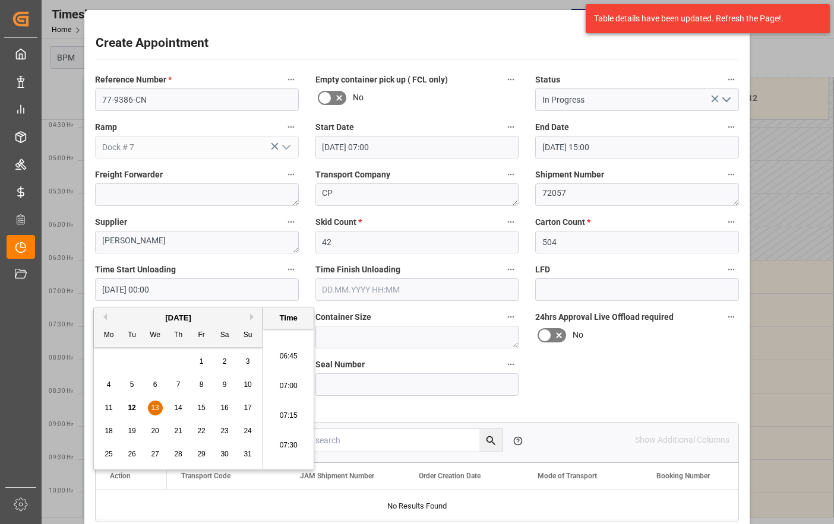
scroll to position [895, 0]
click at [289, 346] on li "07:30" at bounding box center [288, 340] width 50 height 30
type input "[DATE] 07:30"
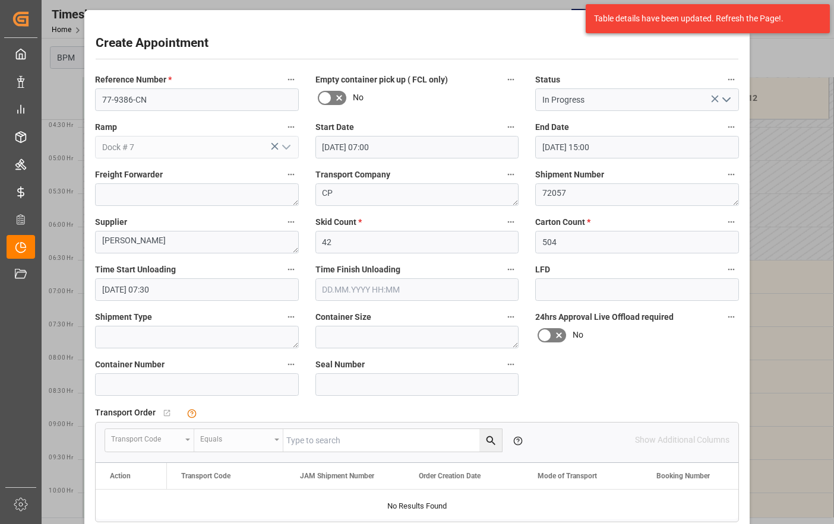
click at [387, 287] on input "text" at bounding box center [417, 289] width 204 height 23
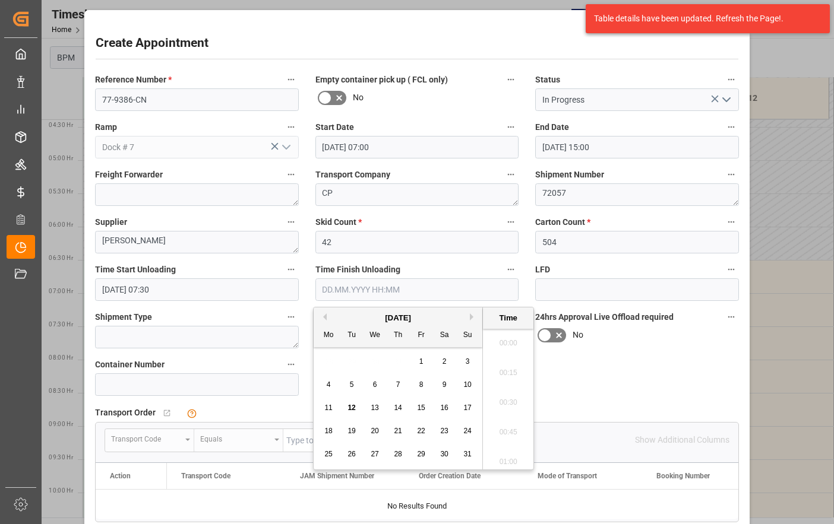
scroll to position [2082, 0]
click at [353, 368] on div "28 29 30 31 1 2 3" at bounding box center [398, 361] width 162 height 23
click at [375, 407] on span "13" at bounding box center [374, 408] width 8 height 8
type input "[DATE] 00:00"
click at [375, 410] on span "13" at bounding box center [374, 408] width 8 height 8
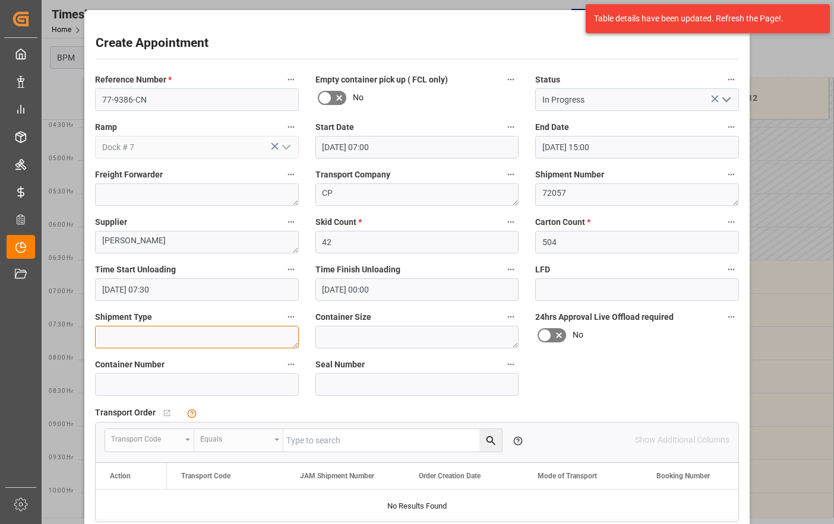
click at [242, 340] on textarea at bounding box center [197, 337] width 204 height 23
type textarea "40FT"
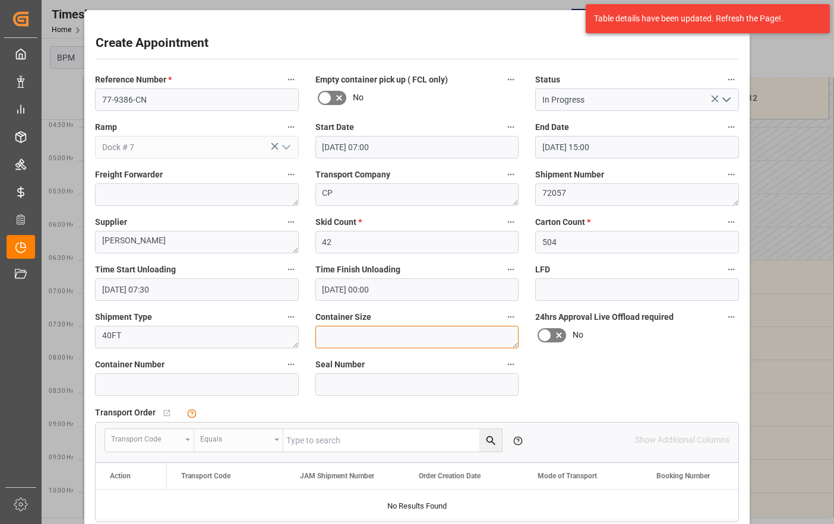
click at [411, 343] on textarea at bounding box center [417, 337] width 204 height 23
type textarea "40FT"
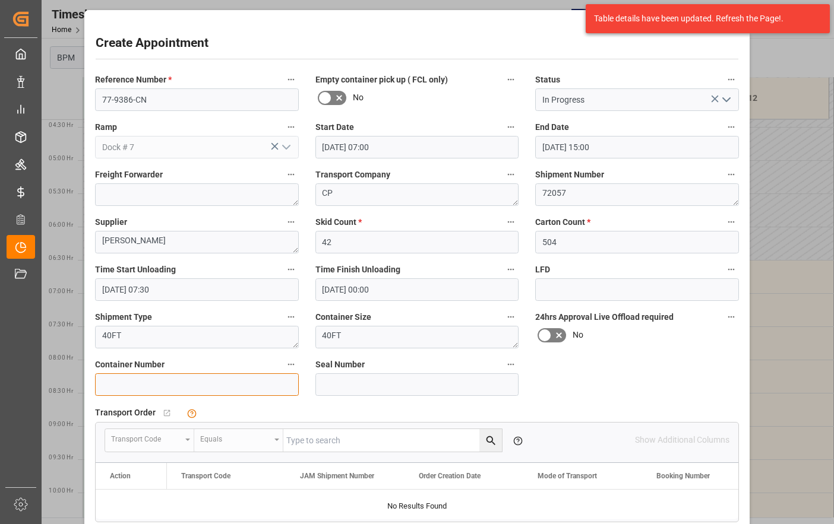
click at [214, 388] on input at bounding box center [197, 384] width 204 height 23
type input "EGSU1521545"
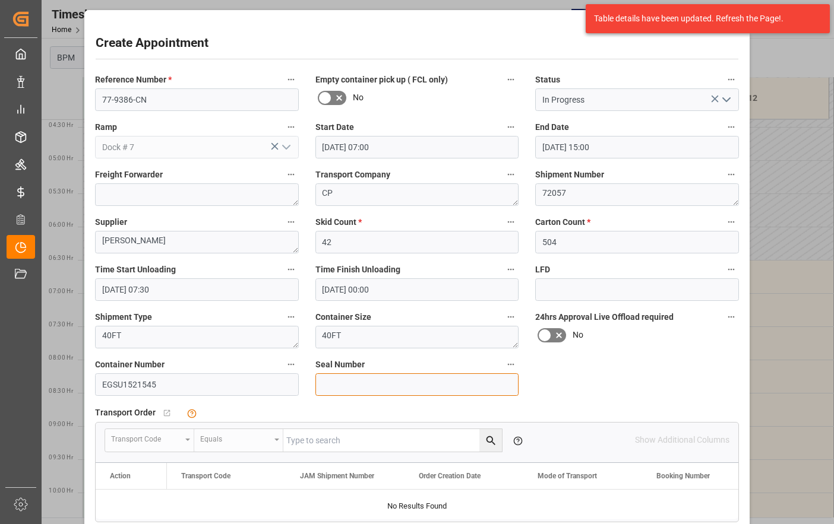
click at [337, 387] on input at bounding box center [417, 384] width 204 height 23
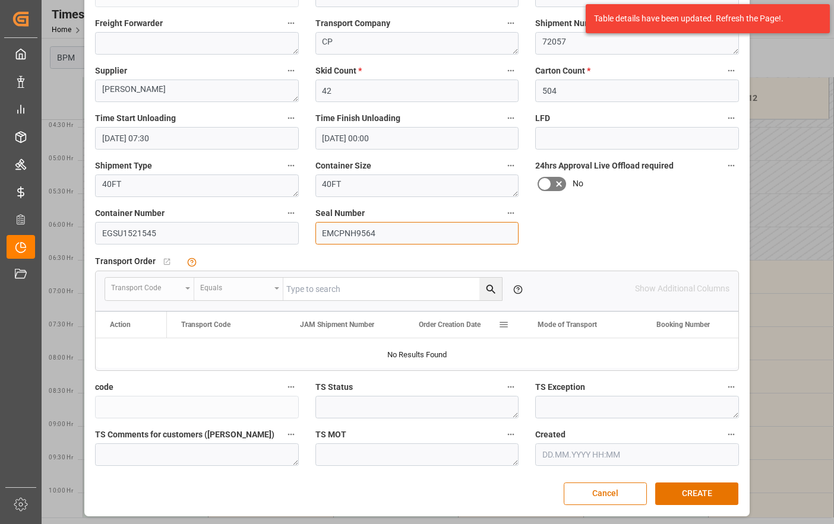
scroll to position [154, 0]
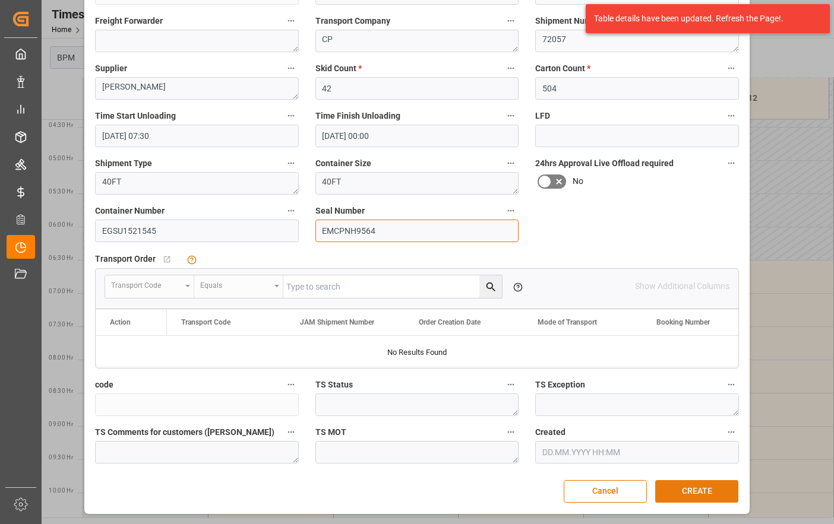
type input "EMCPNH9564"
click at [687, 490] on button "CREATE" at bounding box center [696, 491] width 83 height 23
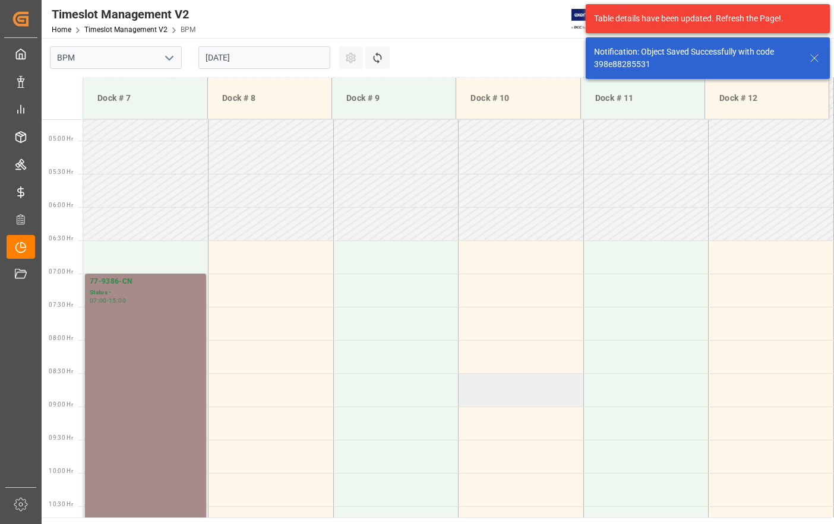
scroll to position [391, 0]
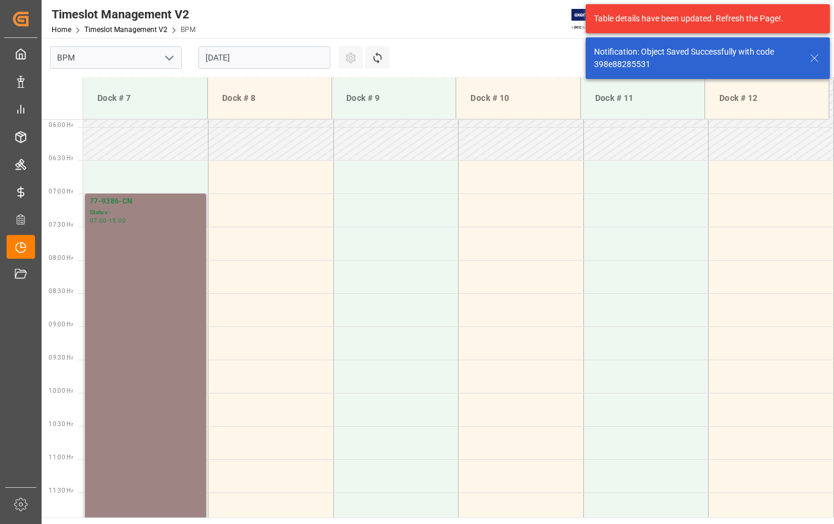
click at [139, 293] on div "77-9386-CN Status - 07:00 - 15:00" at bounding box center [146, 459] width 112 height 526
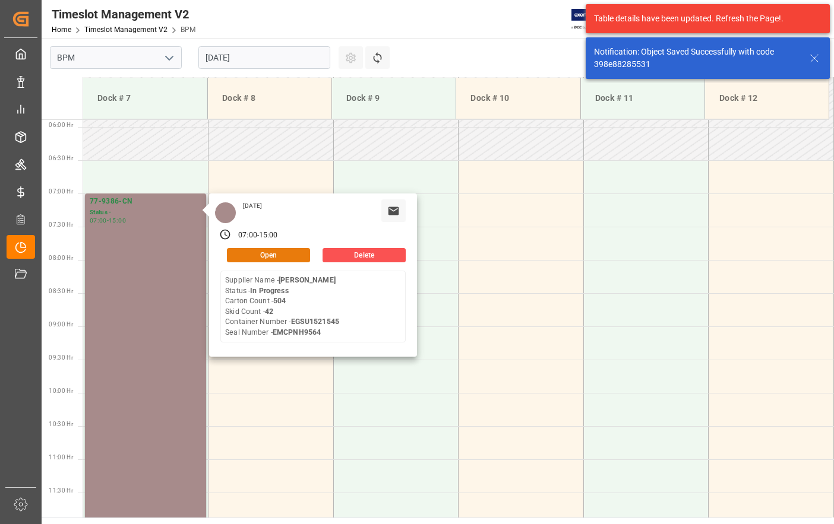
click at [238, 255] on button "Open" at bounding box center [268, 255] width 83 height 14
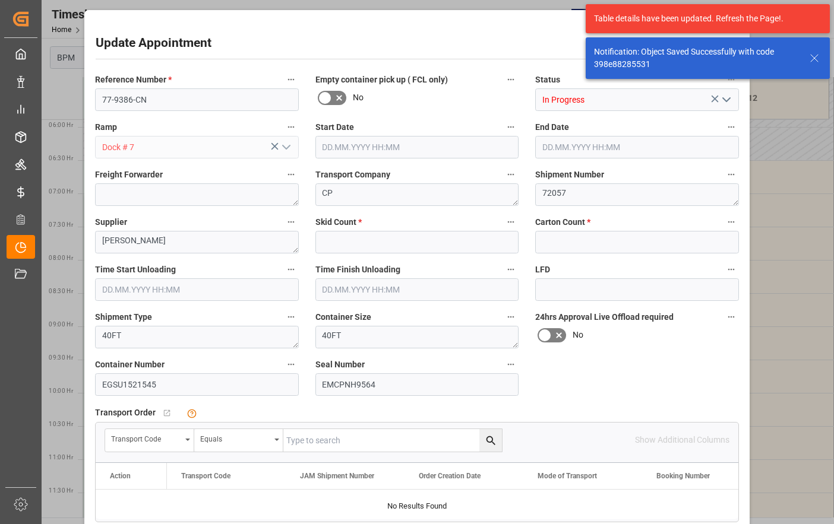
type input "42"
type input "504"
type input "[DATE] 07:00"
type input "[DATE] 15:00"
type input "[DATE] 07:30"
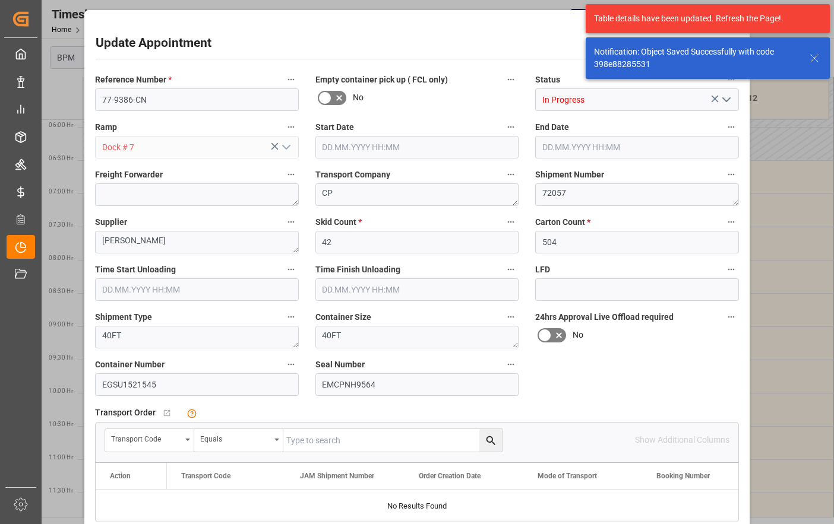
type input "[DATE] 00:00"
type input "[DATE] 22:13"
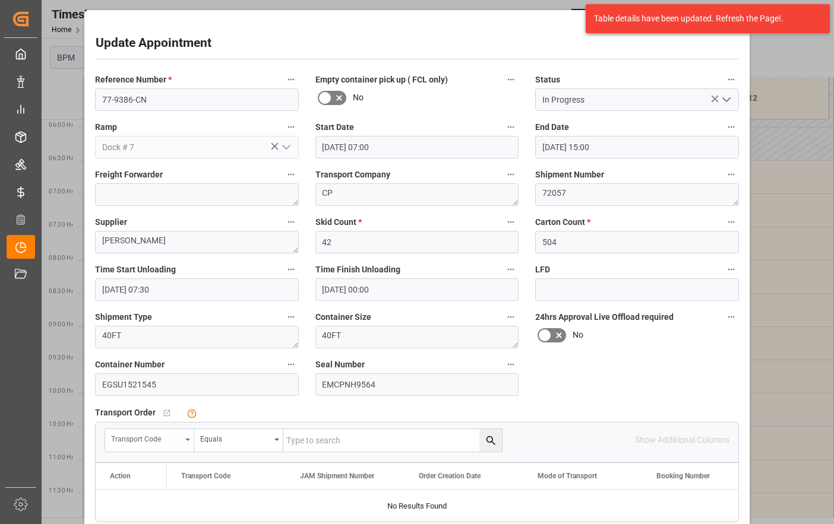
click at [182, 443] on div "Transport Code" at bounding box center [149, 440] width 89 height 23
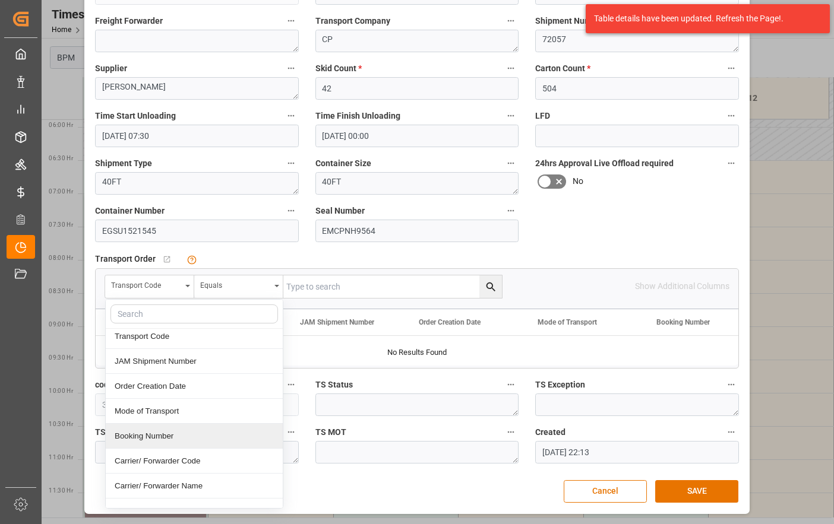
scroll to position [0, 0]
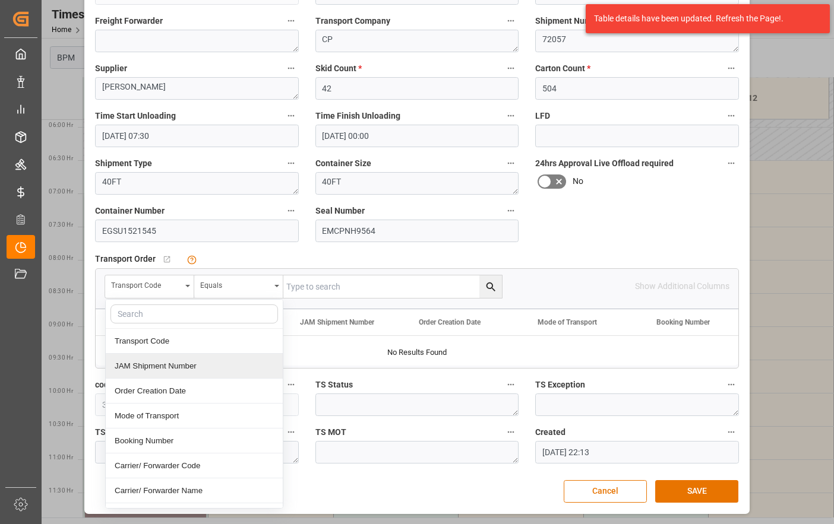
click at [177, 371] on div "JAM Shipment Number" at bounding box center [194, 366] width 177 height 25
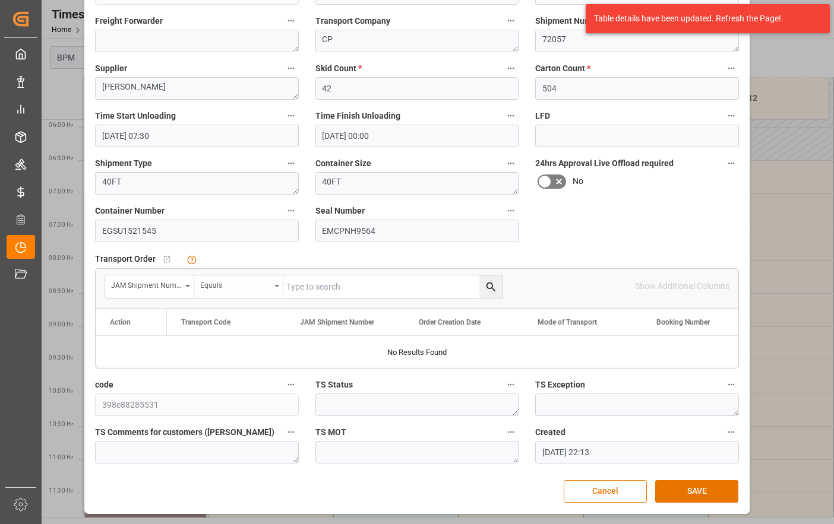
click at [270, 286] on div "Equals" at bounding box center [238, 286] width 89 height 23
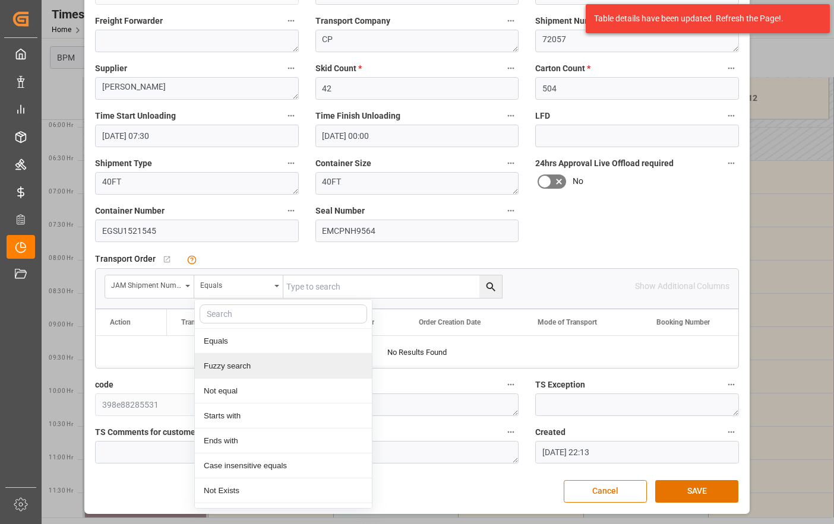
click at [227, 367] on div "Fuzzy search" at bounding box center [283, 366] width 177 height 25
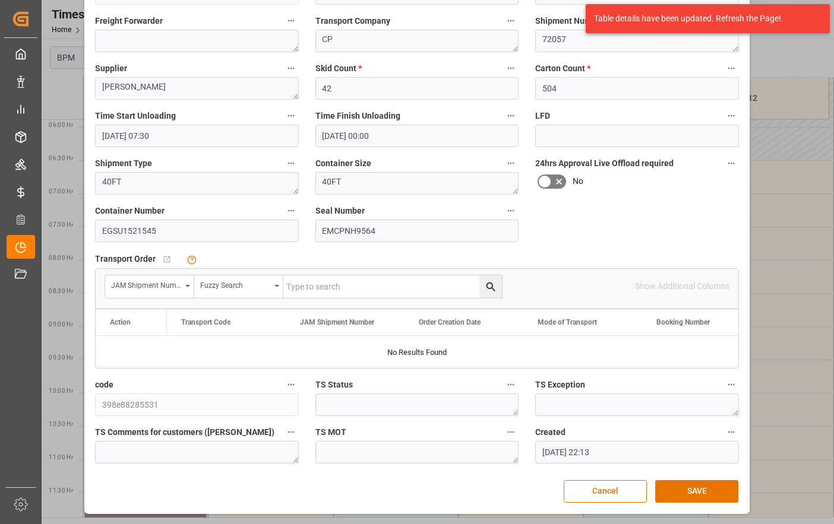
click at [308, 289] on input "text" at bounding box center [392, 286] width 218 height 23
type input "72057"
click at [481, 277] on button "search button" at bounding box center [490, 286] width 23 height 23
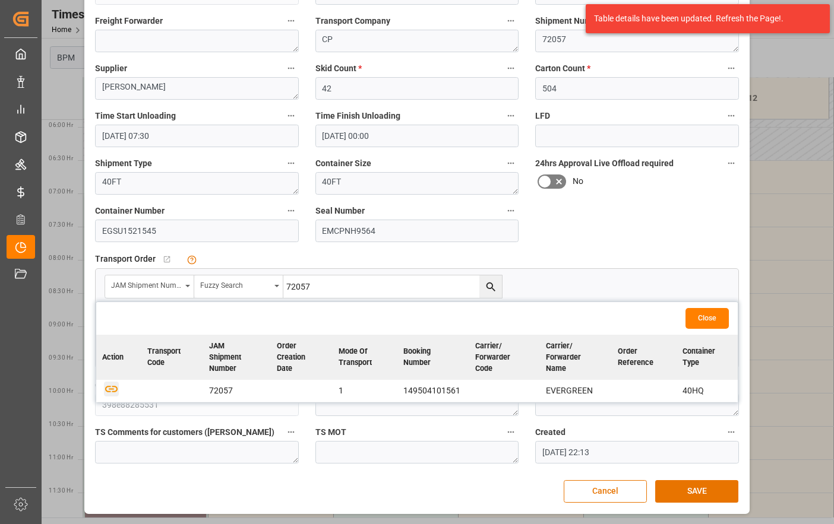
click at [104, 388] on icon "button" at bounding box center [111, 389] width 15 height 15
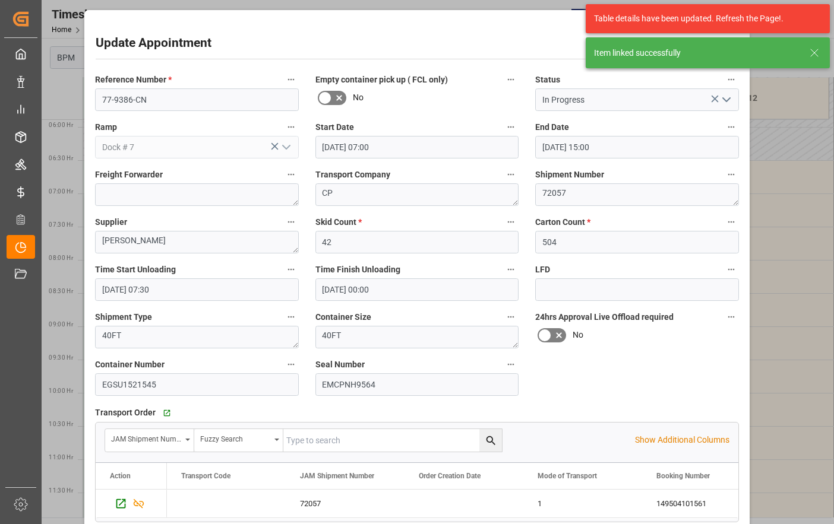
click at [721, 100] on icon "open menu" at bounding box center [726, 100] width 14 height 14
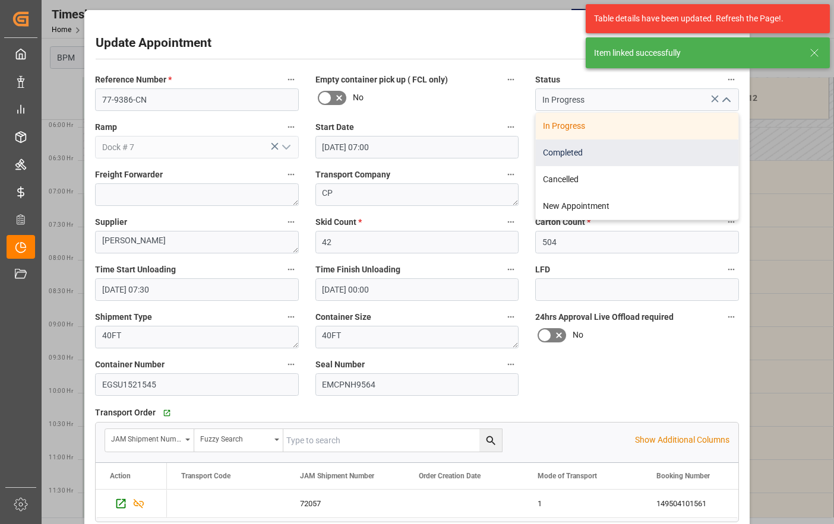
click at [648, 160] on div "Completed" at bounding box center [637, 153] width 202 height 27
type input "Completed"
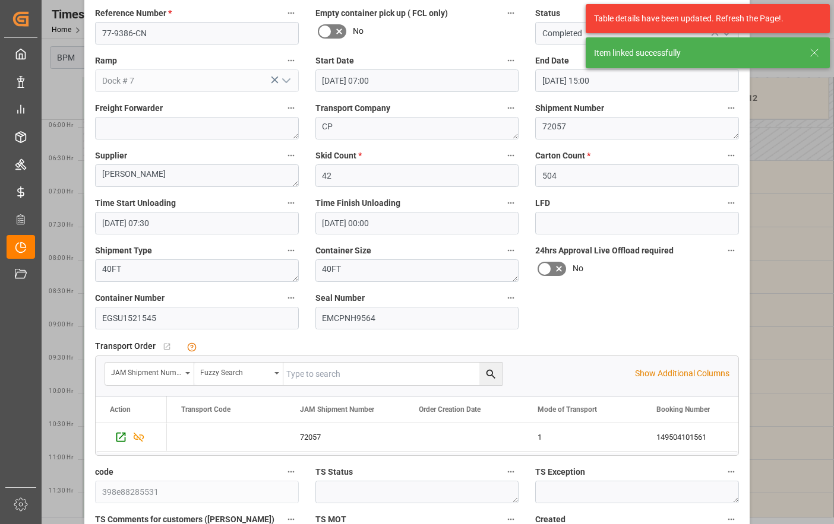
scroll to position [154, 0]
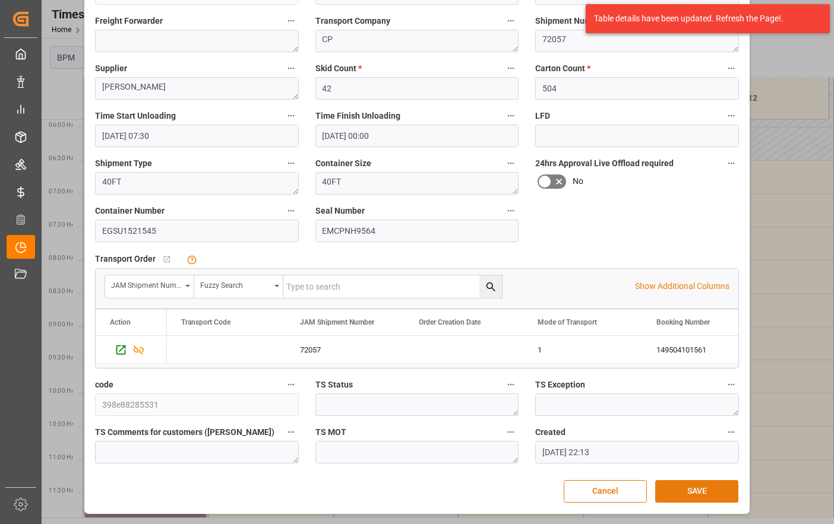
click at [692, 493] on button "SAVE" at bounding box center [696, 491] width 83 height 23
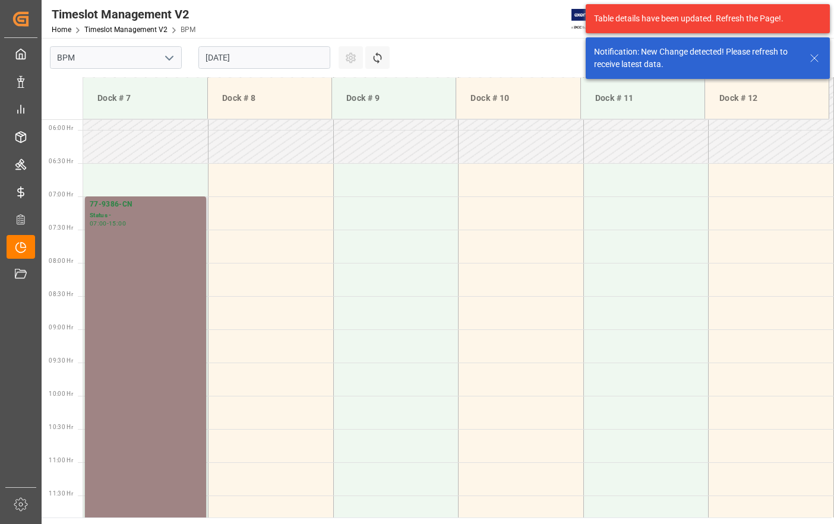
scroll to position [391, 0]
click at [146, 366] on div "77-9386-CN Status - 07:00 - 15:00" at bounding box center [146, 459] width 112 height 526
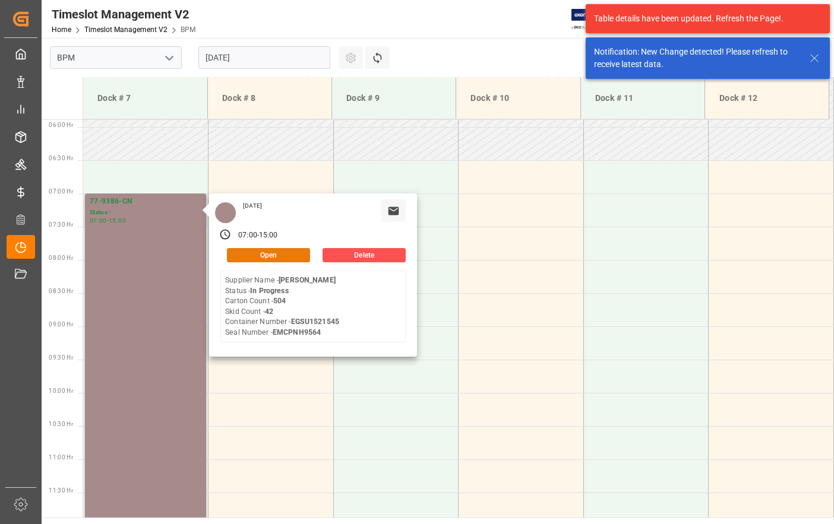
click at [268, 258] on button "Open" at bounding box center [268, 255] width 83 height 14
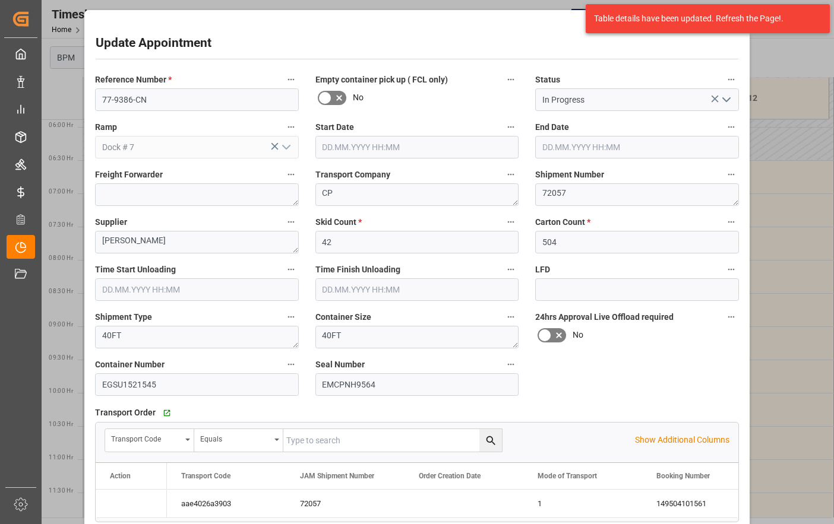
type input "[DATE] 07:00"
type input "[DATE] 15:00"
type input "[DATE] 07:30"
type input "[DATE] 00:00"
type input "[DATE] 22:13"
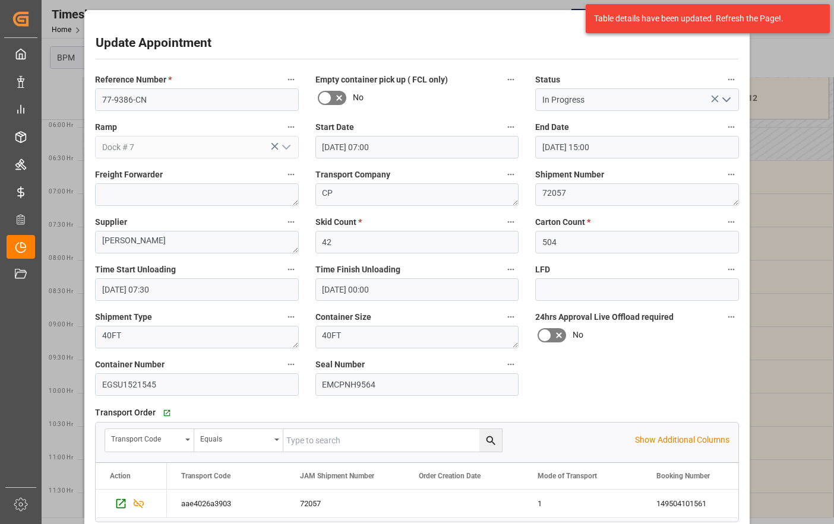
click at [721, 102] on icon "open menu" at bounding box center [726, 100] width 14 height 14
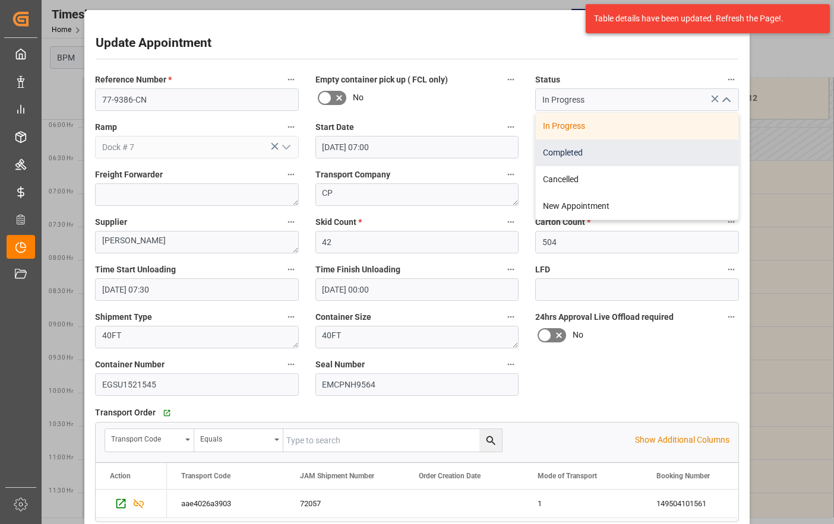
click at [642, 154] on div "Completed" at bounding box center [637, 153] width 202 height 27
type input "Completed"
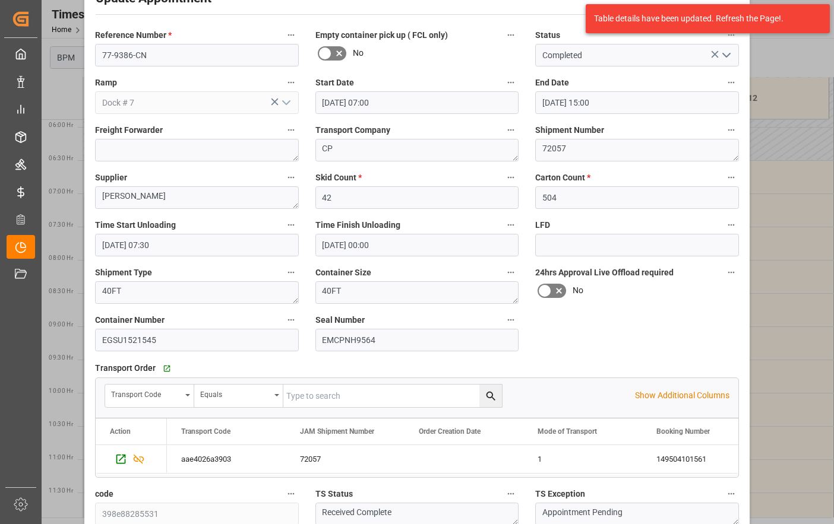
scroll to position [154, 0]
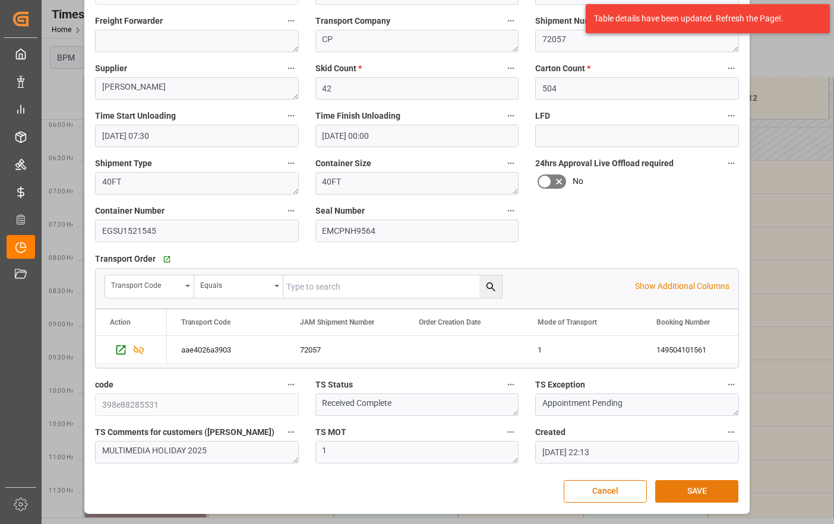
click at [685, 489] on button "SAVE" at bounding box center [696, 491] width 83 height 23
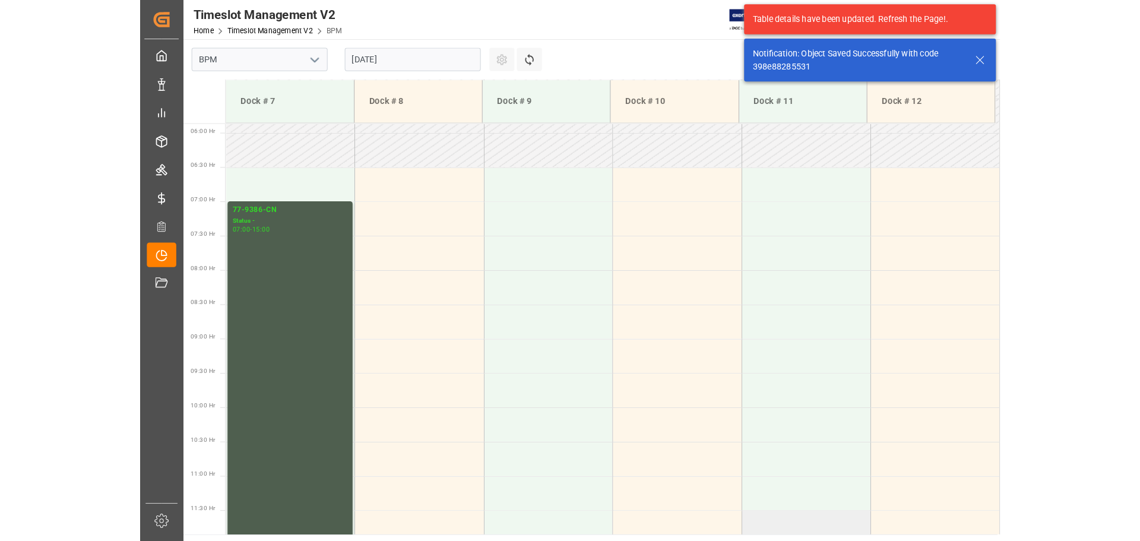
scroll to position [391, 0]
